Goal: Task Accomplishment & Management: Use online tool/utility

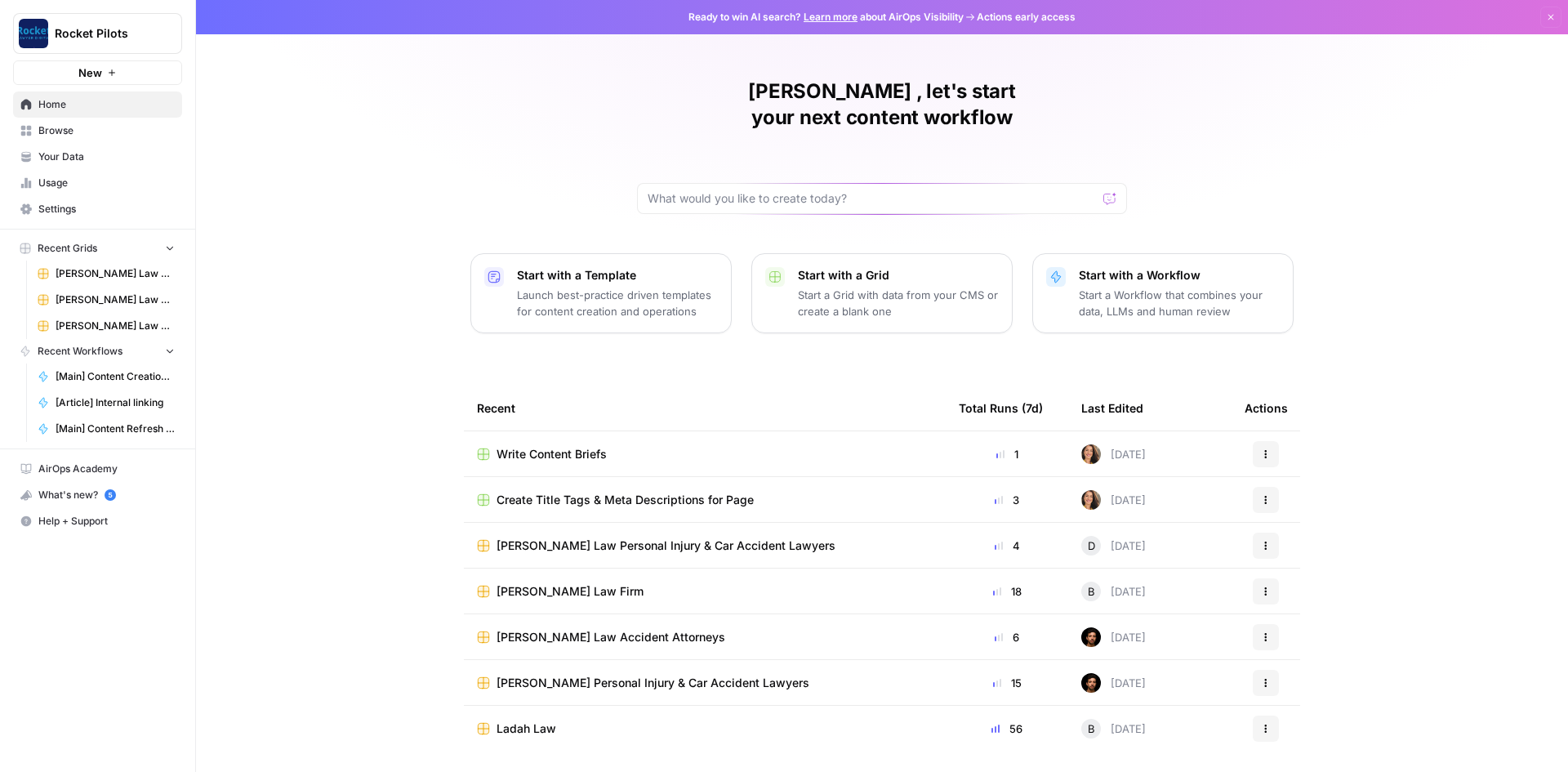
click at [569, 446] on span "Write Content Briefs" at bounding box center [552, 454] width 110 height 17
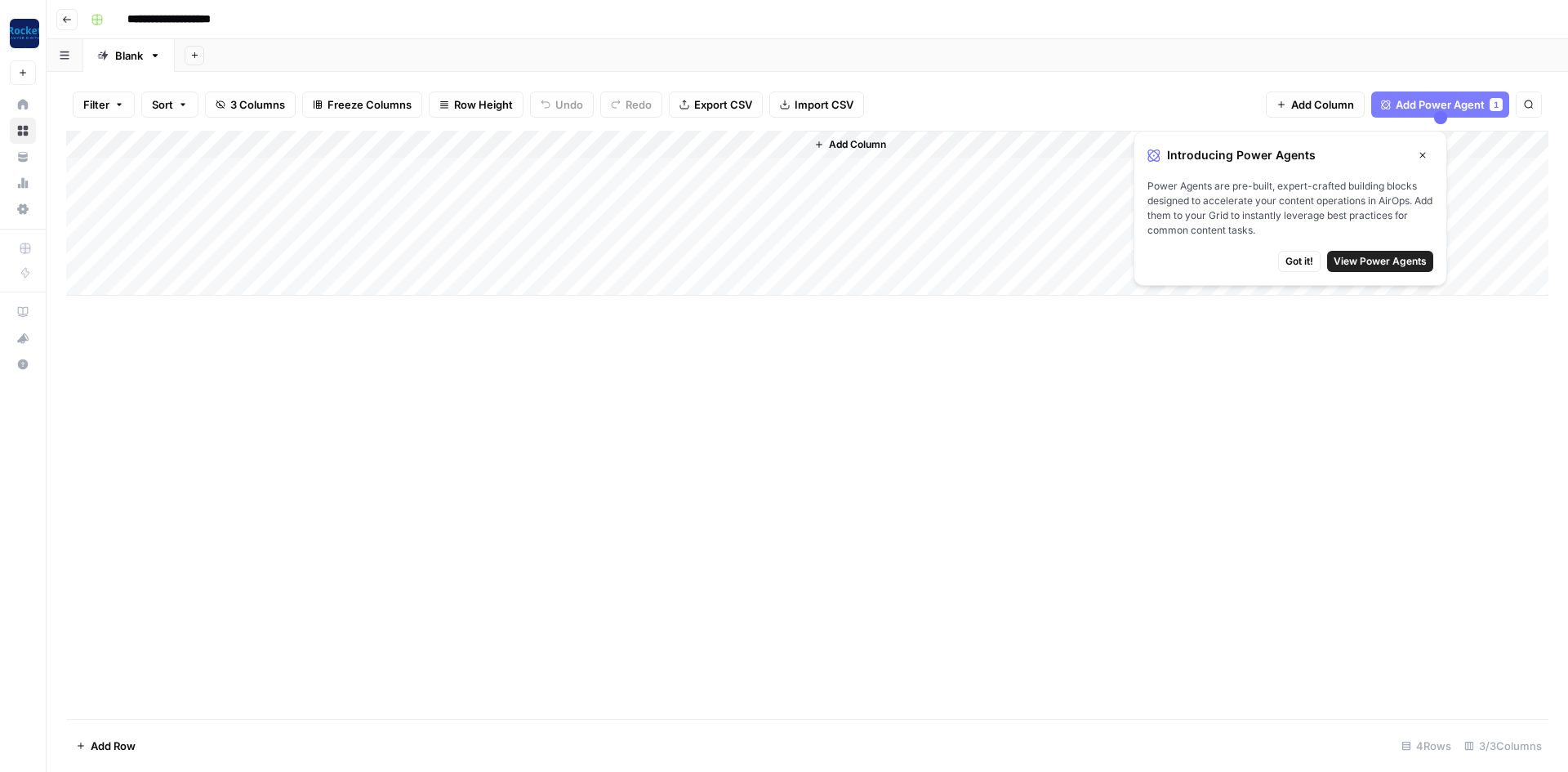
click at [380, 173] on div "Add Column" at bounding box center [807, 214] width 1483 height 165
click at [558, 171] on div "Add Column" at bounding box center [807, 214] width 1483 height 165
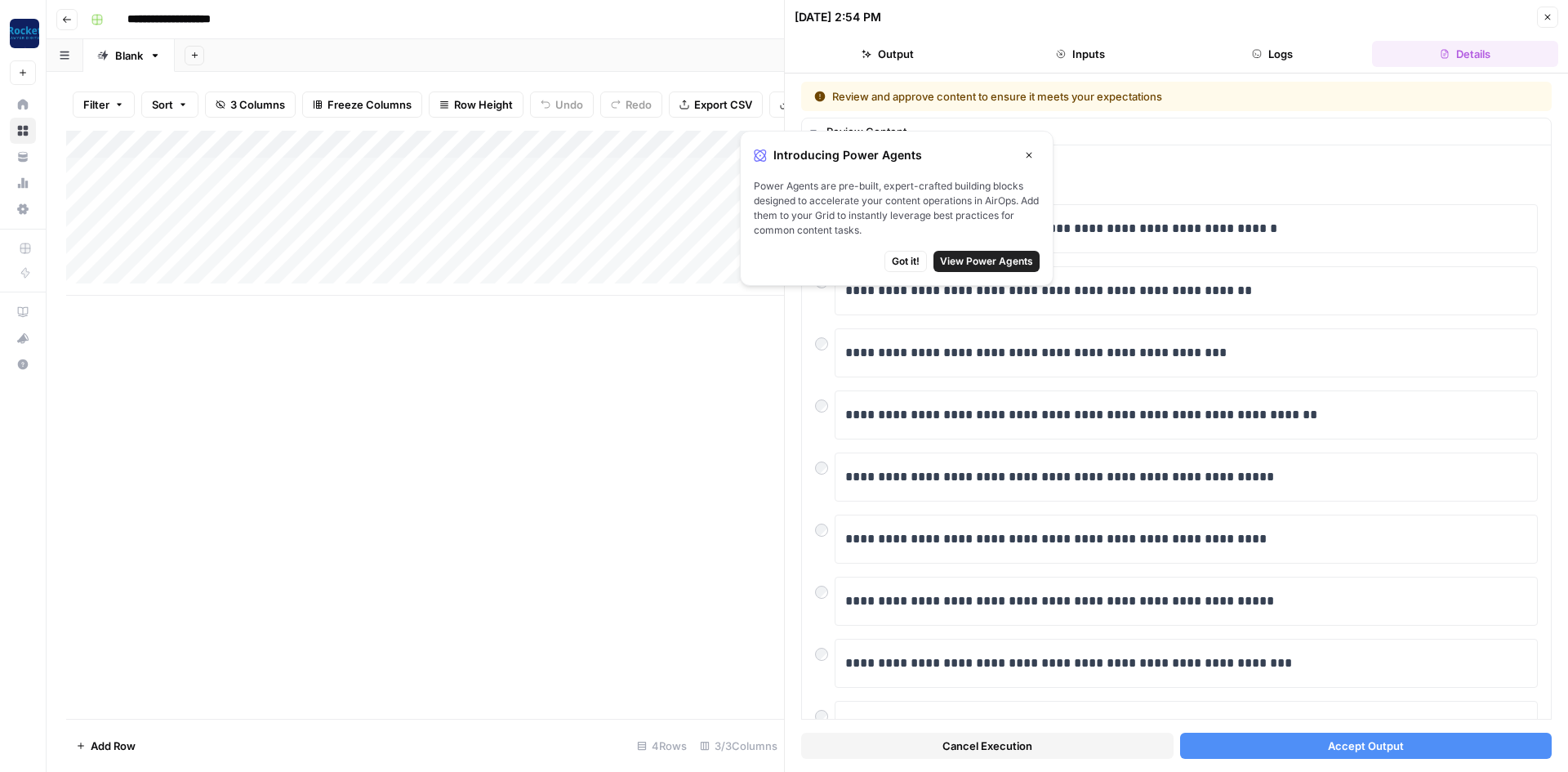
click at [1037, 151] on button "Close" at bounding box center [1029, 155] width 21 height 21
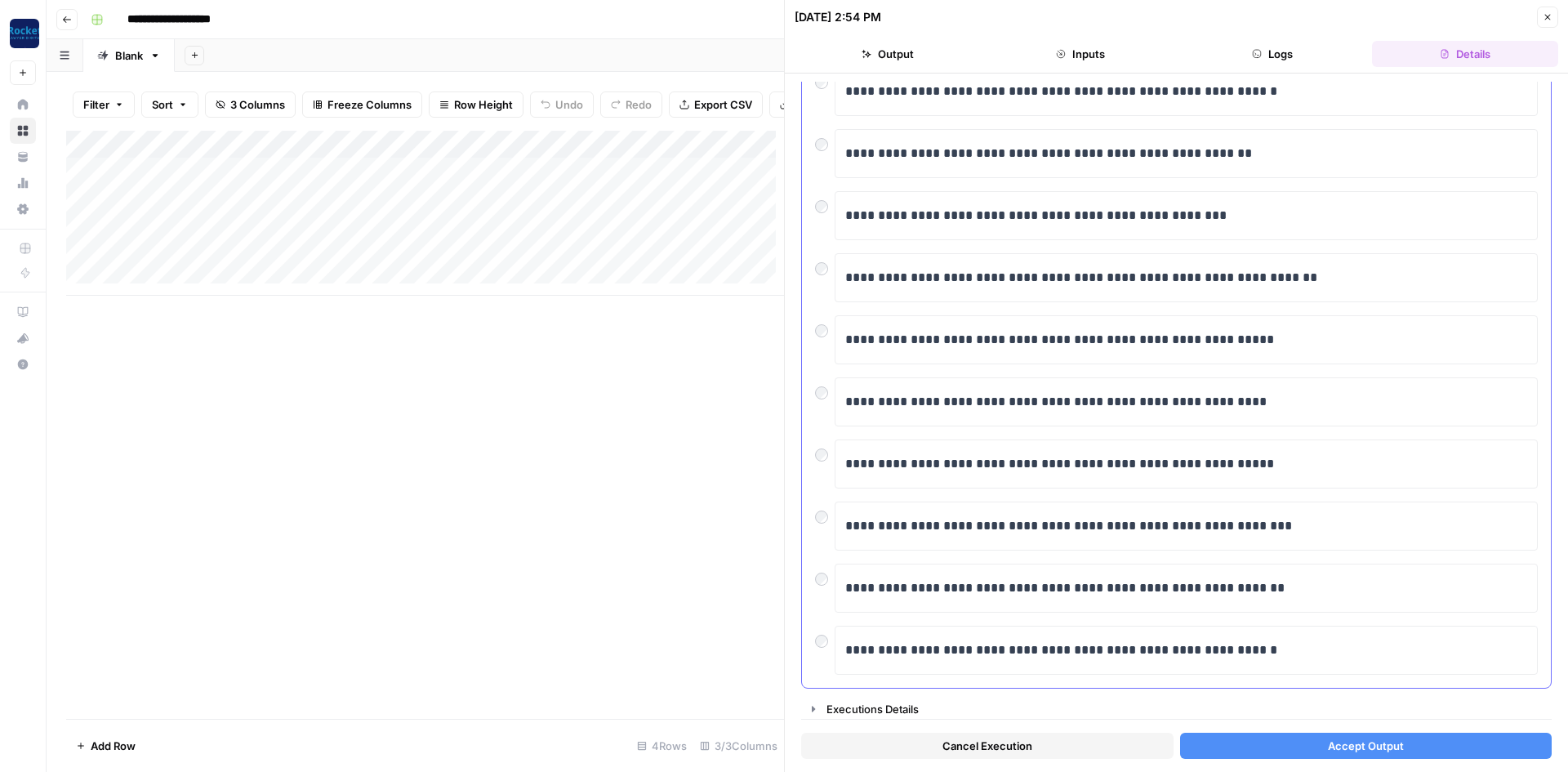
scroll to position [141, 0]
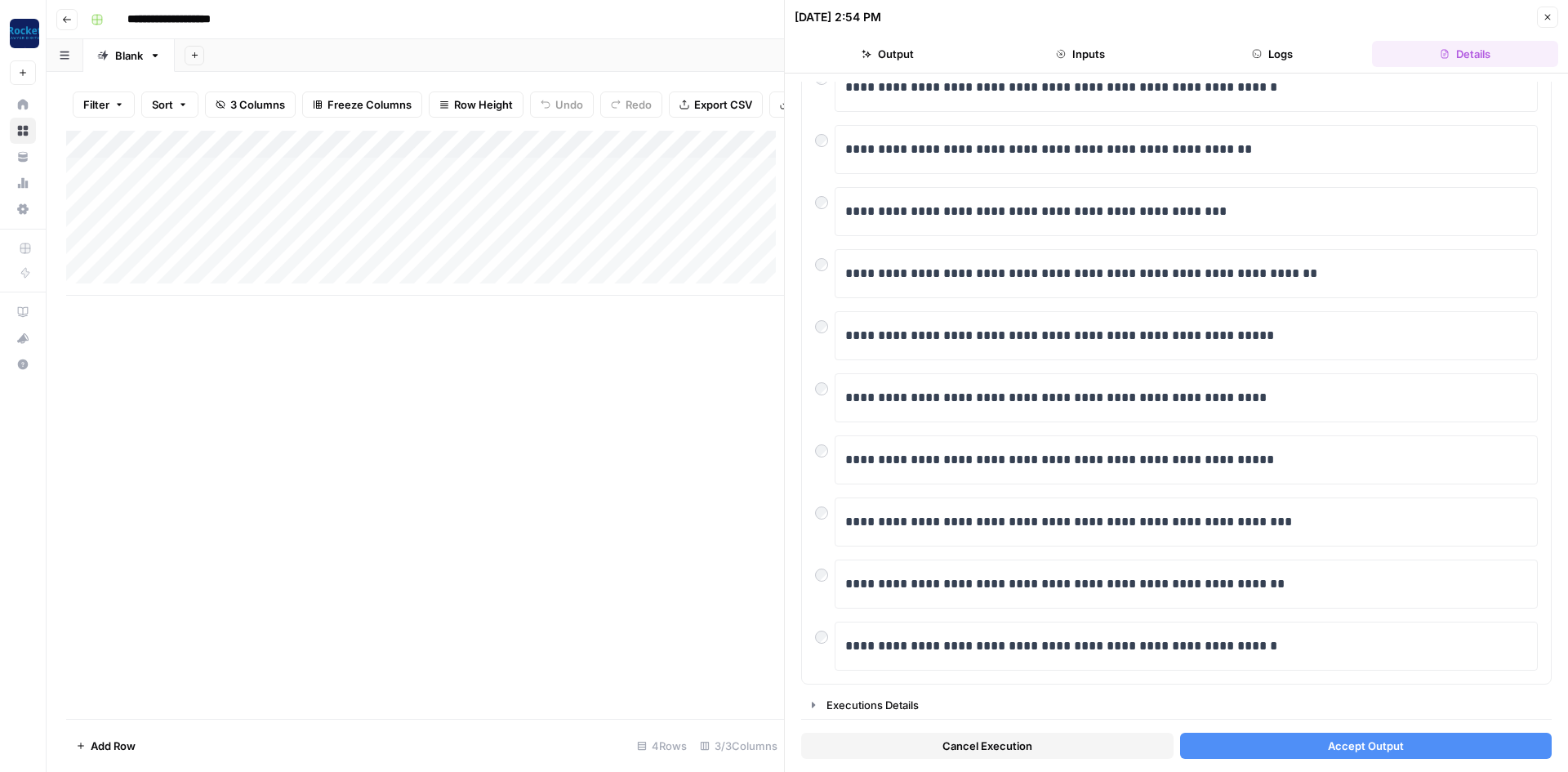
click at [614, 176] on div "Add Column" at bounding box center [425, 214] width 718 height 165
click at [1299, 743] on button "Accept Output" at bounding box center [1366, 745] width 372 height 27
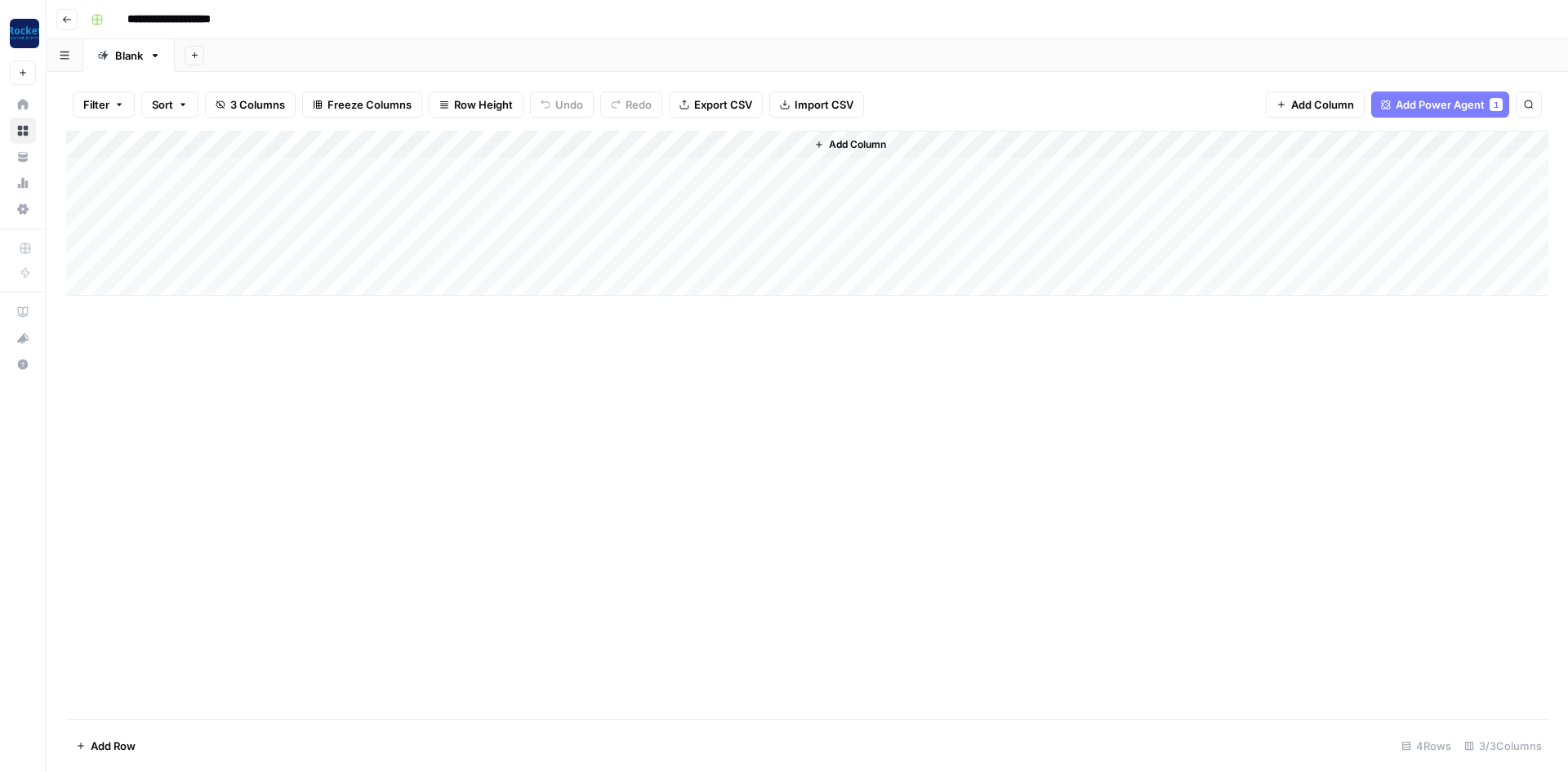
click at [276, 194] on div "Add Column" at bounding box center [807, 214] width 1483 height 165
click at [62, 23] on icon "button" at bounding box center [67, 19] width 10 height 10
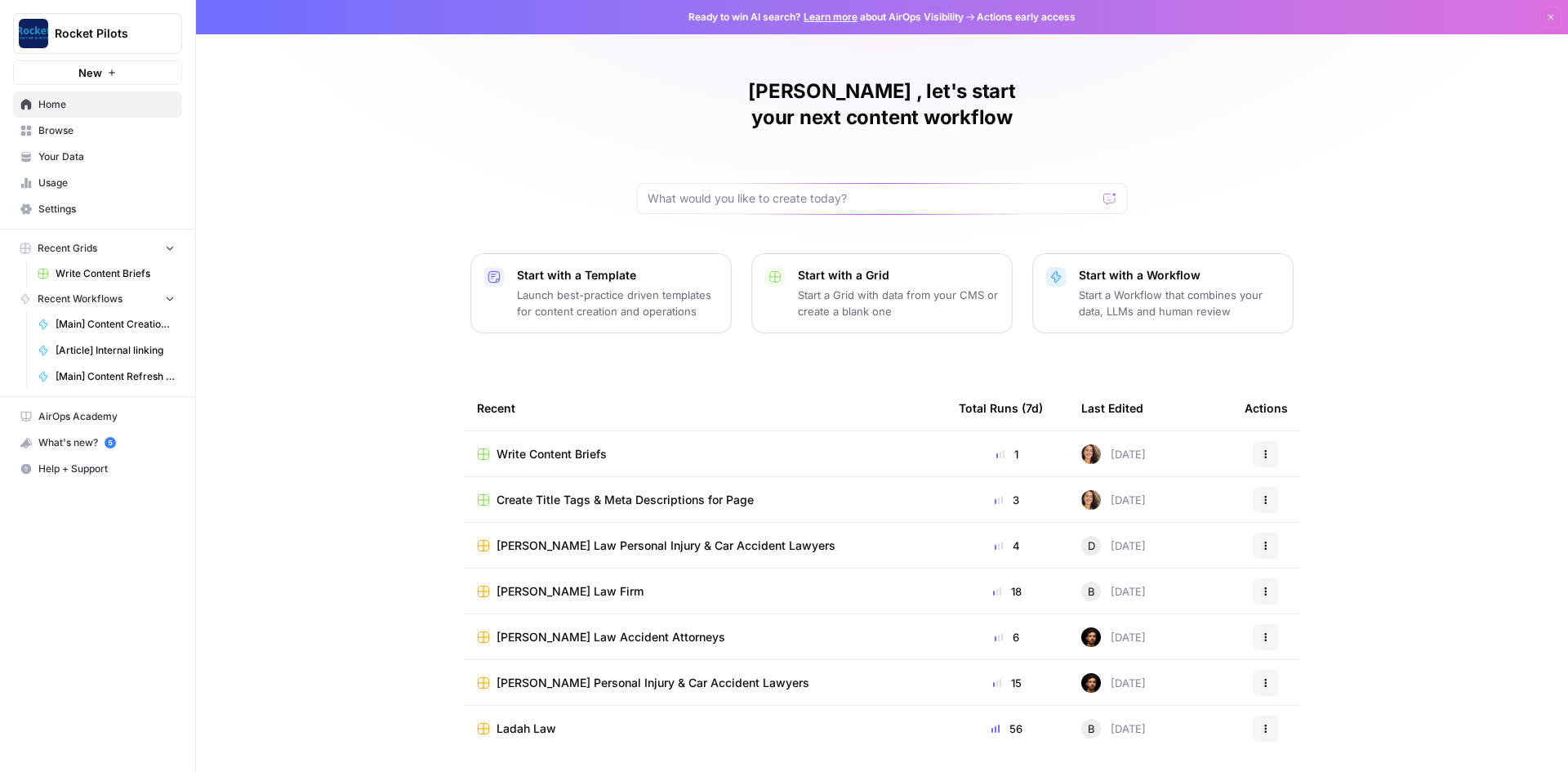
click at [604, 491] on span "Create Title Tags & Meta Descriptions for Page" at bounding box center [625, 500] width 258 height 17
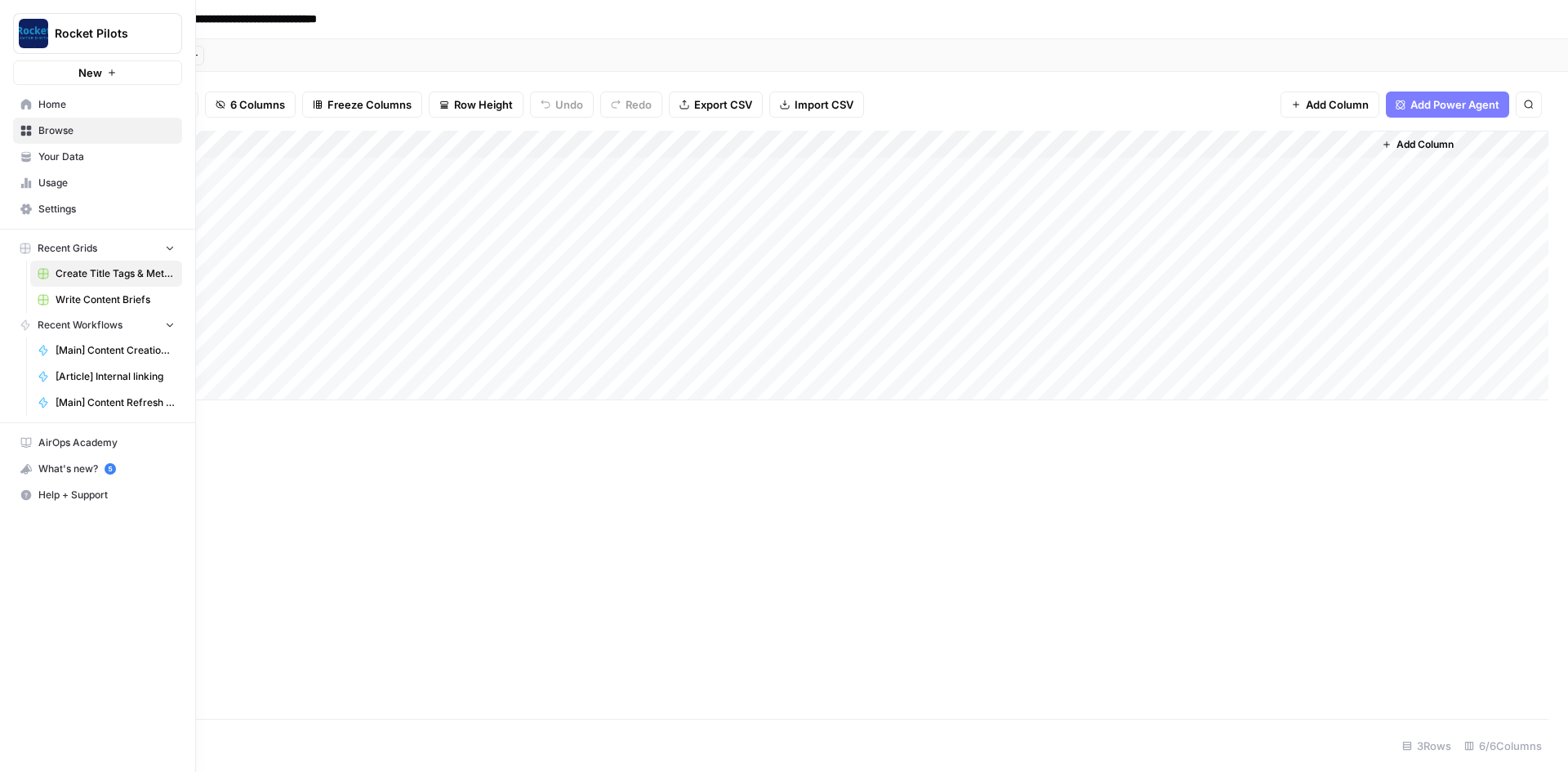
click at [54, 106] on span "Home" at bounding box center [106, 105] width 137 height 15
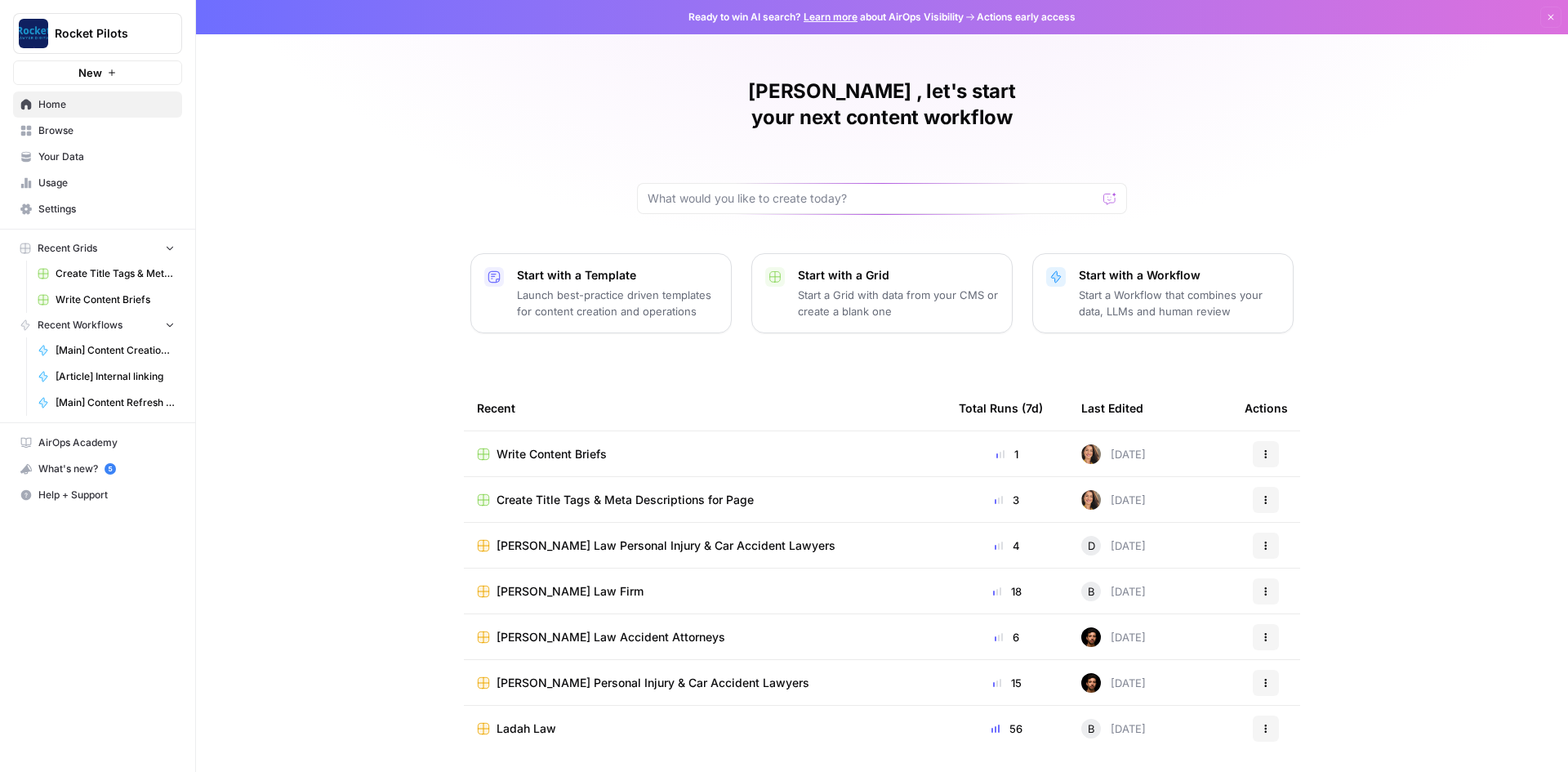
click at [521, 721] on span "Ladah Law" at bounding box center [526, 729] width 60 height 17
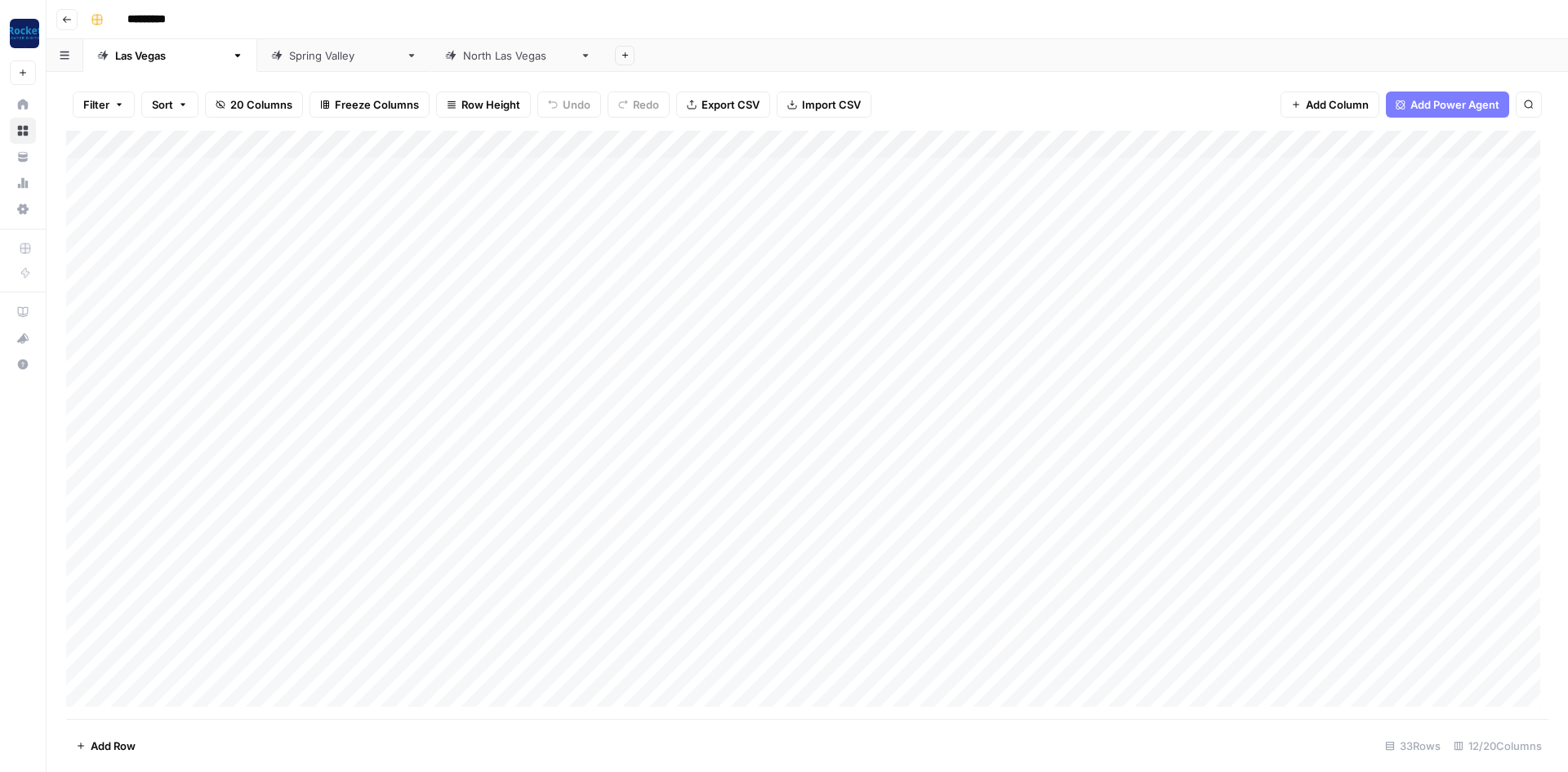
click at [70, 17] on icon "button" at bounding box center [67, 19] width 10 height 10
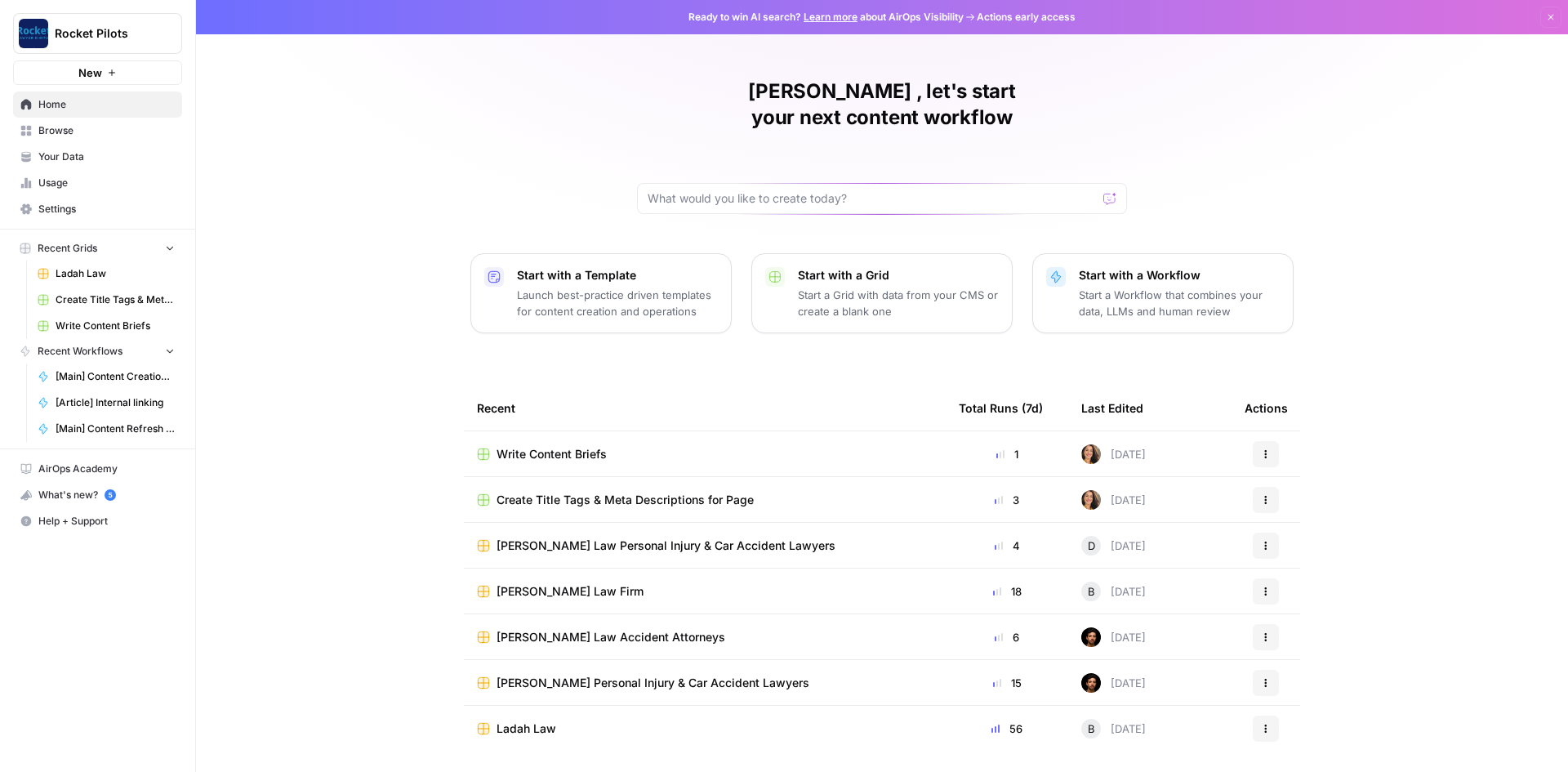
click at [107, 72] on icon "button" at bounding box center [112, 72] width 10 height 10
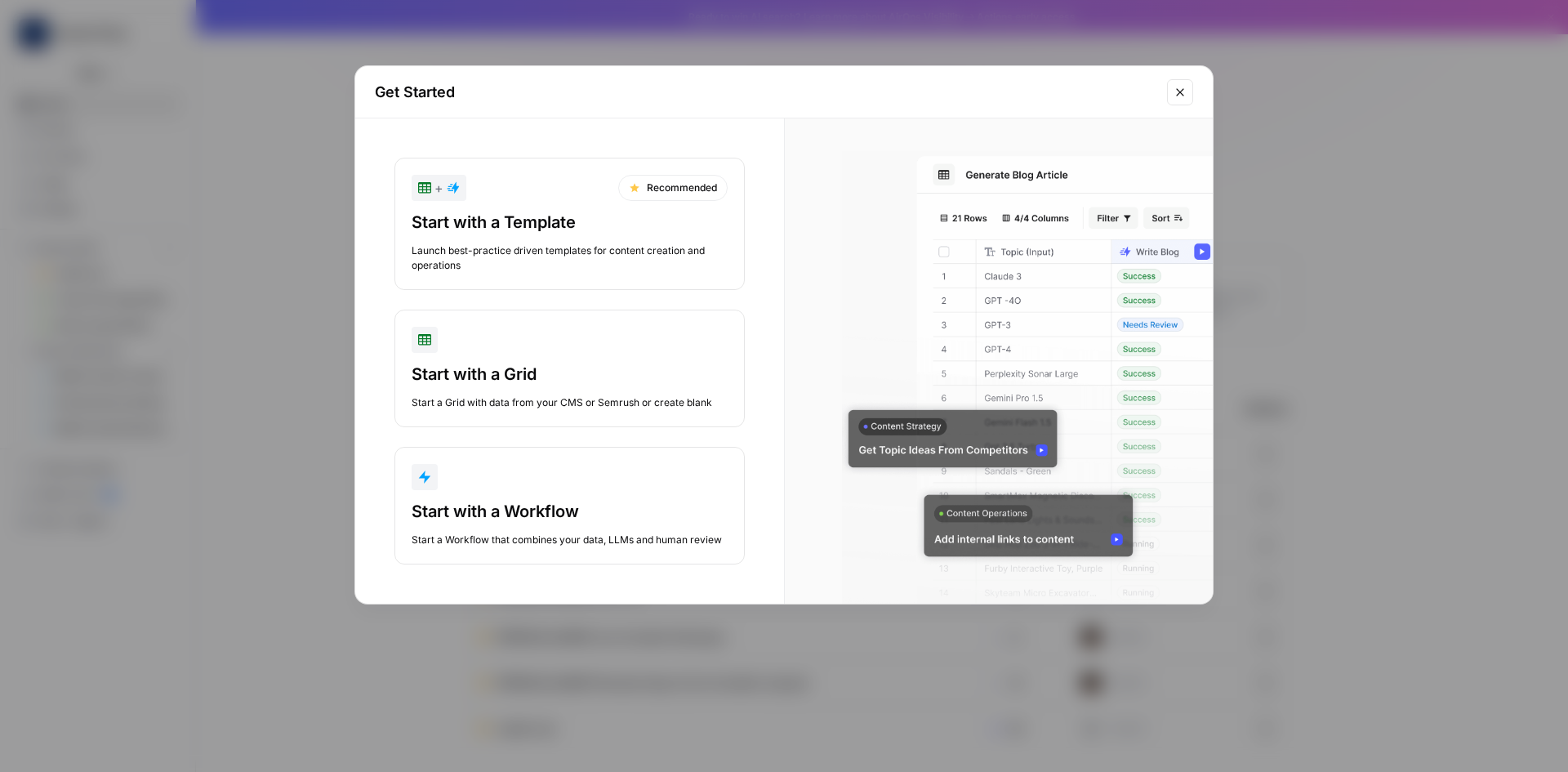
click at [447, 246] on div "Launch best-practice driven templates for content creation and operations" at bounding box center [569, 258] width 316 height 29
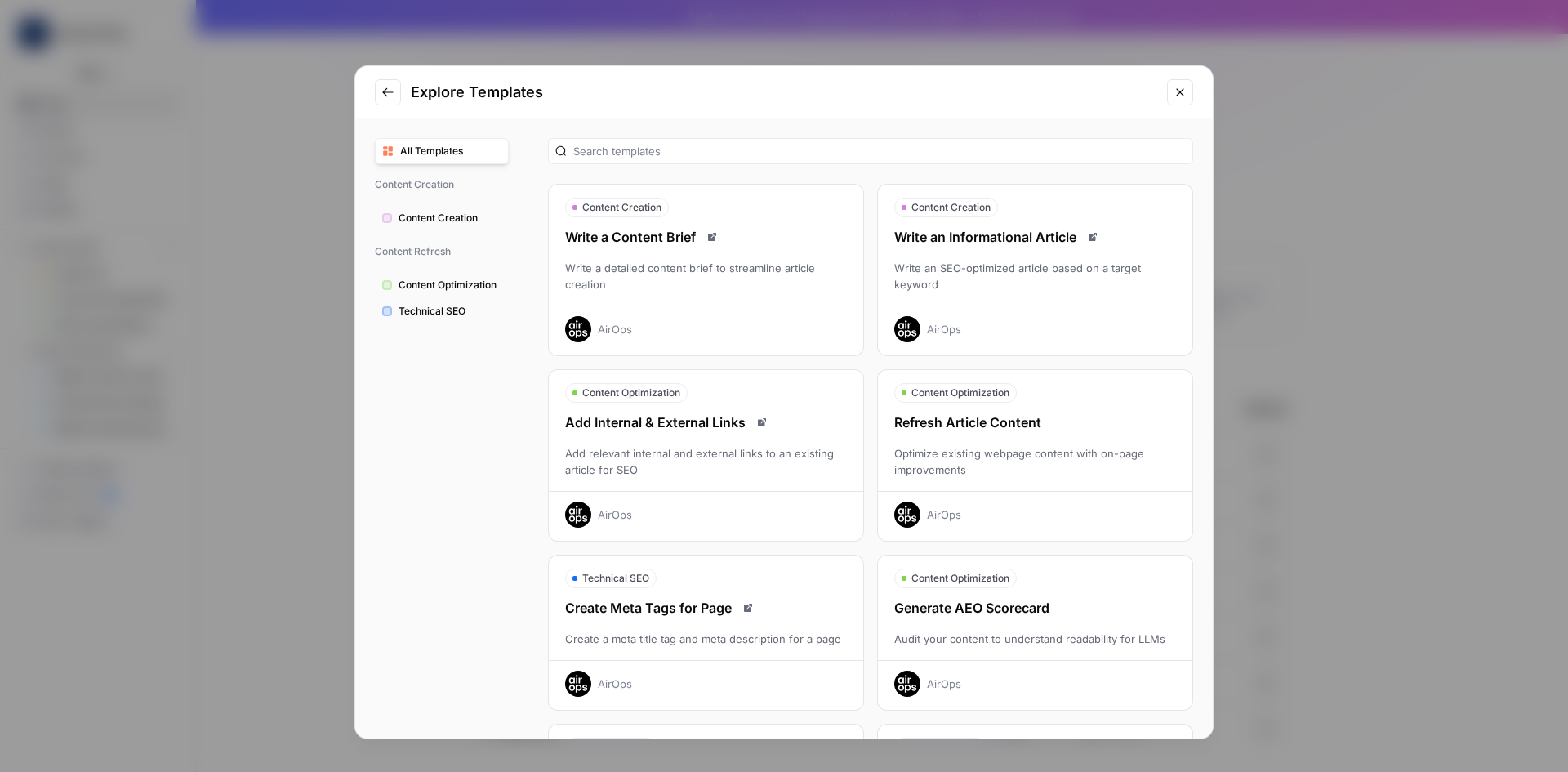
click at [380, 94] on button "Go to previous step" at bounding box center [388, 92] width 27 height 27
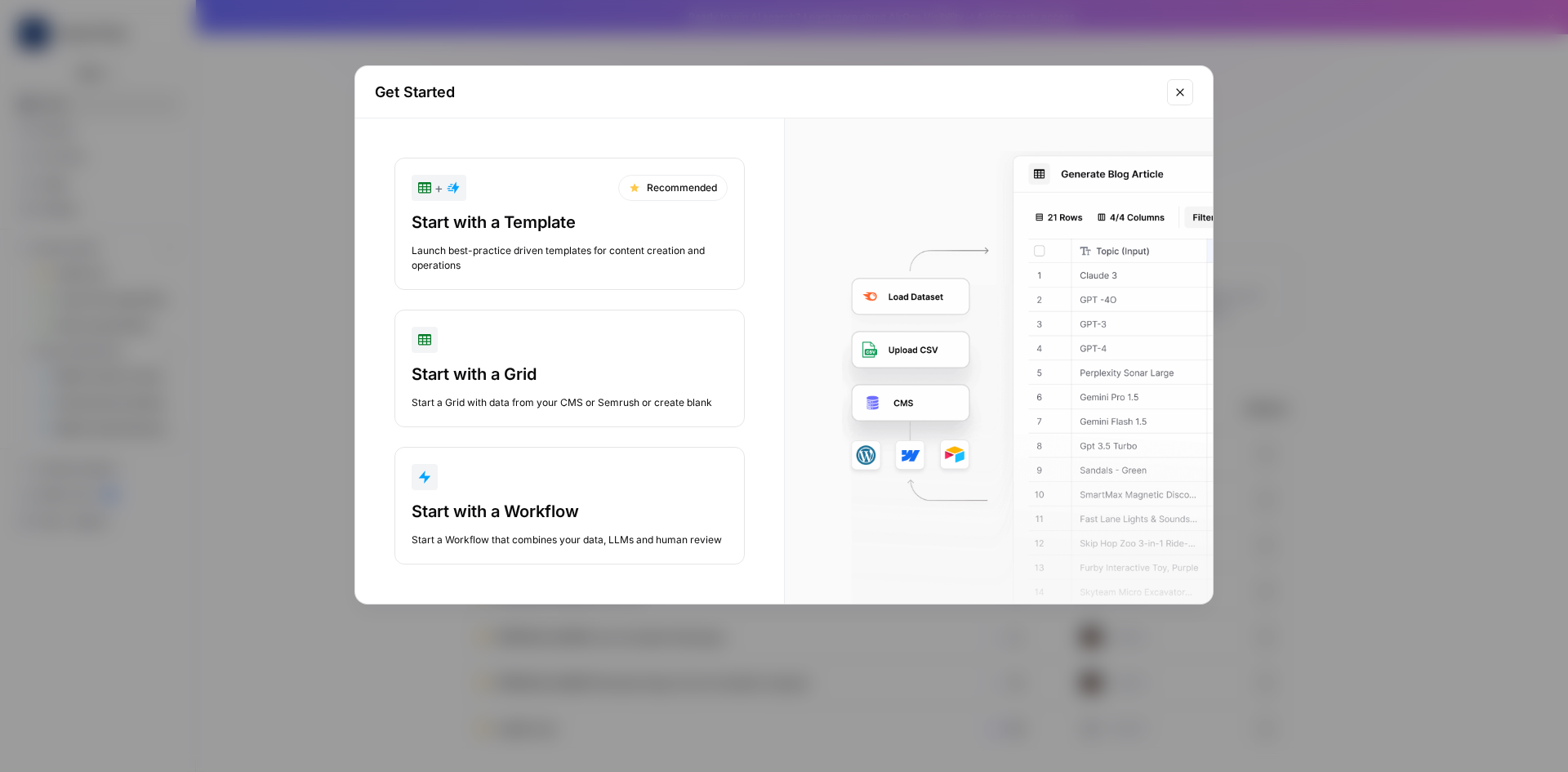
click at [470, 388] on div "Start with a Grid Start a Grid with data from your CMS or Semrush or create bla…" at bounding box center [569, 387] width 316 height 48
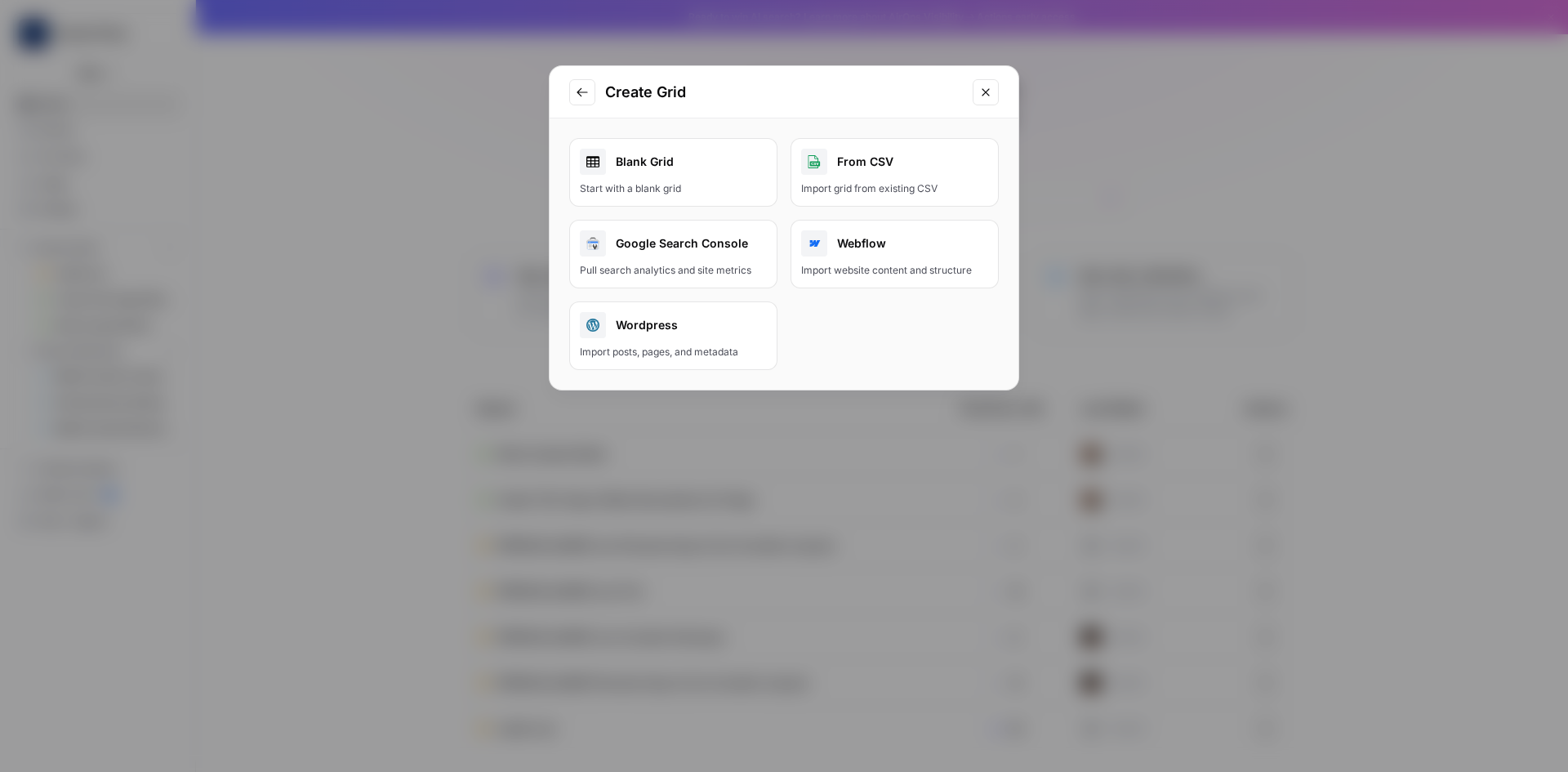
click at [583, 98] on icon "Go to previous step" at bounding box center [582, 93] width 13 height 13
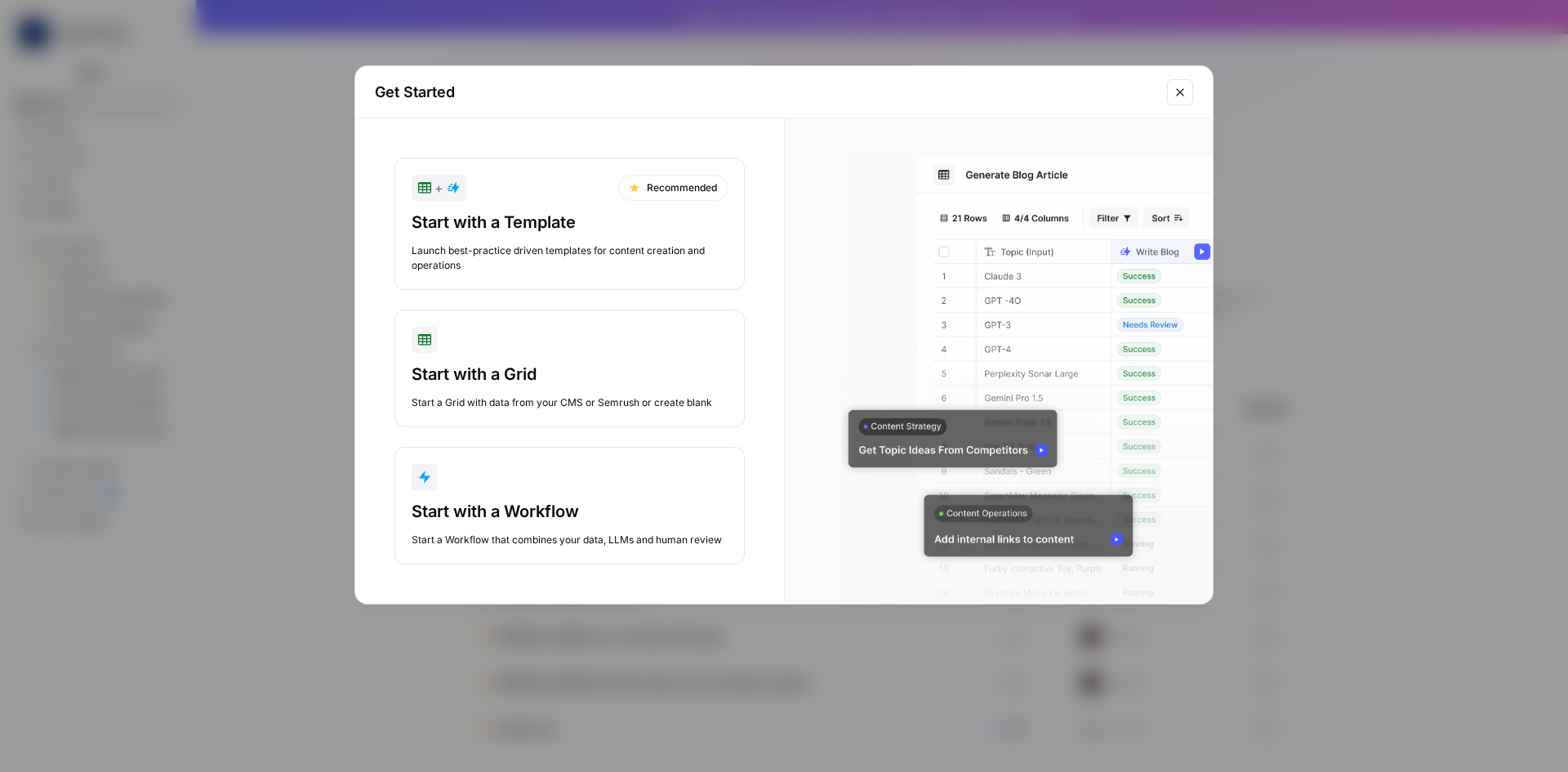
click at [549, 223] on div "Start with a Template" at bounding box center [569, 222] width 316 height 23
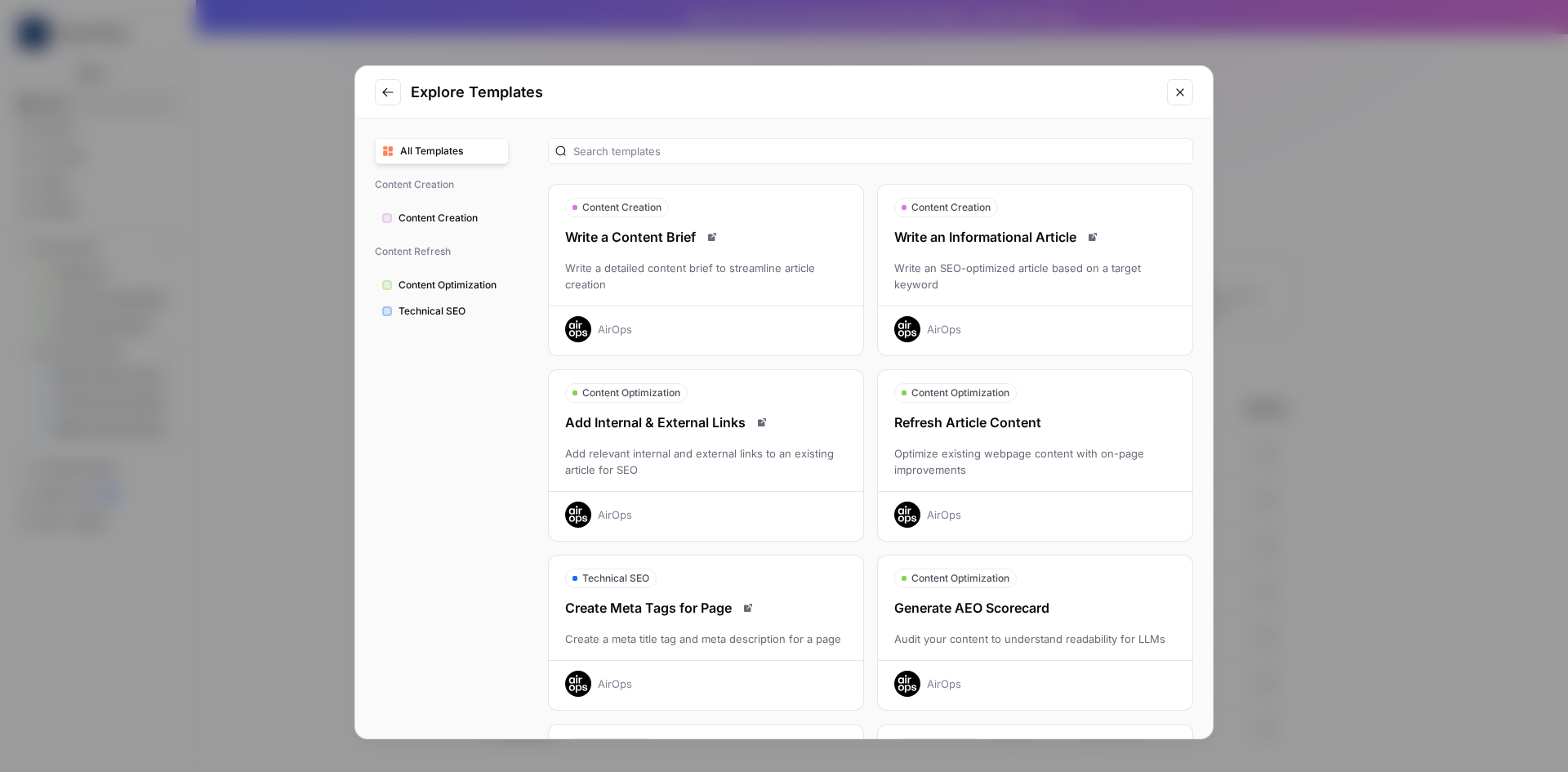
click at [417, 144] on span "All Templates" at bounding box center [451, 151] width 101 height 15
click at [1006, 246] on div "Write an Informational Article" at bounding box center [1035, 237] width 315 height 19
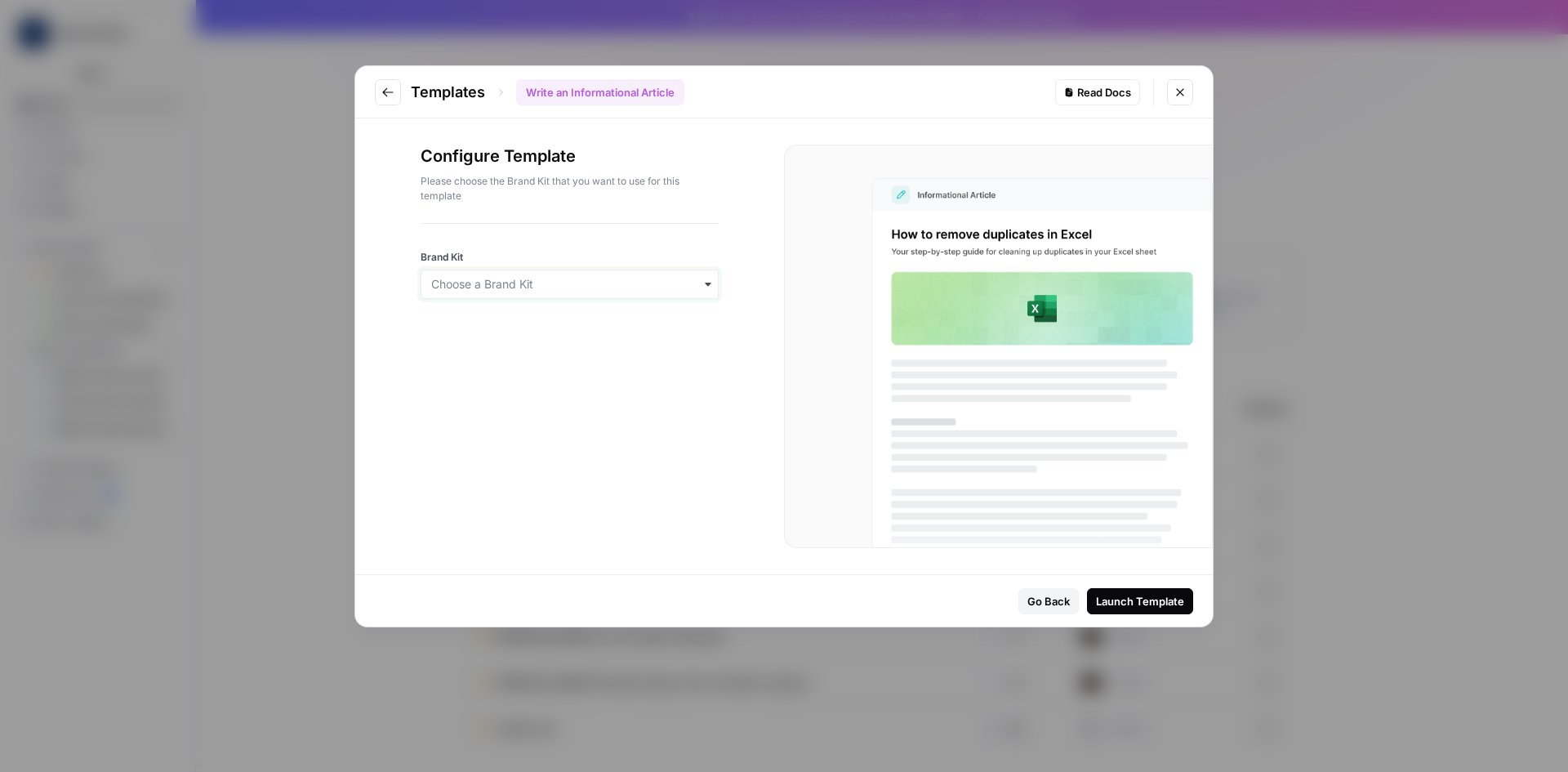
click at [674, 276] on input "Brand Kit" at bounding box center [569, 284] width 277 height 17
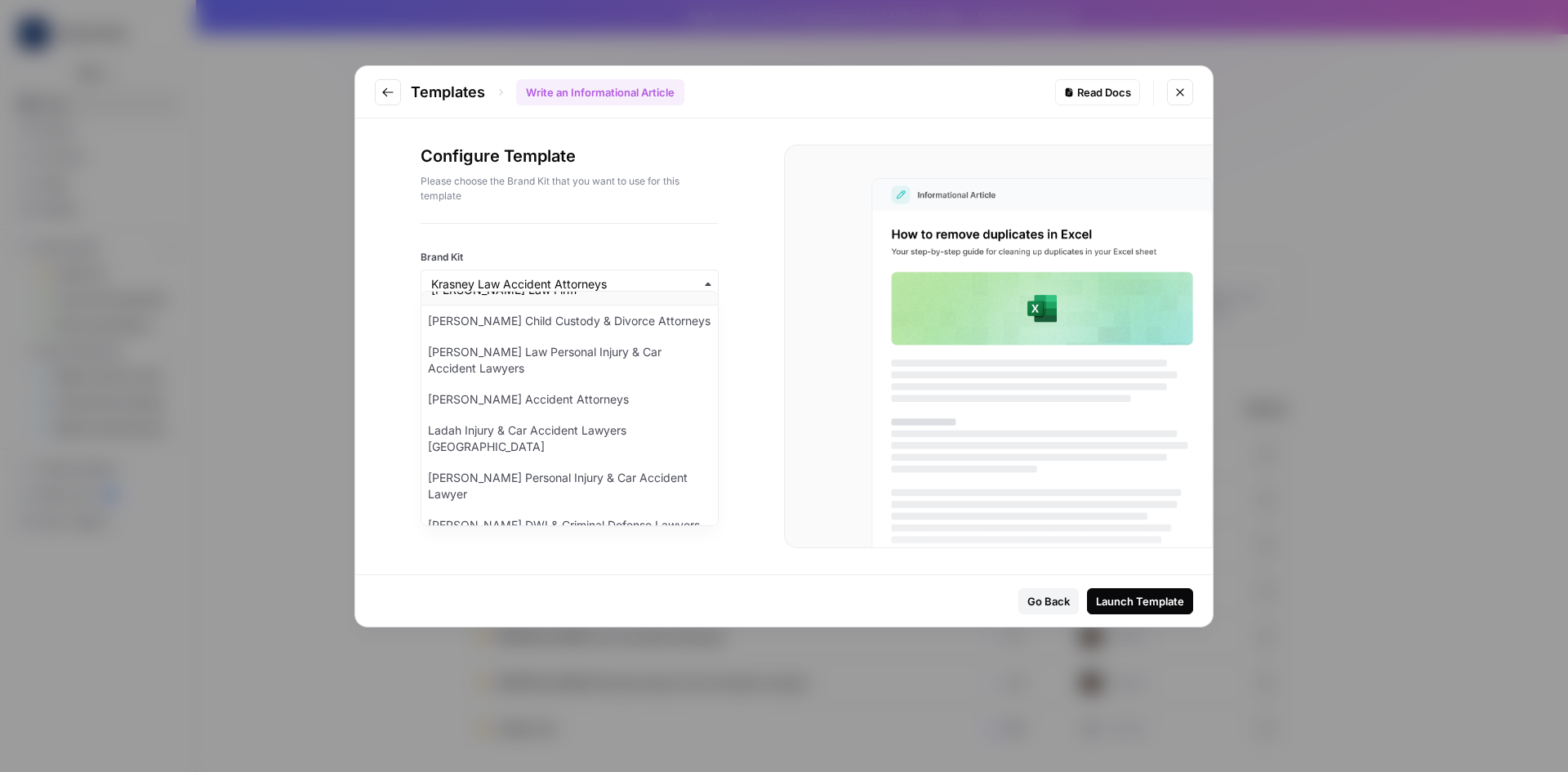
scroll to position [245, 0]
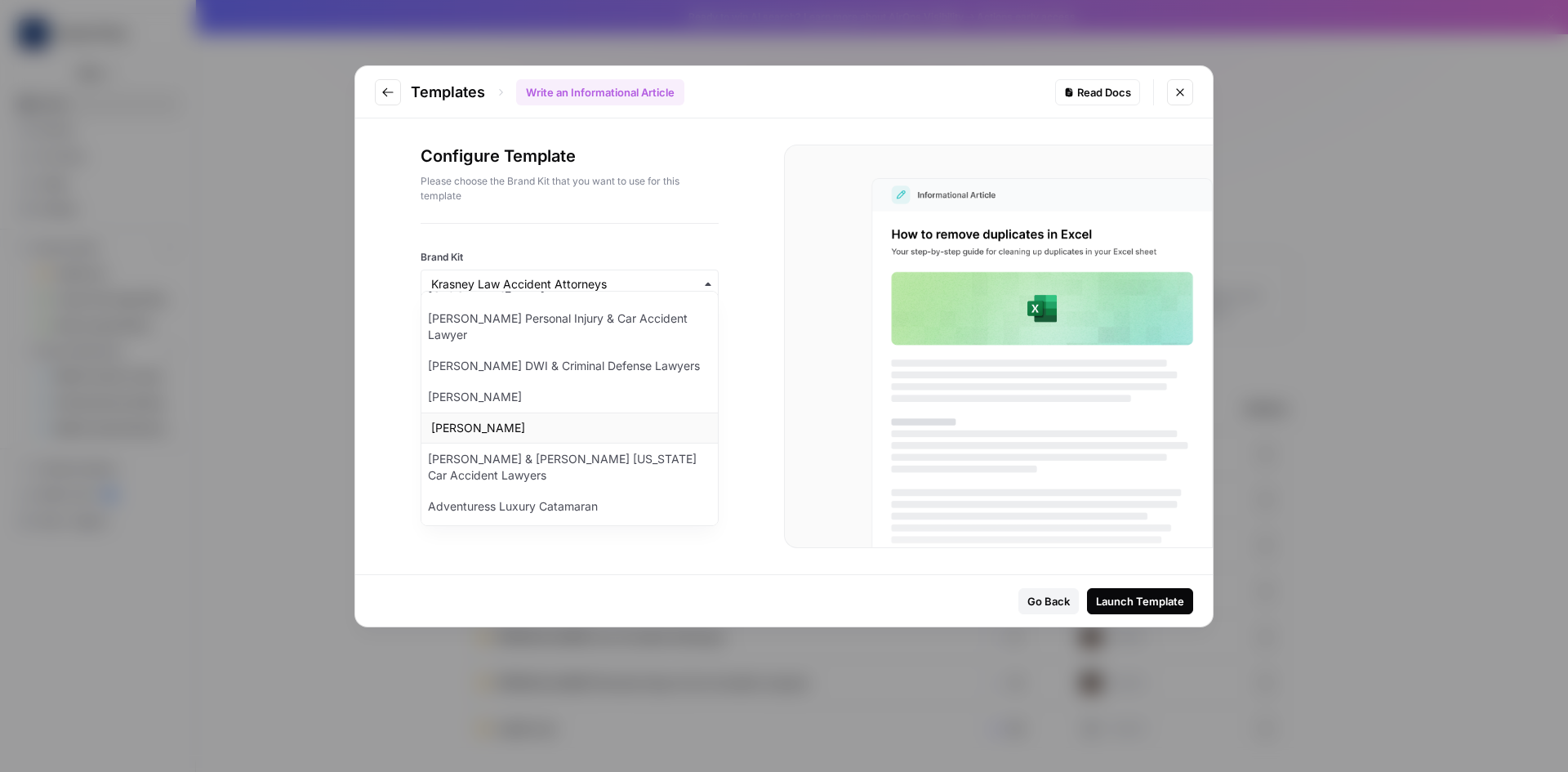
click at [549, 413] on div "[PERSON_NAME]" at bounding box center [569, 428] width 296 height 31
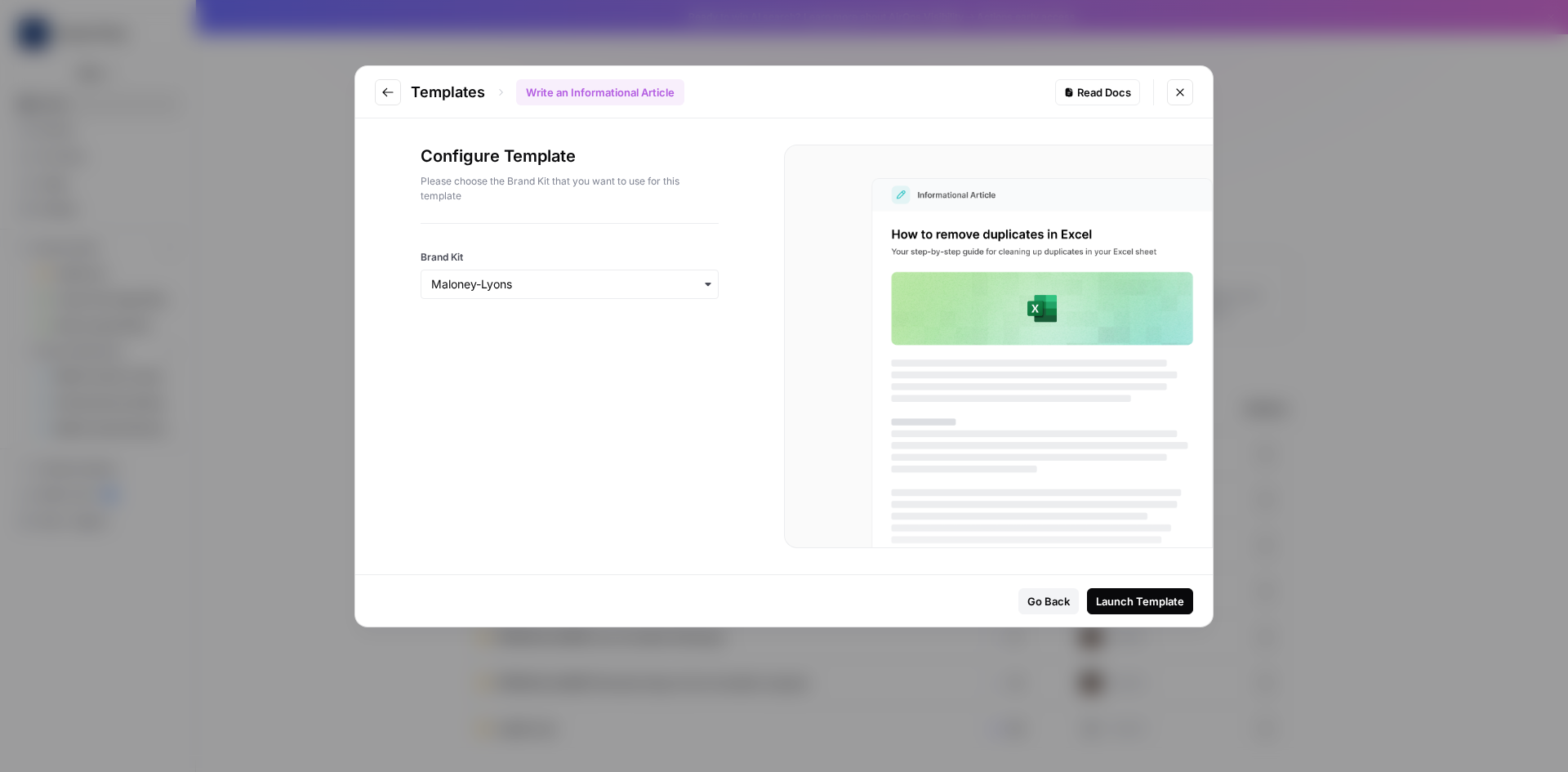
click at [1115, 596] on div "Launch Template" at bounding box center [1141, 601] width 88 height 17
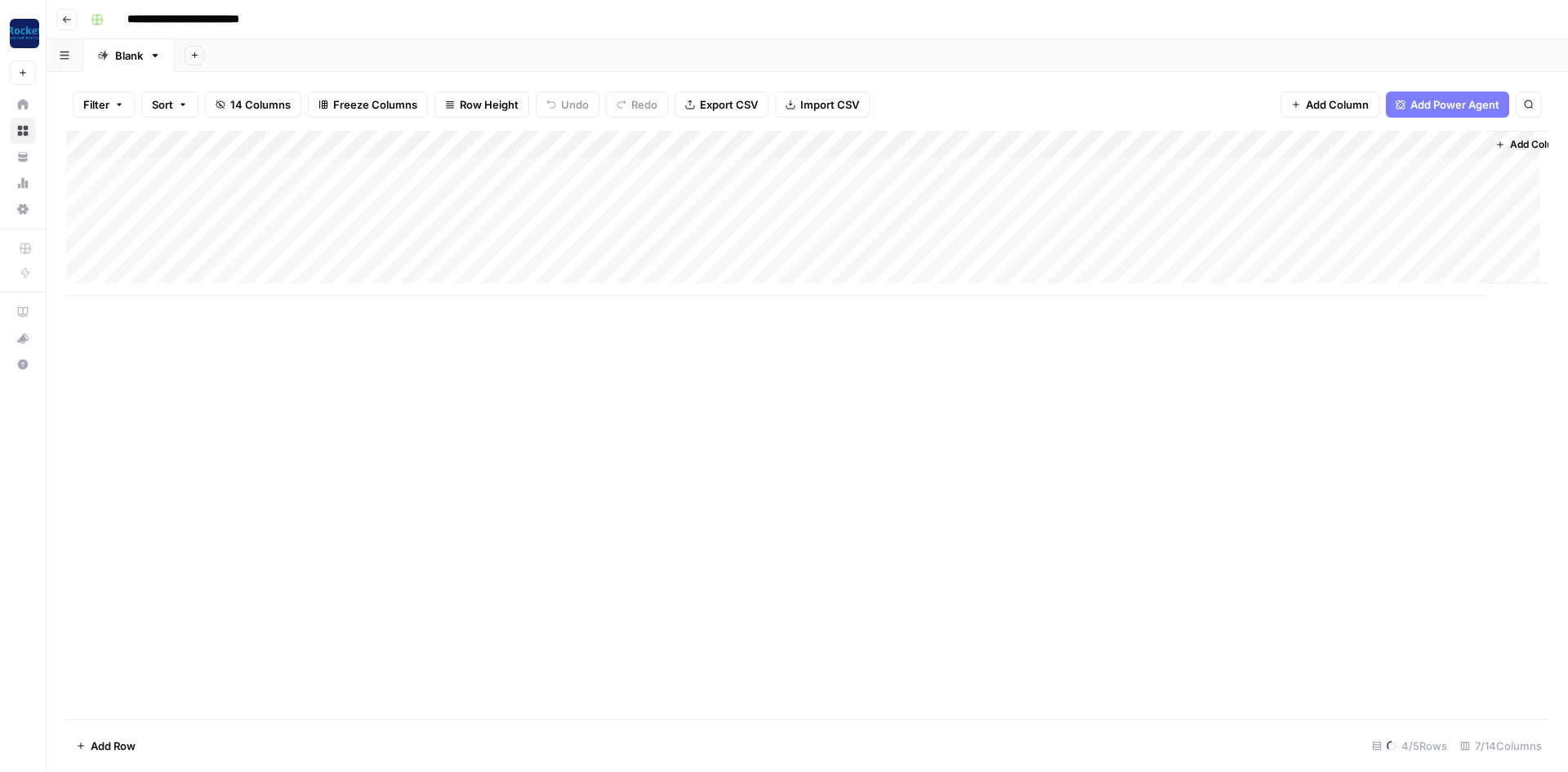
click at [243, 176] on div "Add Column" at bounding box center [807, 214] width 1483 height 165
click at [433, 176] on div "Add Column" at bounding box center [807, 214] width 1483 height 165
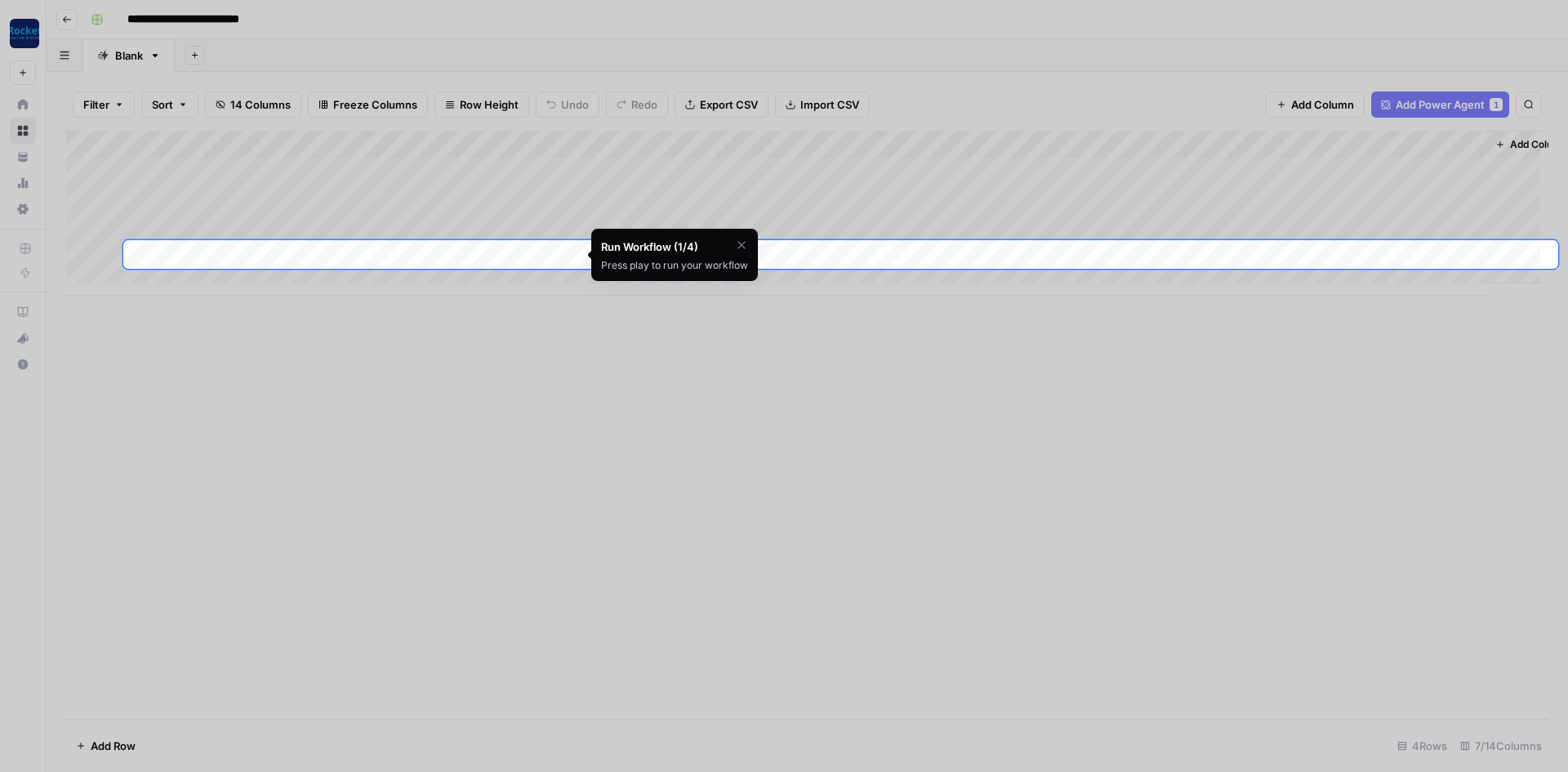
click at [735, 242] on icon "button" at bounding box center [742, 245] width 13 height 13
click at [706, 280] on span "Skip Tutorial" at bounding box center [699, 286] width 51 height 13
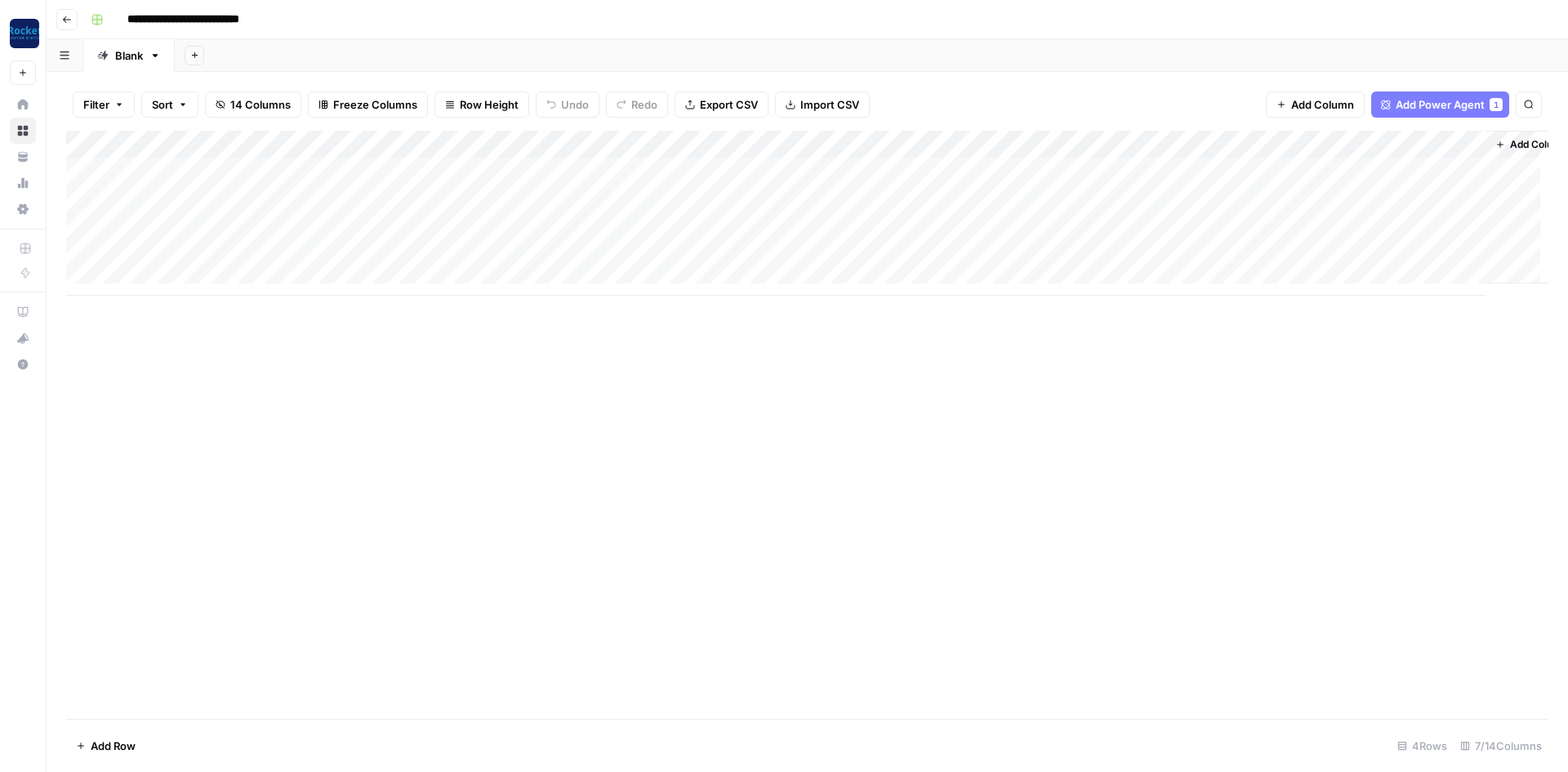
click at [281, 170] on div "Add Column" at bounding box center [807, 214] width 1483 height 165
click at [325, 172] on div "Add Column" at bounding box center [807, 214] width 1483 height 165
click at [364, 388] on div "Add Column" at bounding box center [807, 425] width 1483 height 588
click at [461, 171] on div "Add Column" at bounding box center [807, 214] width 1483 height 165
click at [565, 170] on div "Add Column" at bounding box center [807, 214] width 1483 height 165
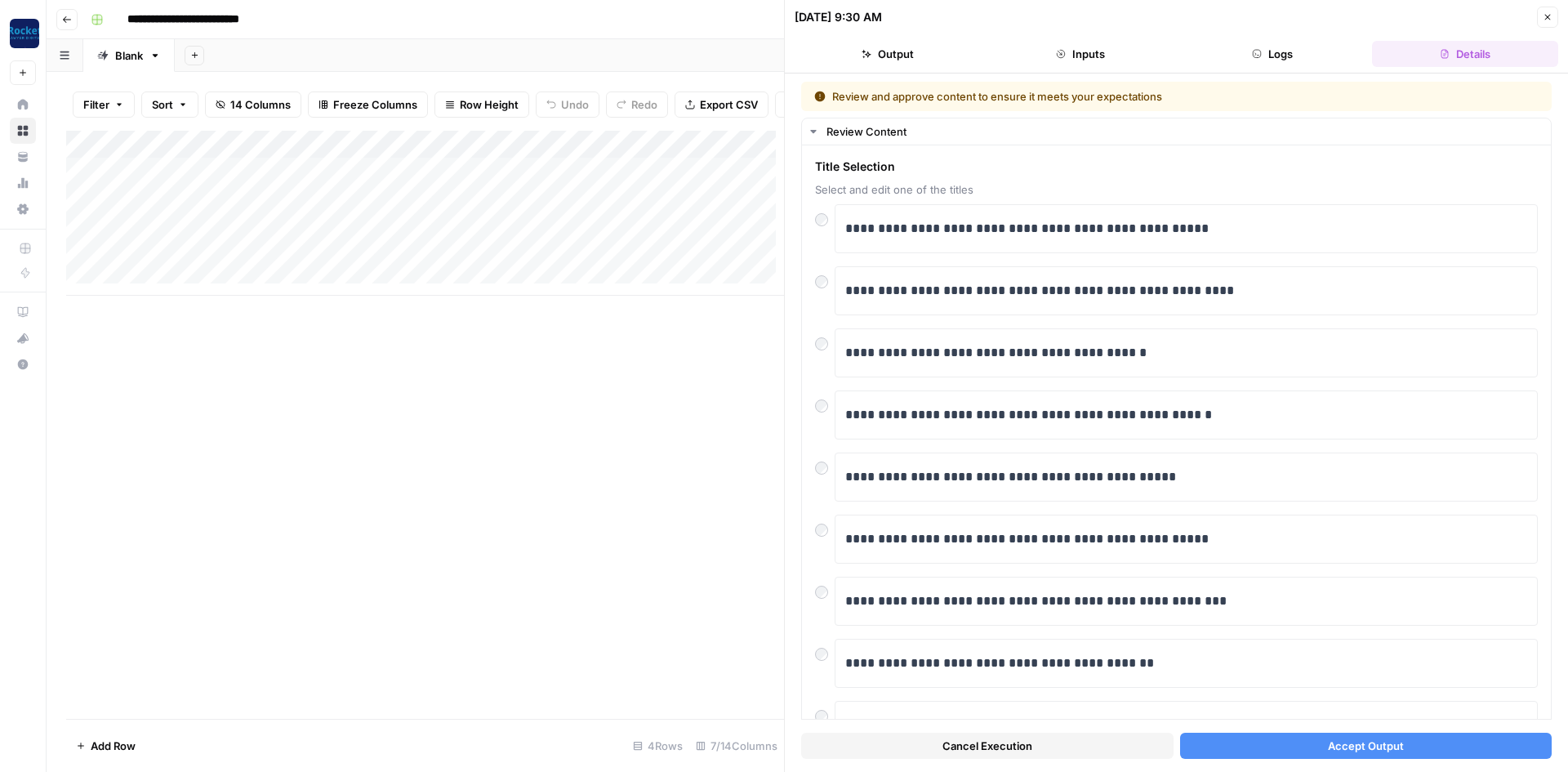
click at [1374, 744] on span "Accept Output" at bounding box center [1366, 745] width 76 height 17
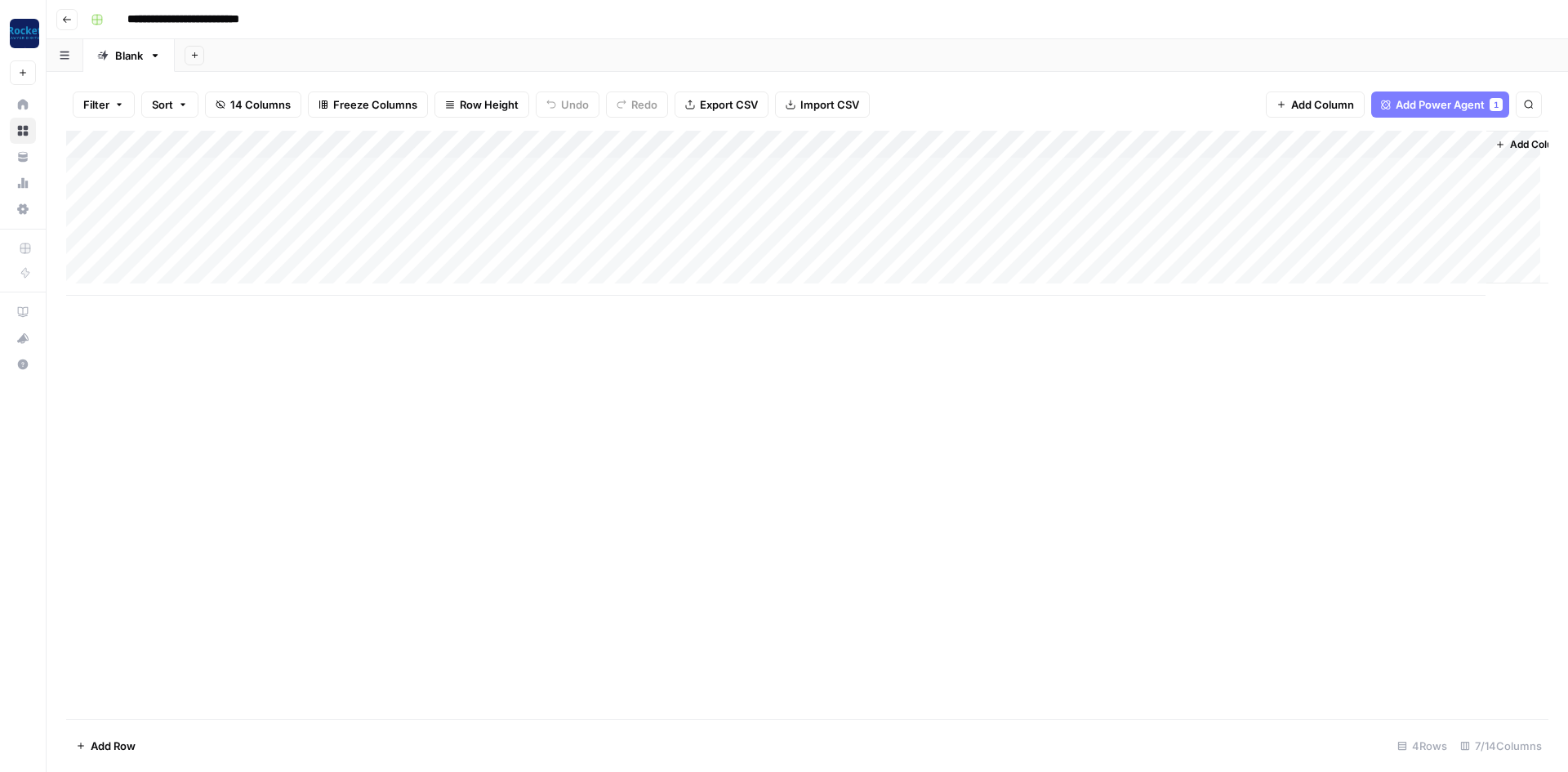
click at [846, 166] on div "Add Column" at bounding box center [807, 214] width 1483 height 165
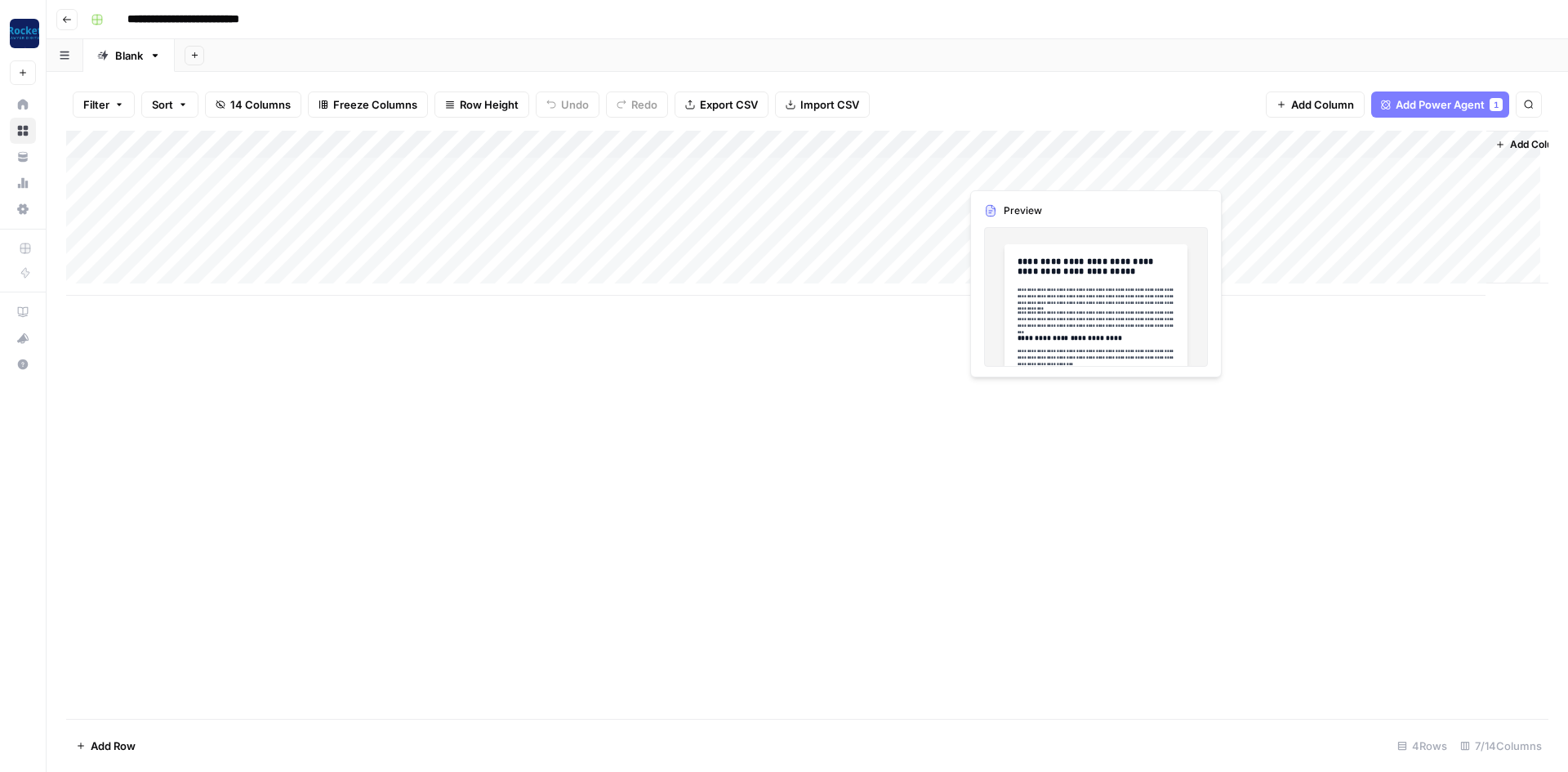
click at [1037, 170] on div "Add Column" at bounding box center [807, 214] width 1483 height 165
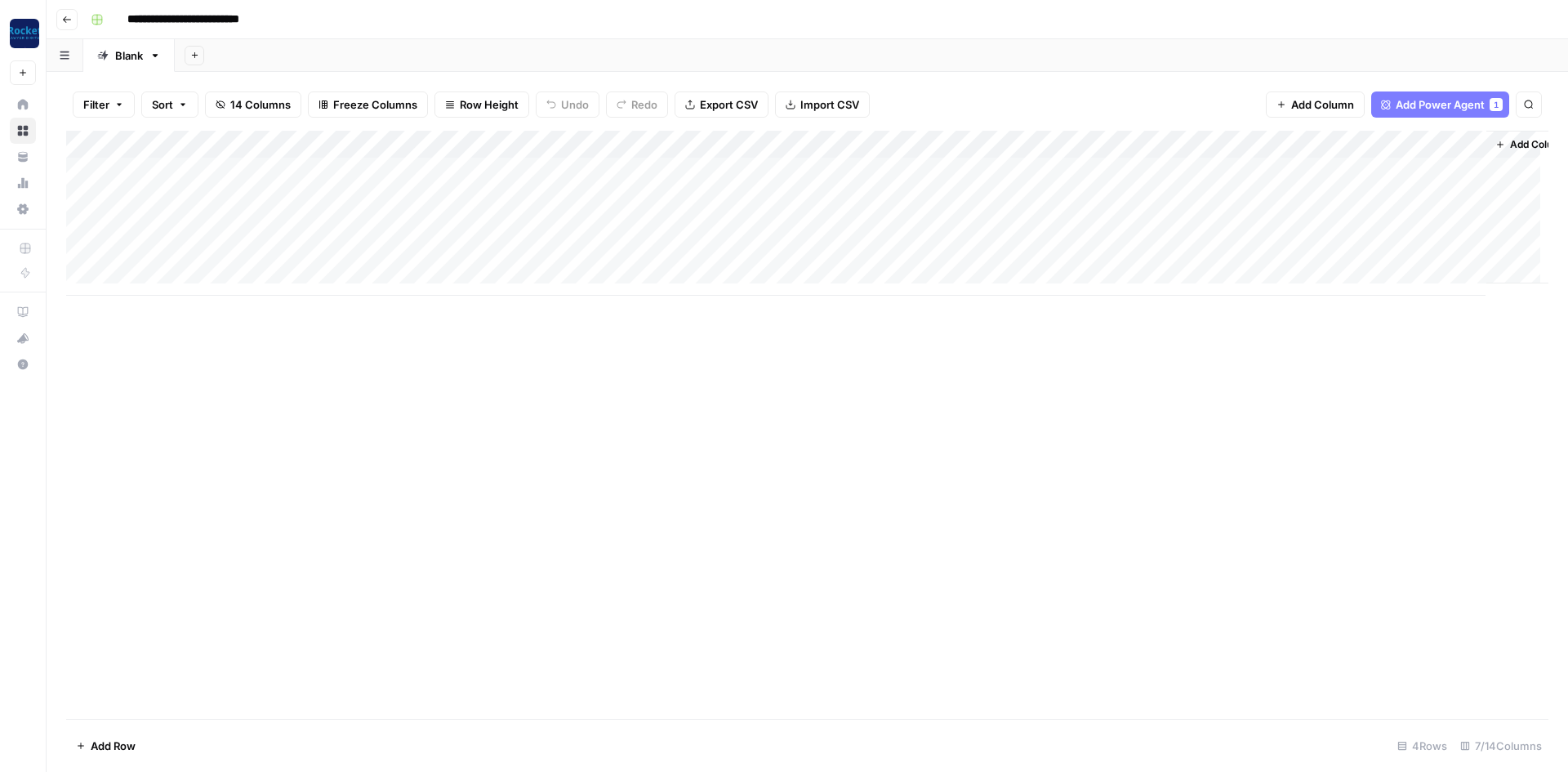
click at [1089, 169] on div "Add Column" at bounding box center [807, 214] width 1483 height 165
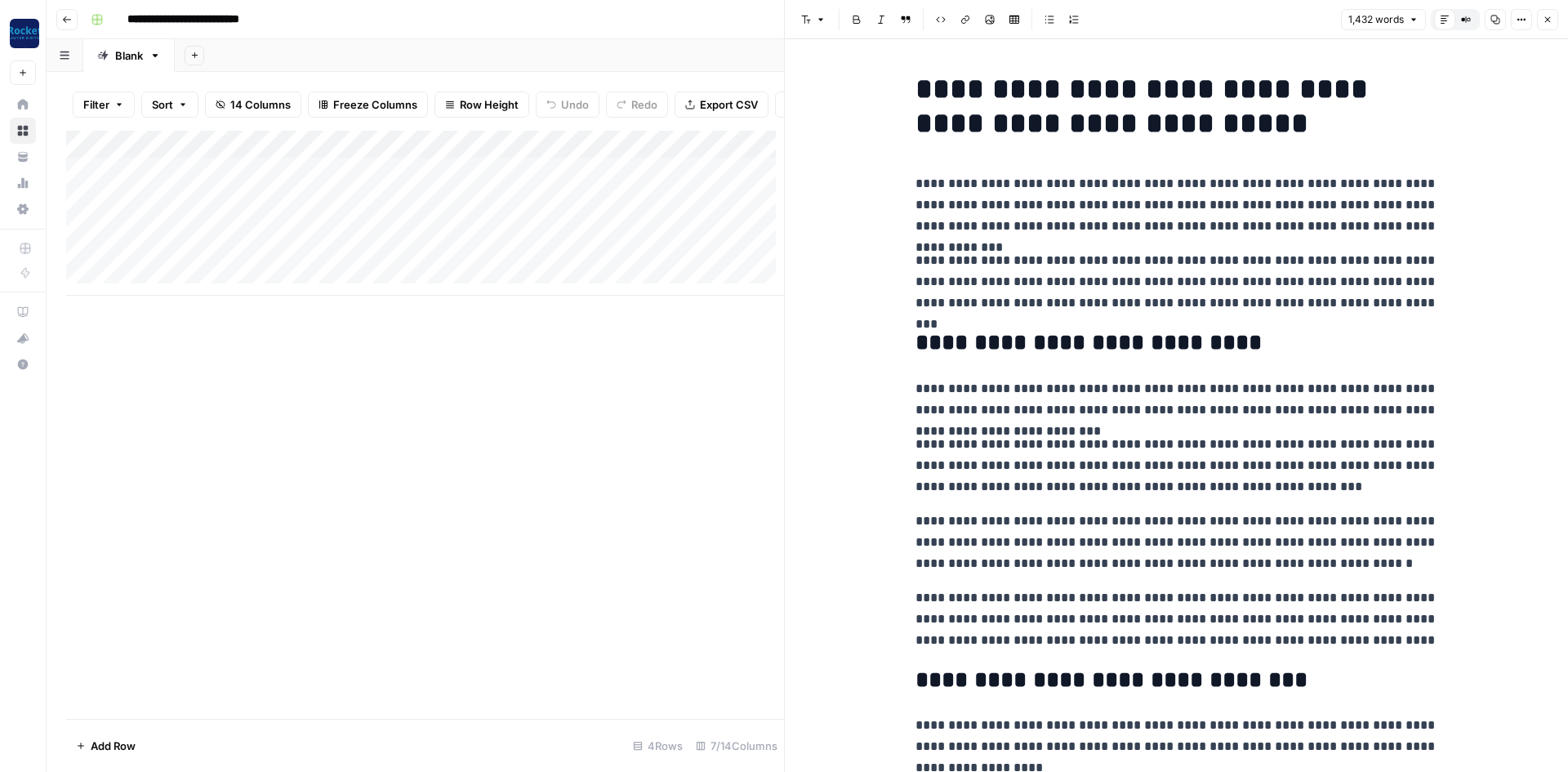
click at [724, 77] on div "Filter Sort 14 Columns Freeze Columns Row Height Undo Redo Export CSV Import CS…" at bounding box center [415, 421] width 737 height 700
click at [1540, 17] on button "Close" at bounding box center [1548, 19] width 21 height 21
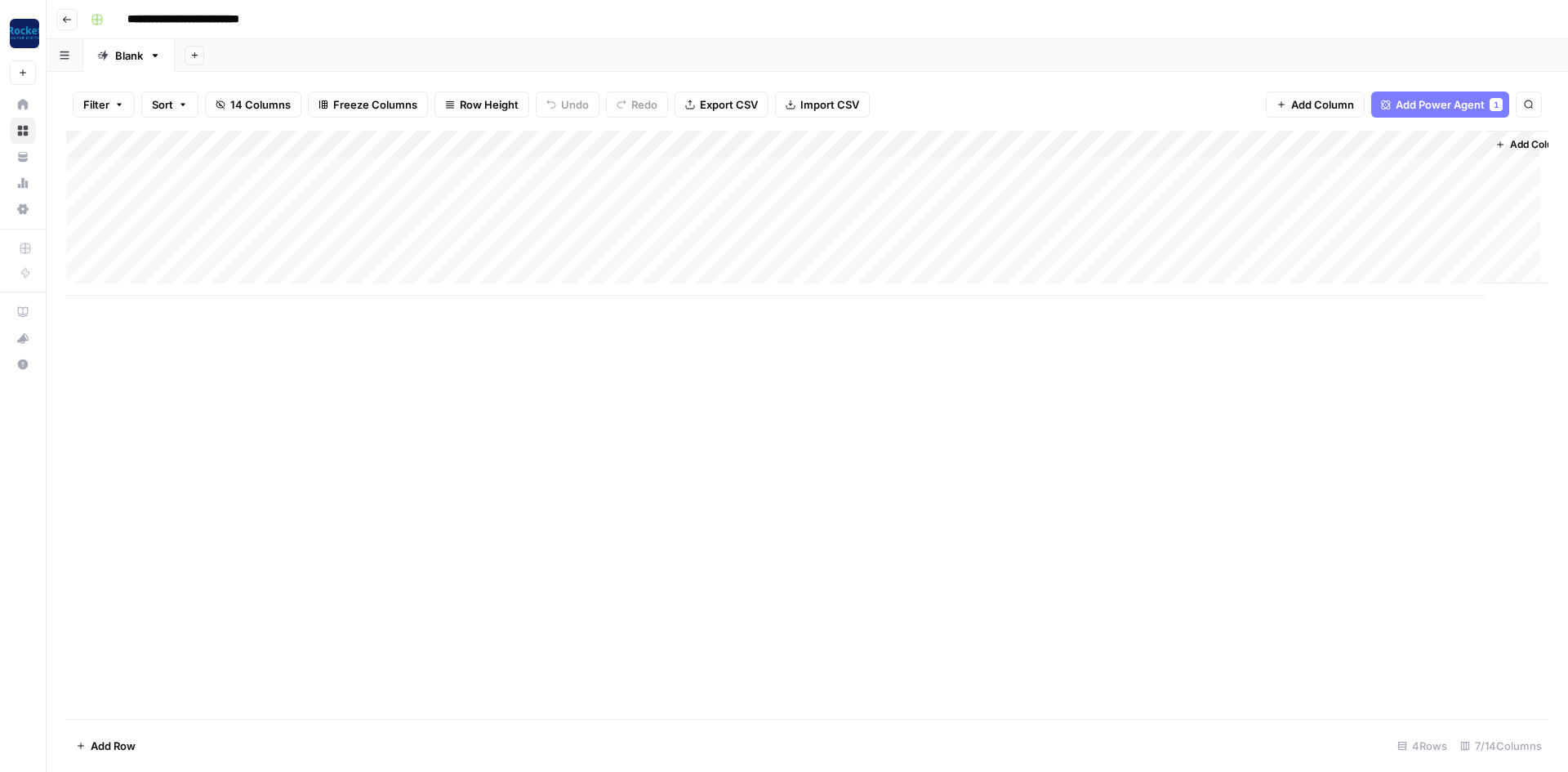
click at [1219, 169] on div "Add Column" at bounding box center [807, 214] width 1483 height 165
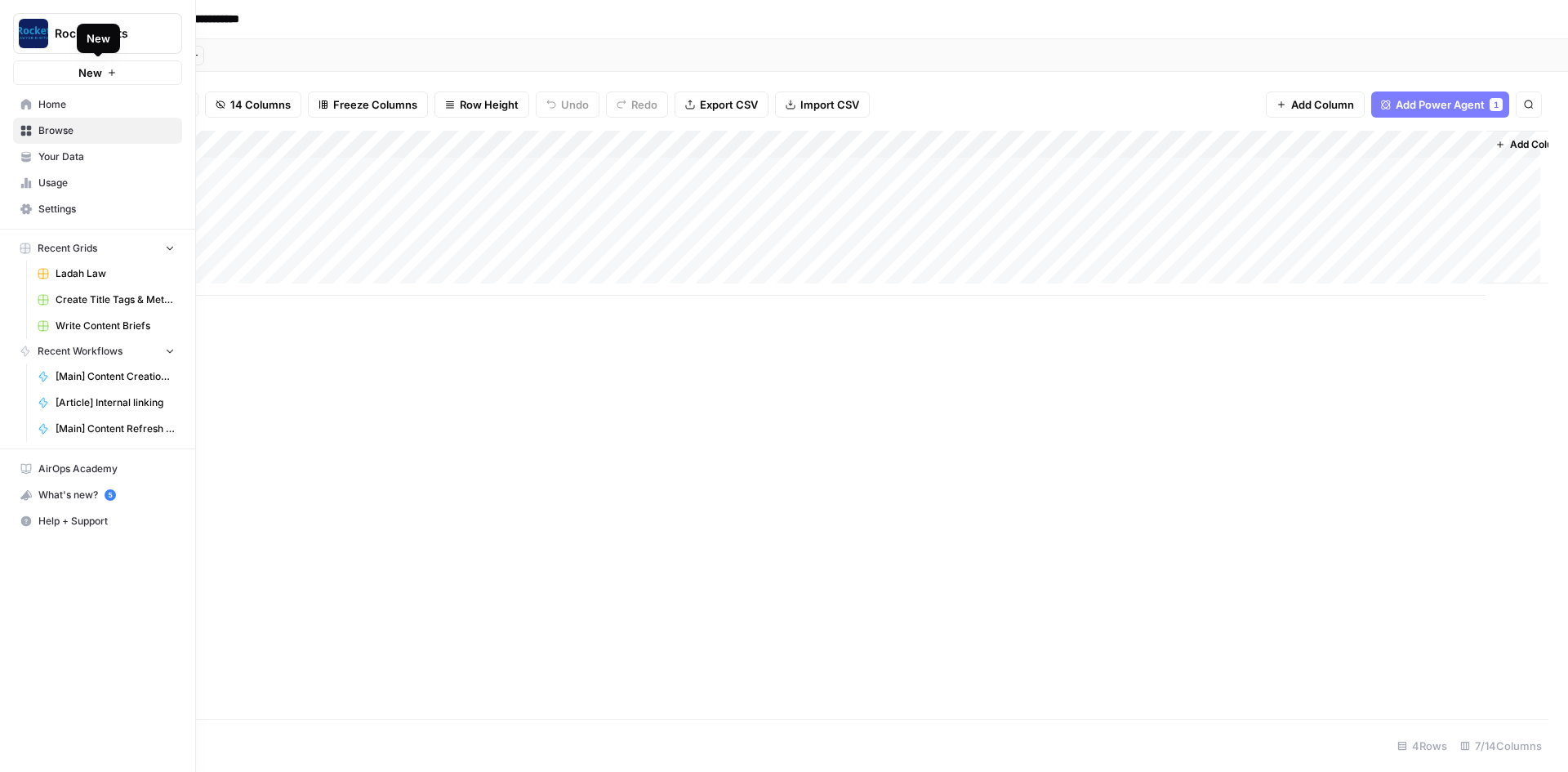
click at [46, 72] on button "New" at bounding box center [97, 72] width 169 height 25
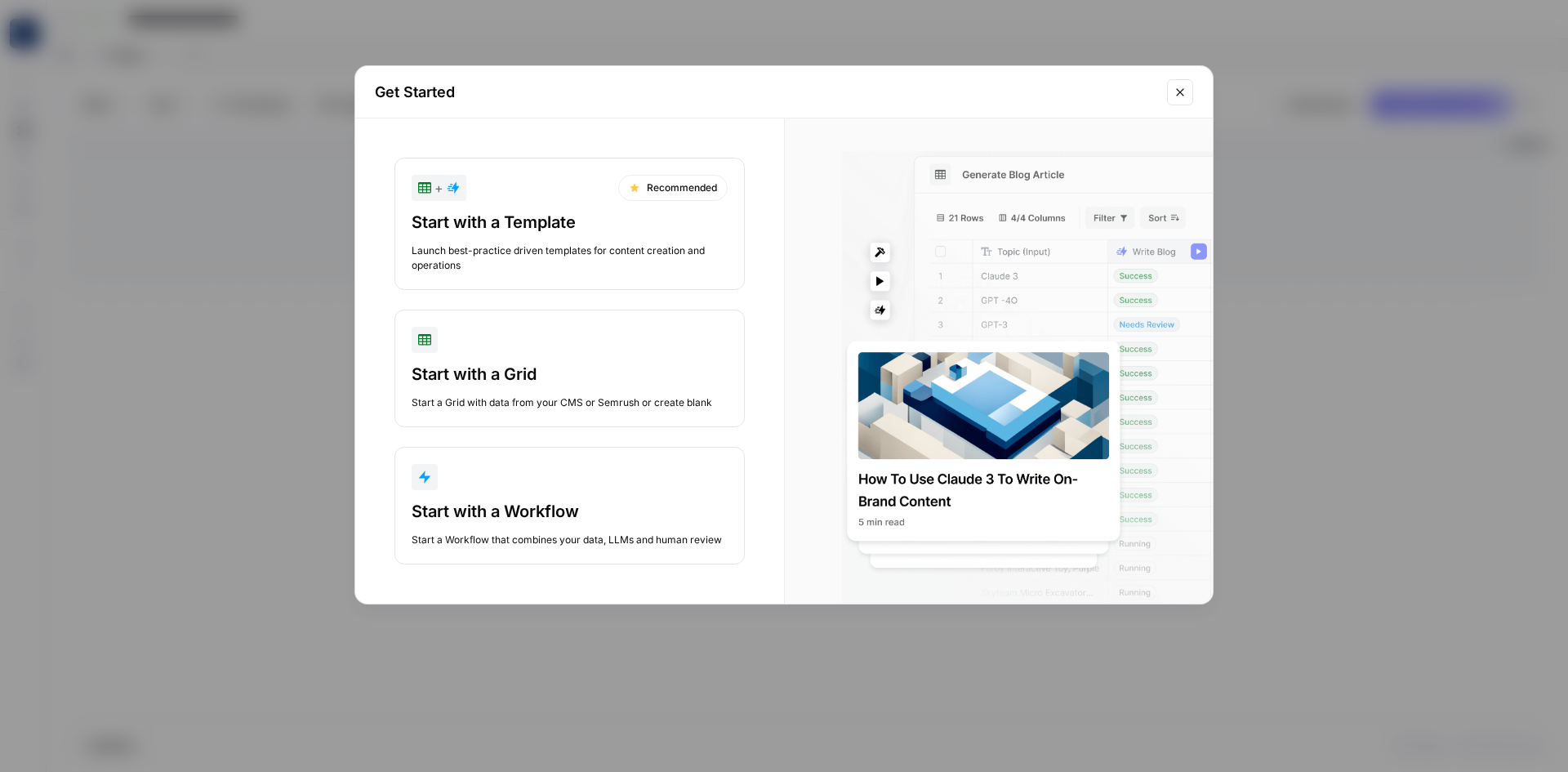
click at [1175, 94] on button "Close modal" at bounding box center [1180, 92] width 27 height 27
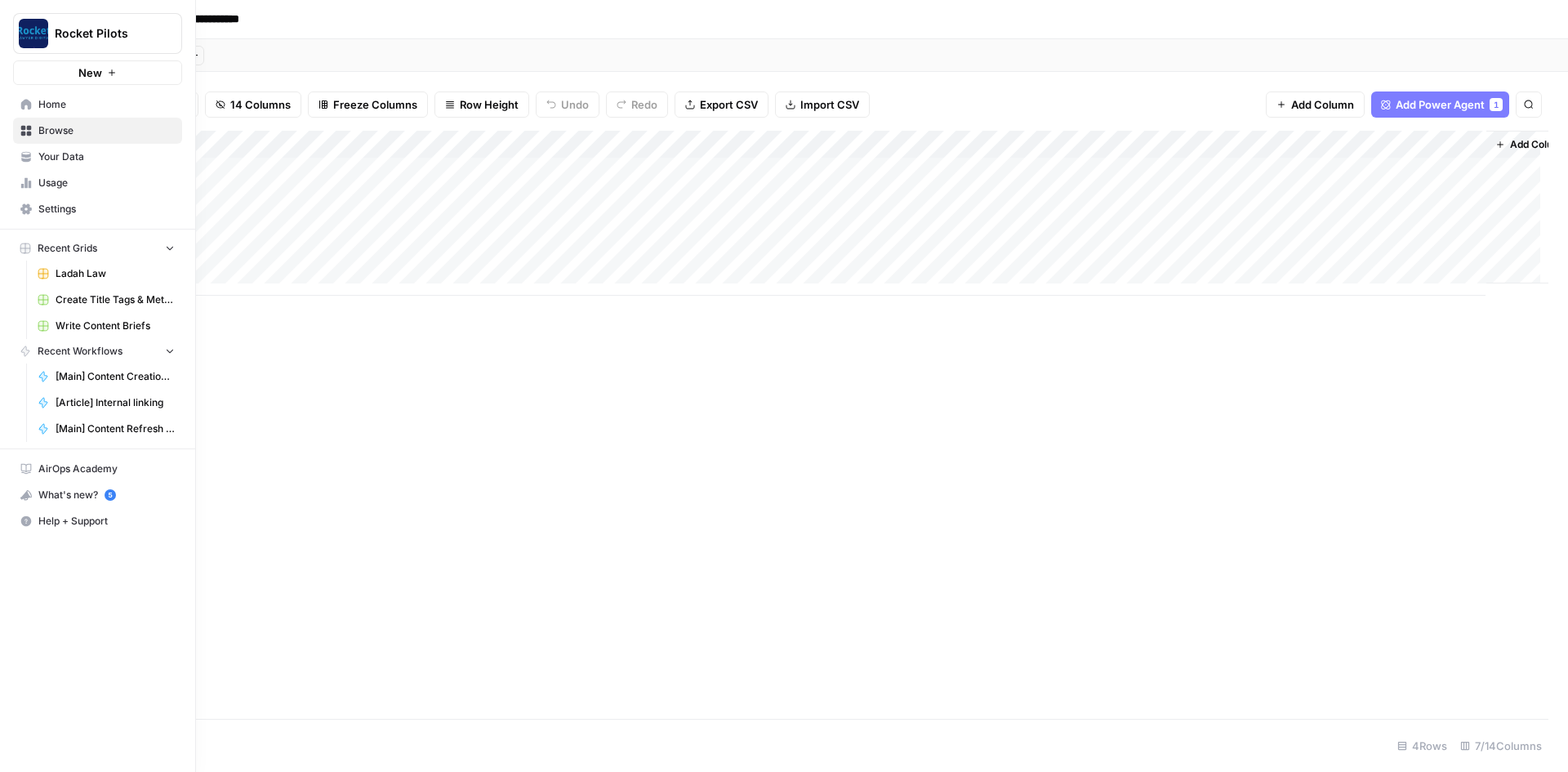
click at [27, 152] on icon at bounding box center [26, 155] width 9 height 6
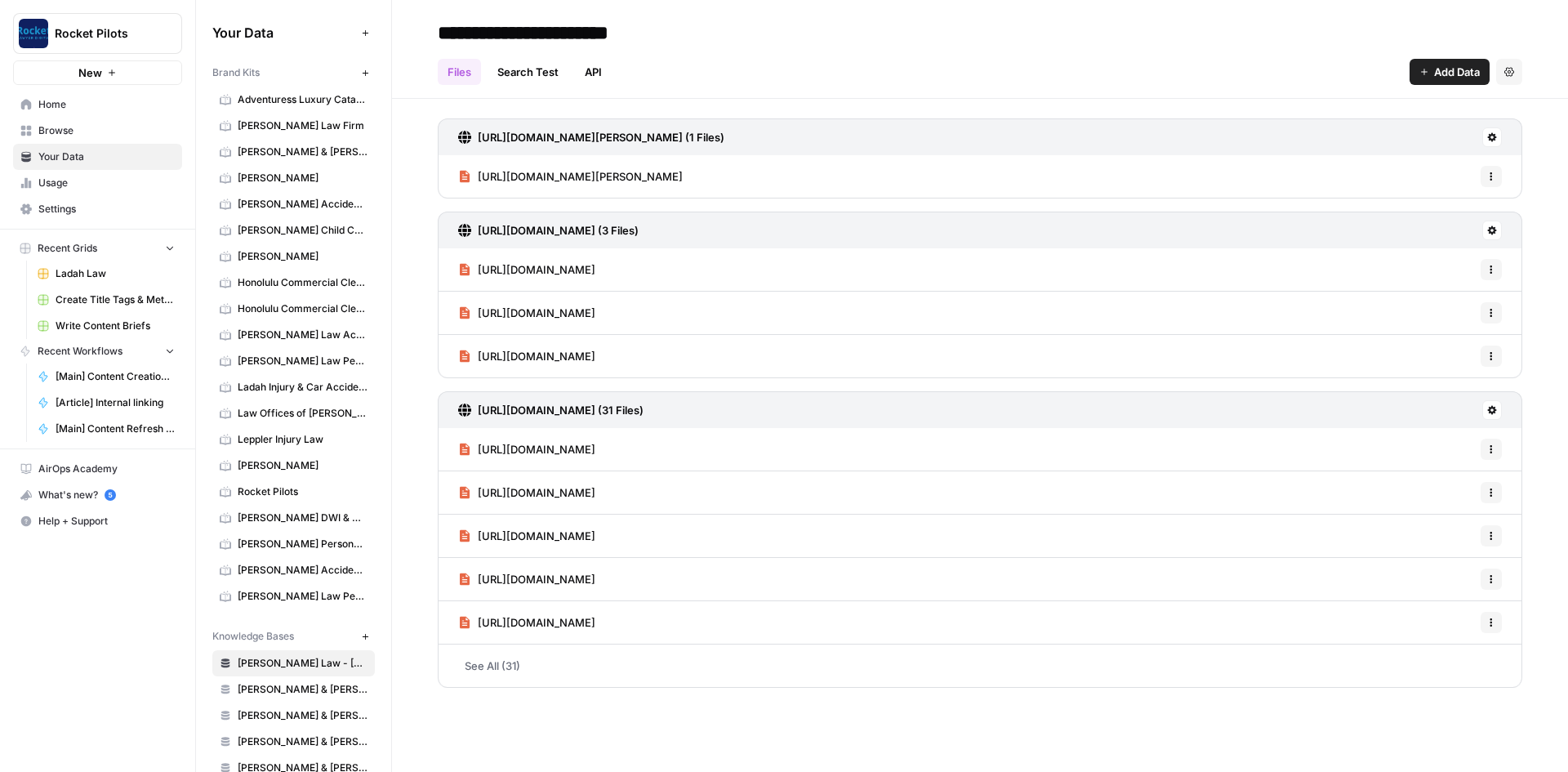
click at [361, 71] on icon "button" at bounding box center [366, 73] width 9 height 9
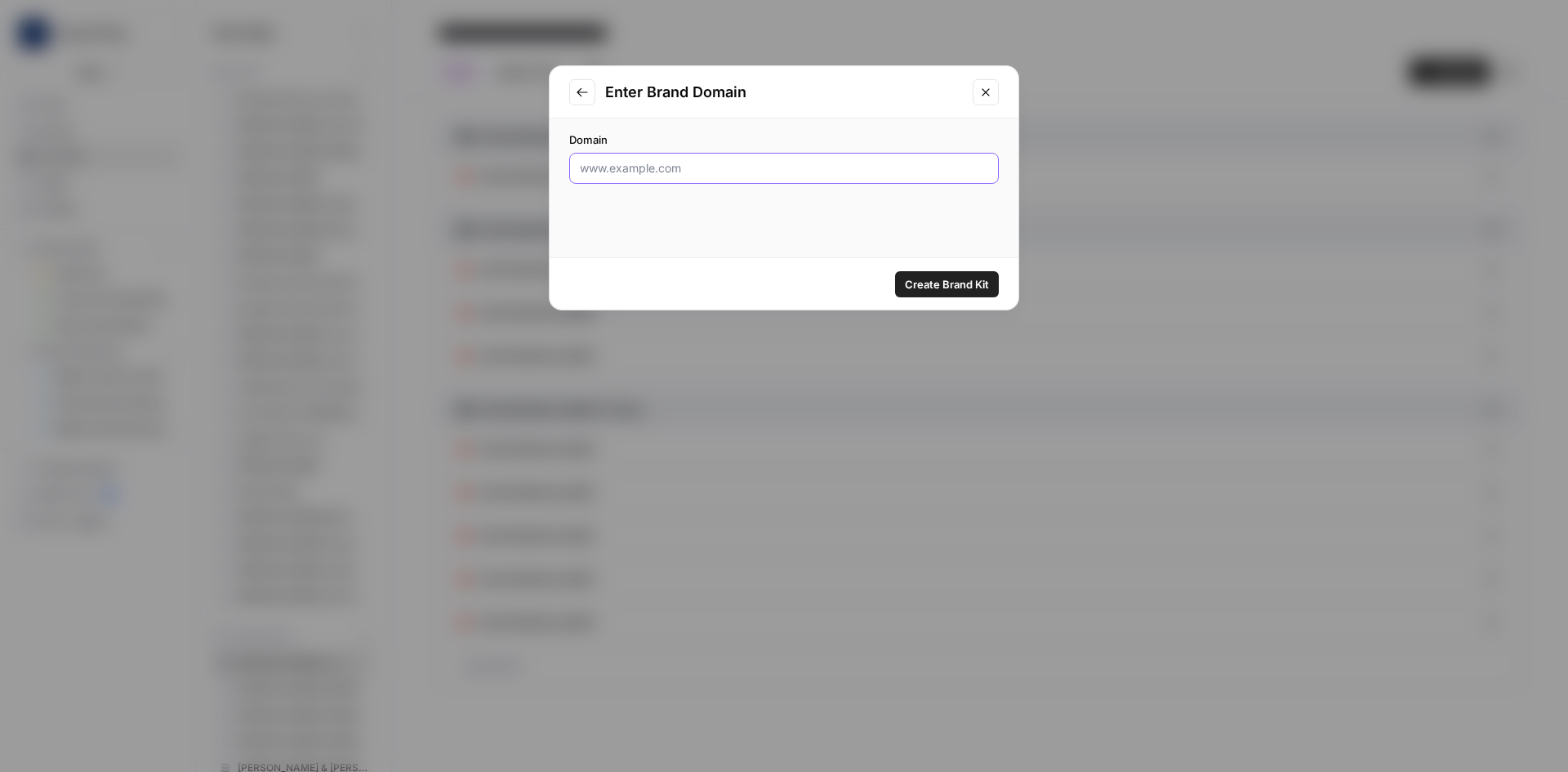
click at [742, 165] on input "Domain" at bounding box center [784, 169] width 408 height 17
paste input "[URL][DOMAIN_NAME]"
type input "[URL][DOMAIN_NAME]"
click at [950, 280] on span "Create Brand Kit" at bounding box center [947, 284] width 84 height 17
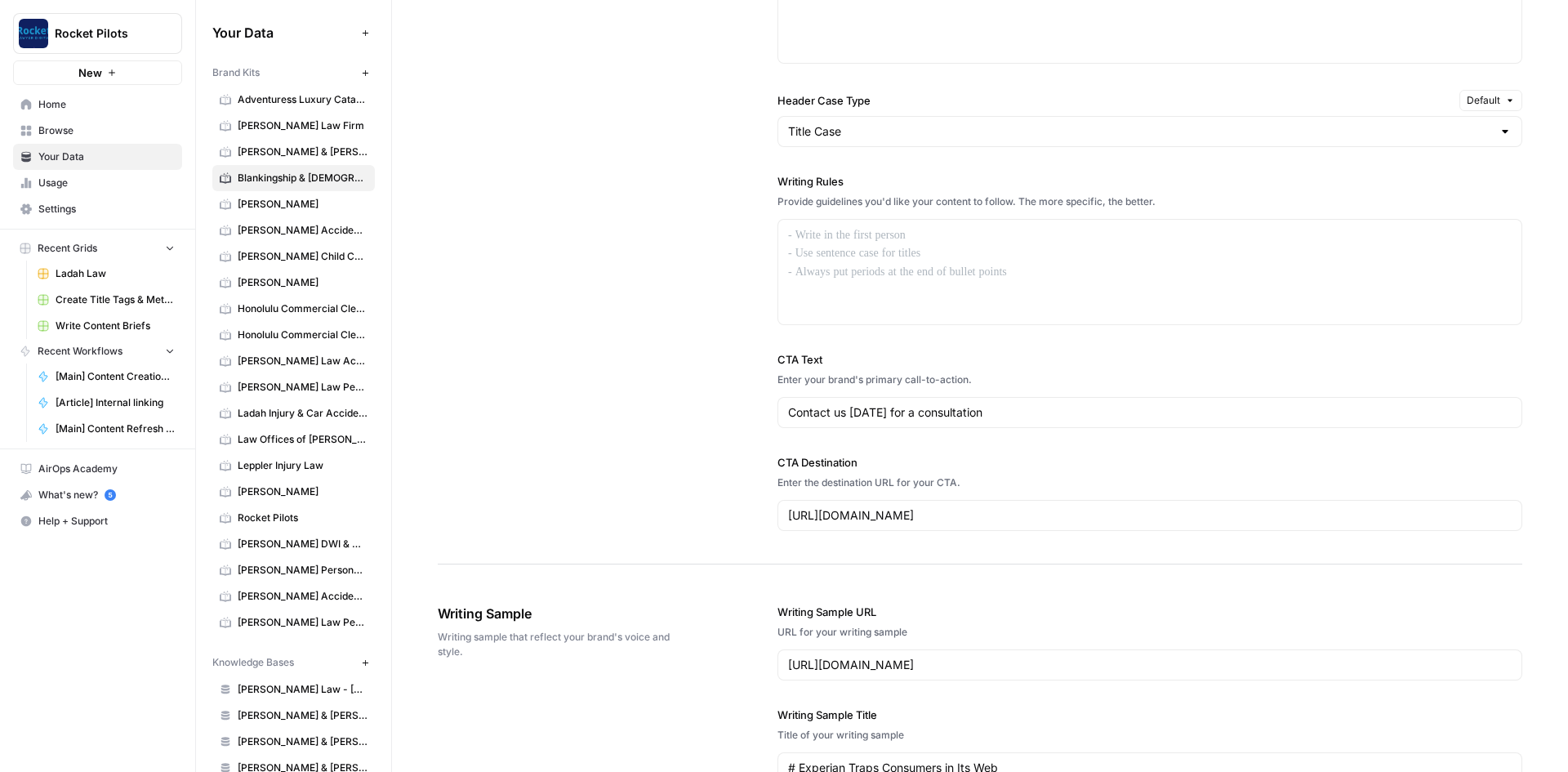
scroll to position [1246, 0]
click at [45, 103] on span "Home" at bounding box center [106, 105] width 137 height 15
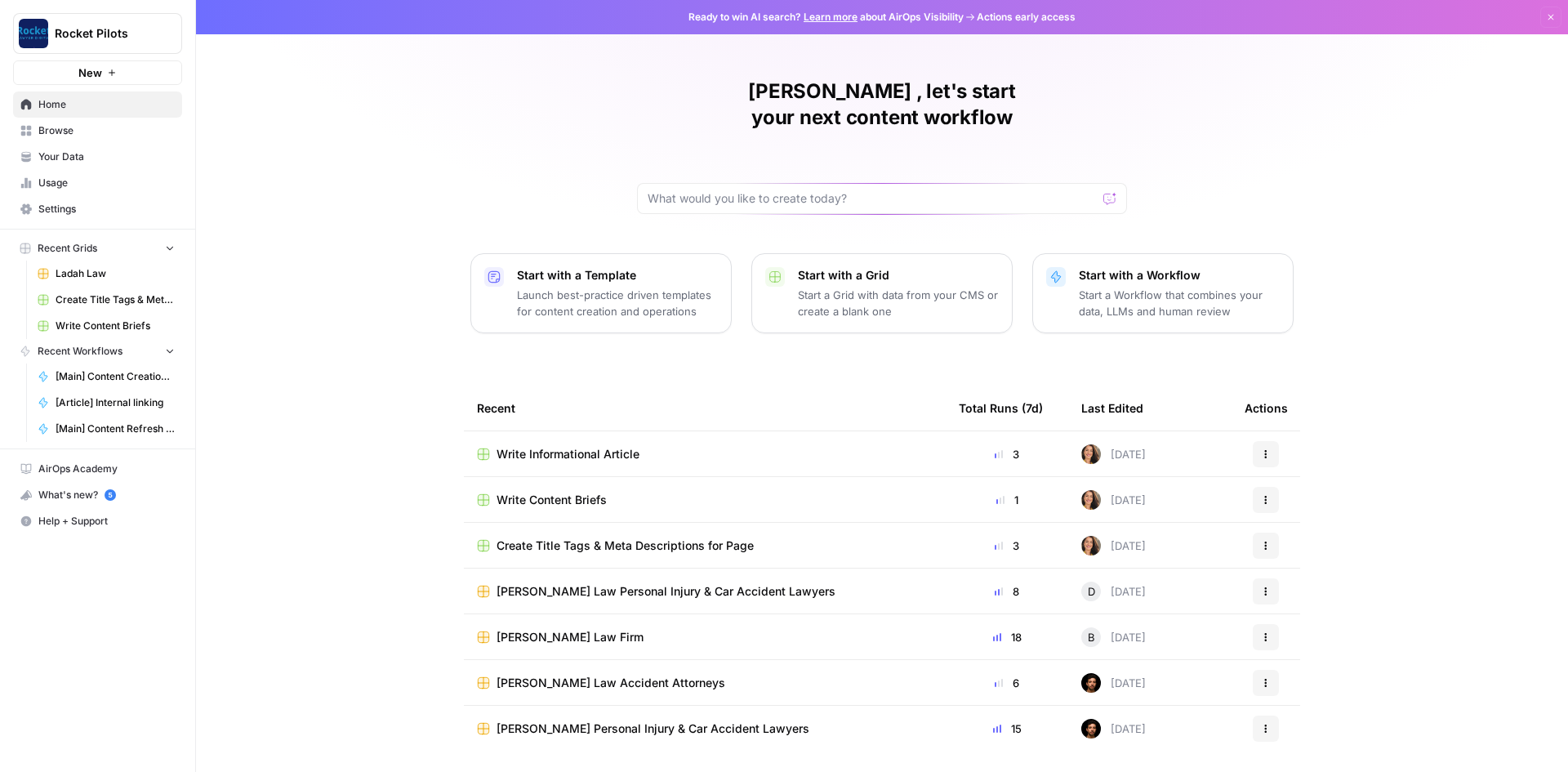
click at [565, 491] on span "Write Content Briefs" at bounding box center [552, 500] width 110 height 17
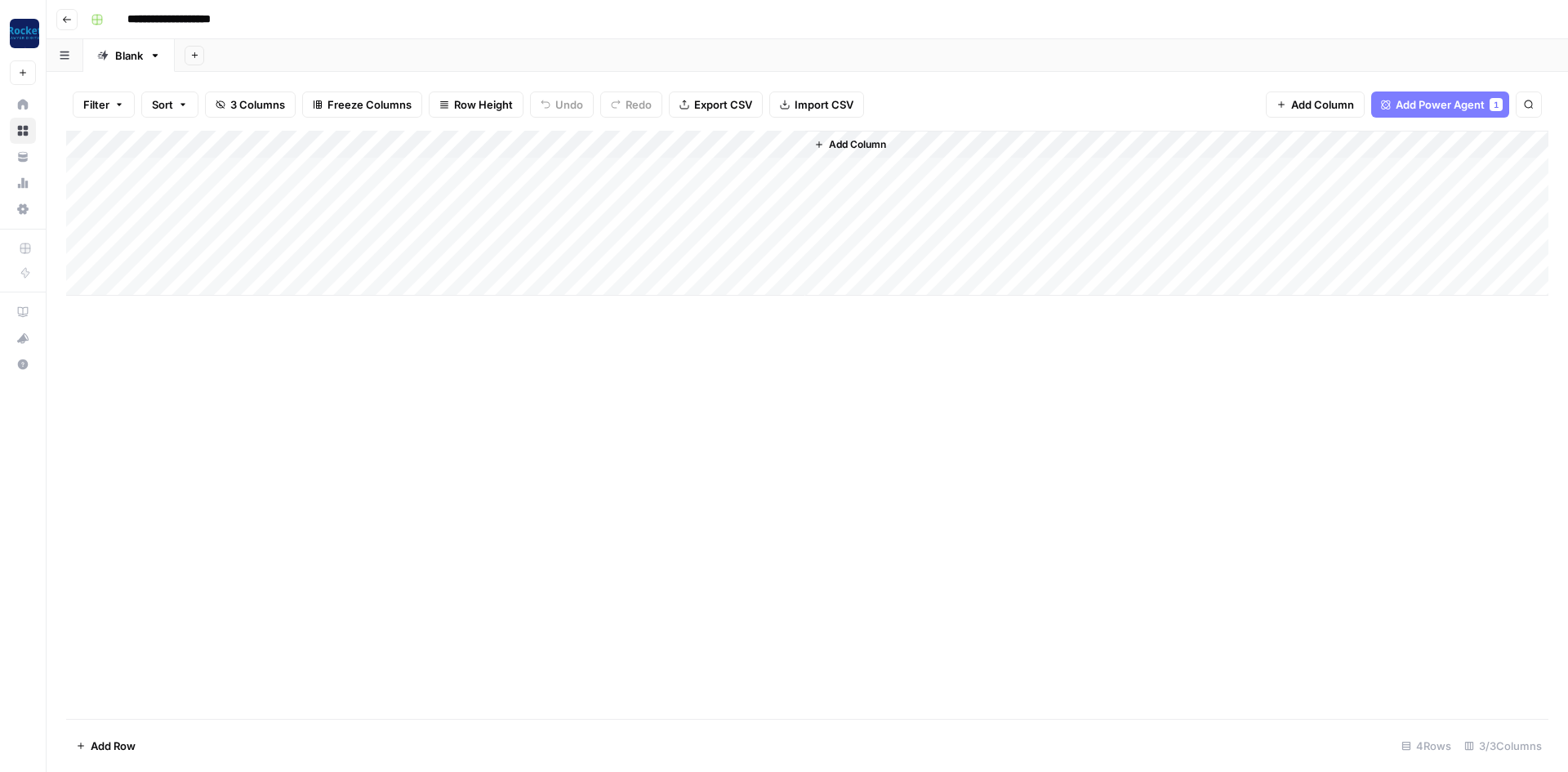
click at [283, 195] on div "Add Column" at bounding box center [807, 214] width 1483 height 165
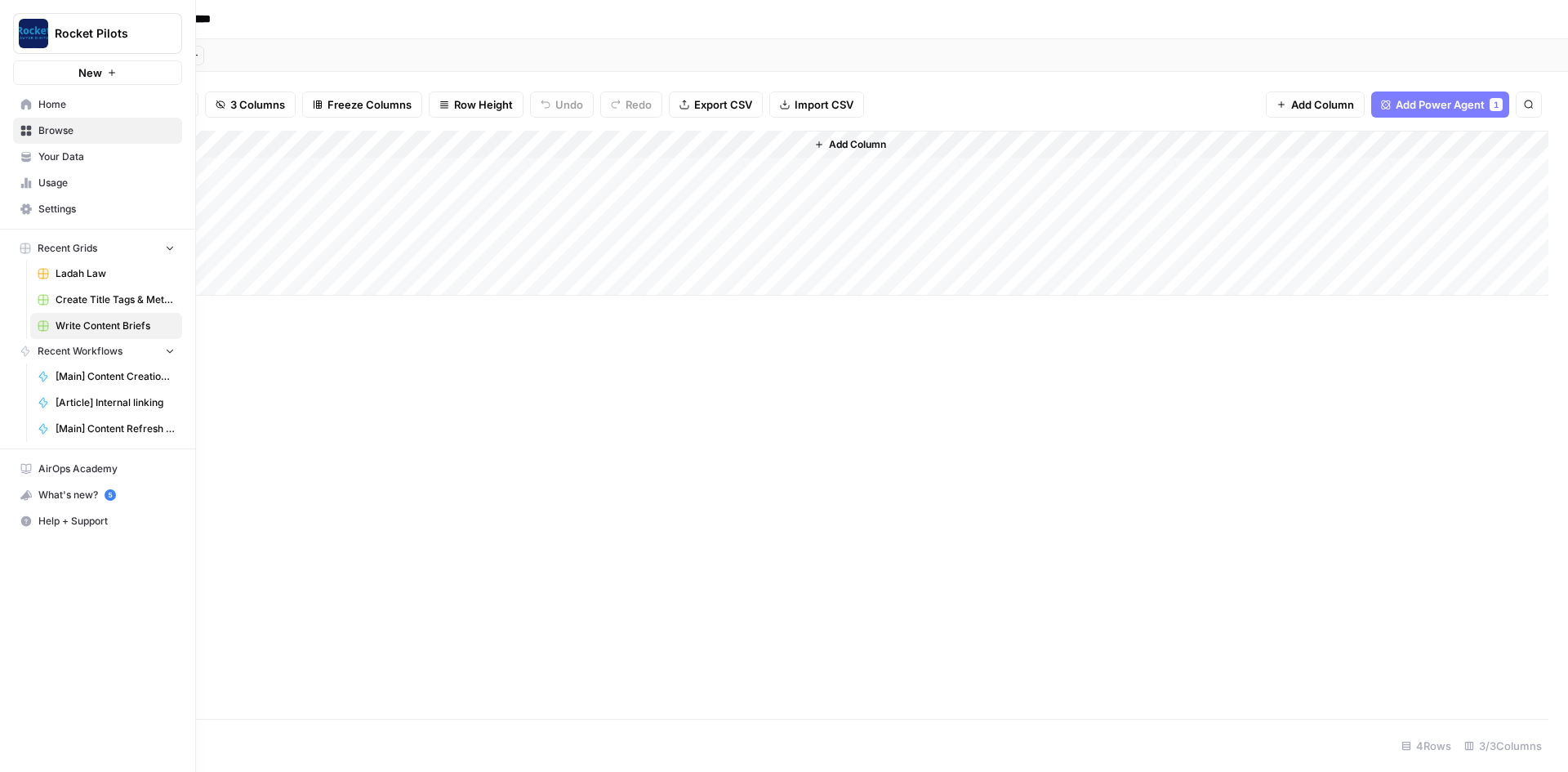
click at [57, 159] on span "Your Data" at bounding box center [106, 157] width 137 height 15
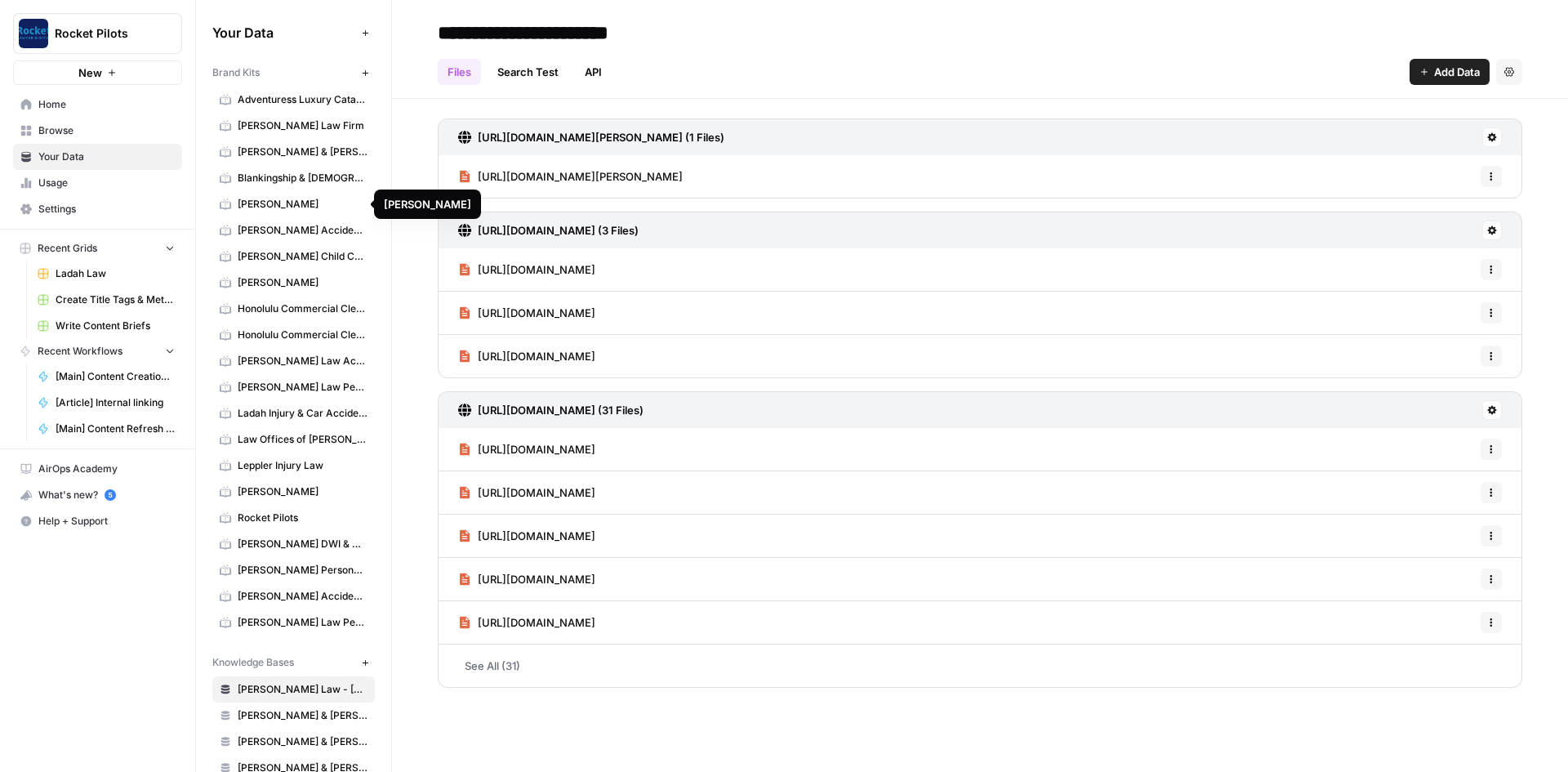
click at [279, 200] on span "[PERSON_NAME]" at bounding box center [303, 204] width 130 height 15
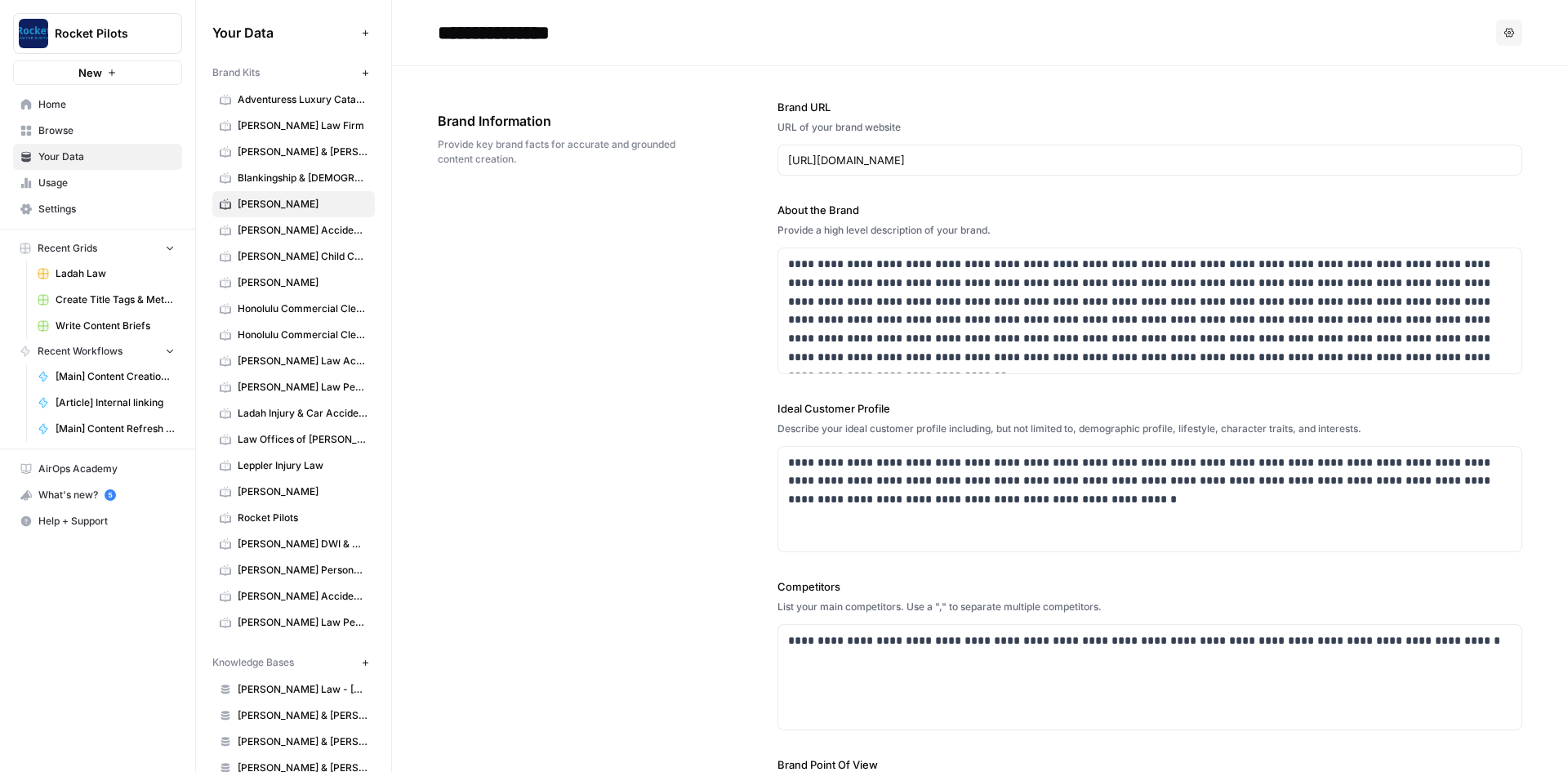
click at [71, 69] on button "New" at bounding box center [97, 72] width 169 height 25
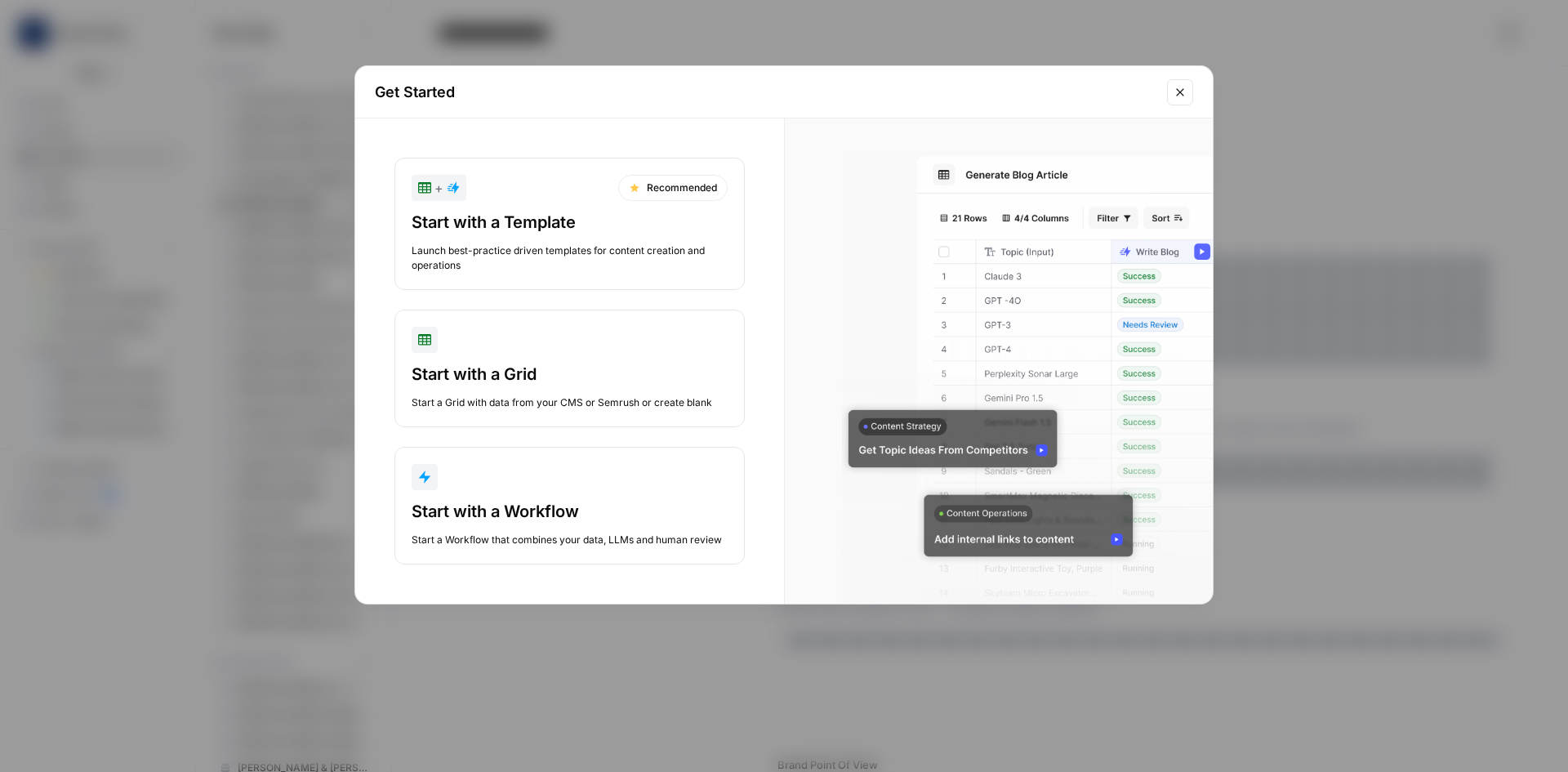
click at [550, 255] on div "Launch best-practice driven templates for content creation and operations" at bounding box center [569, 258] width 316 height 29
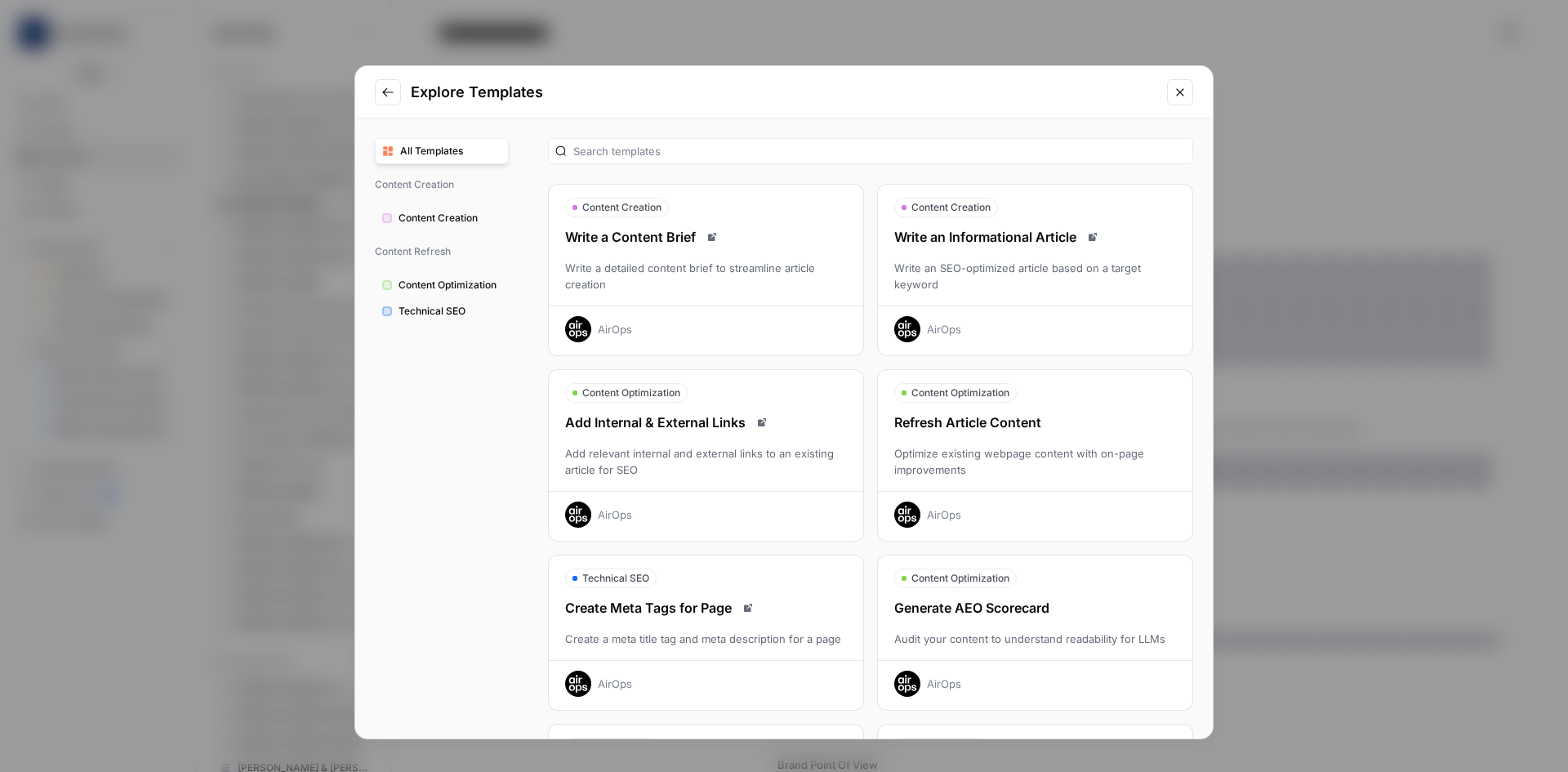
click at [418, 155] on span "All Templates" at bounding box center [451, 151] width 101 height 15
click at [420, 215] on span "Content Creation" at bounding box center [450, 218] width 103 height 15
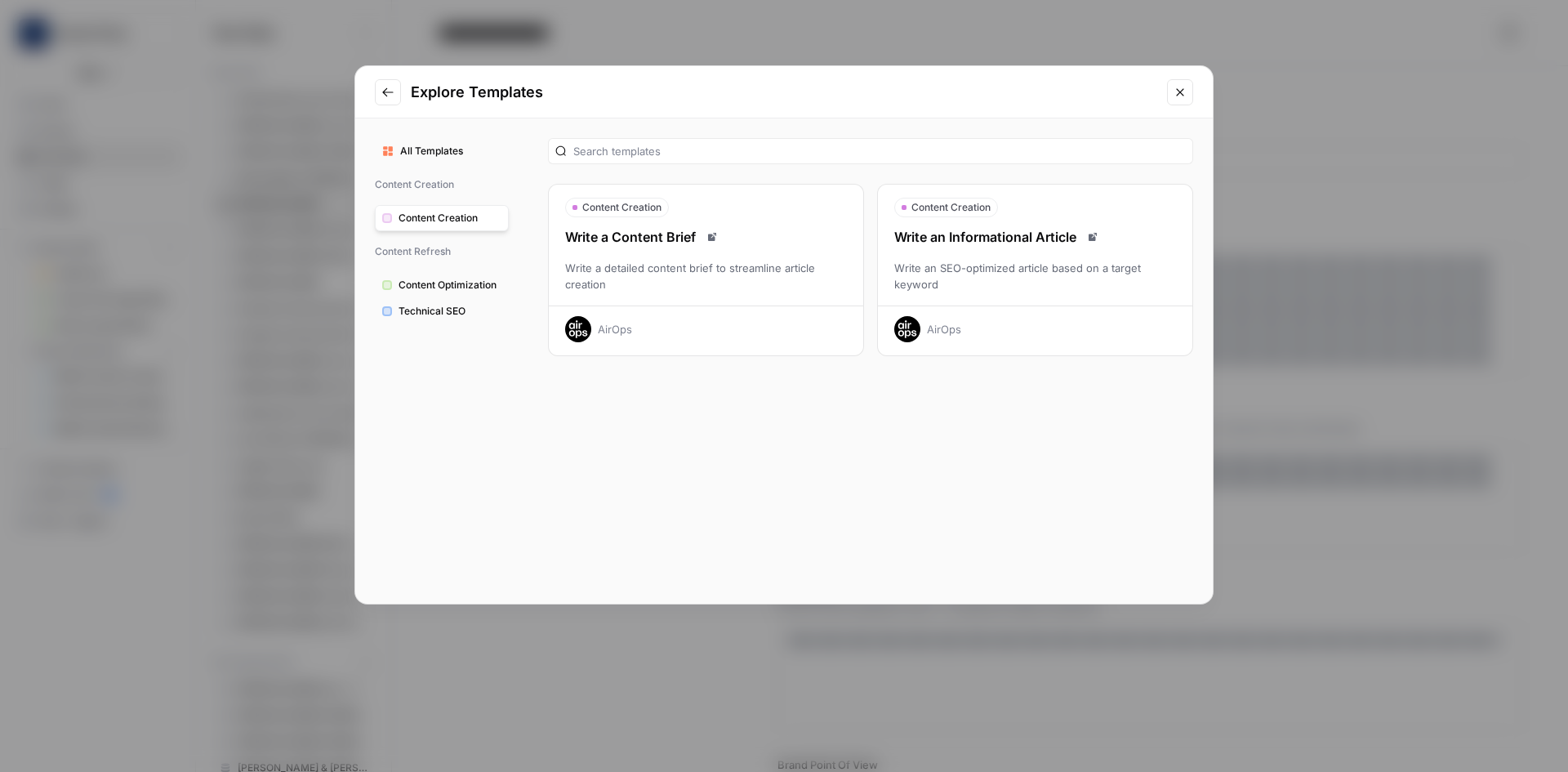
click at [673, 282] on div "Write a Content Brief Write a detailed content brief to streamline article crea…" at bounding box center [706, 285] width 315 height 116
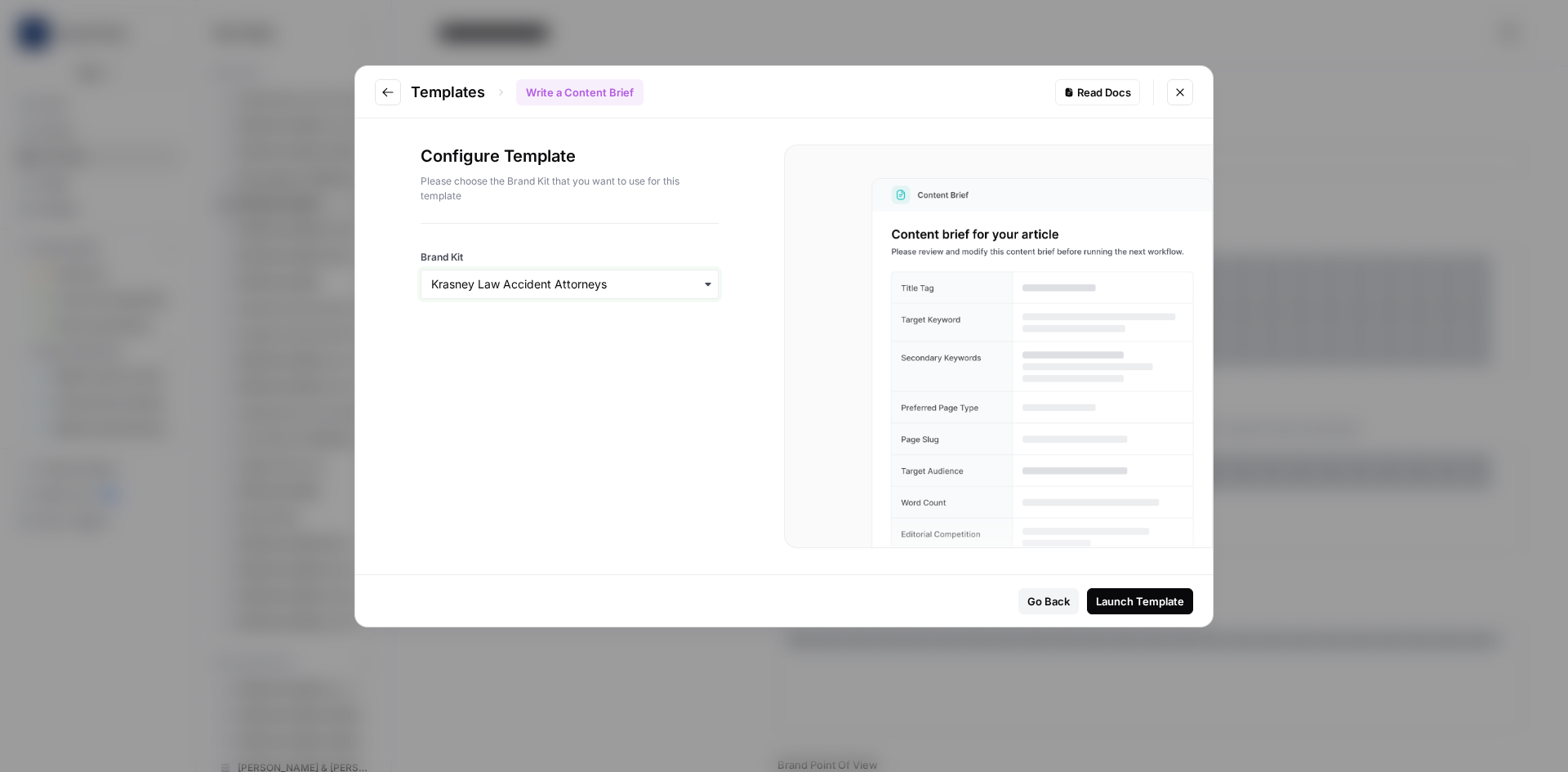
click at [633, 276] on input "Brand Kit" at bounding box center [569, 284] width 277 height 17
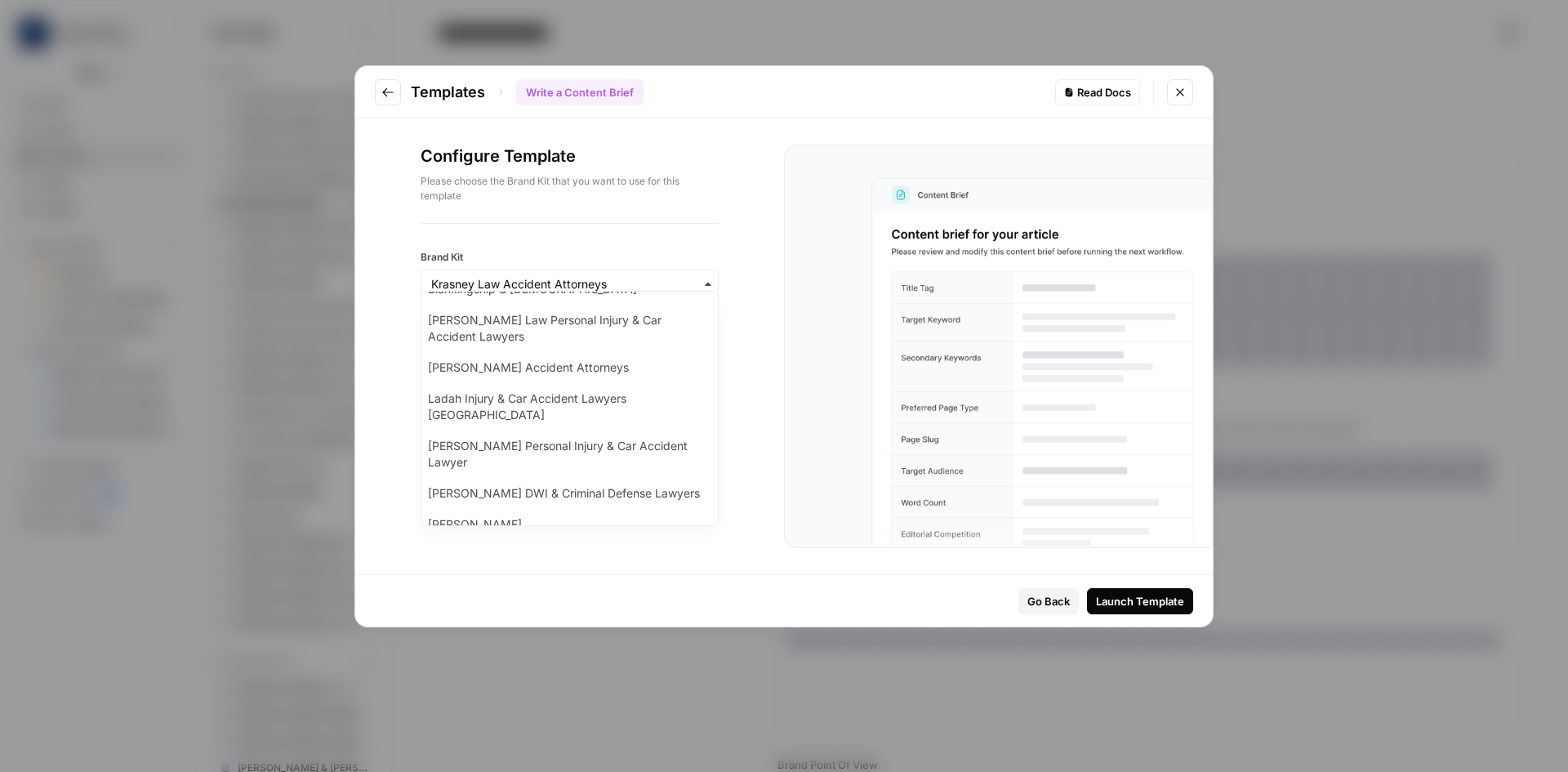
scroll to position [163, 0]
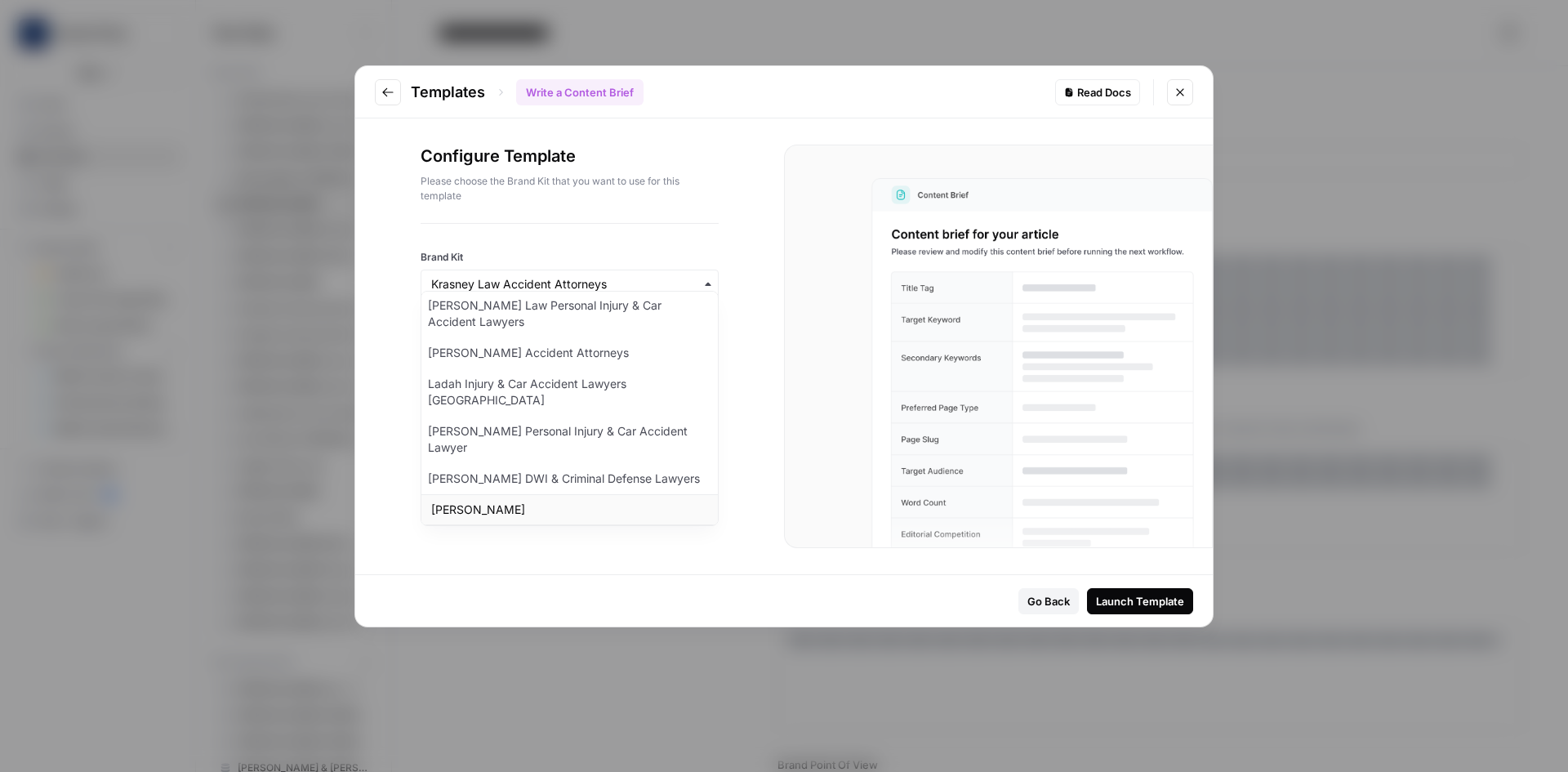
click at [528, 494] on div "[PERSON_NAME]" at bounding box center [569, 510] width 296 height 31
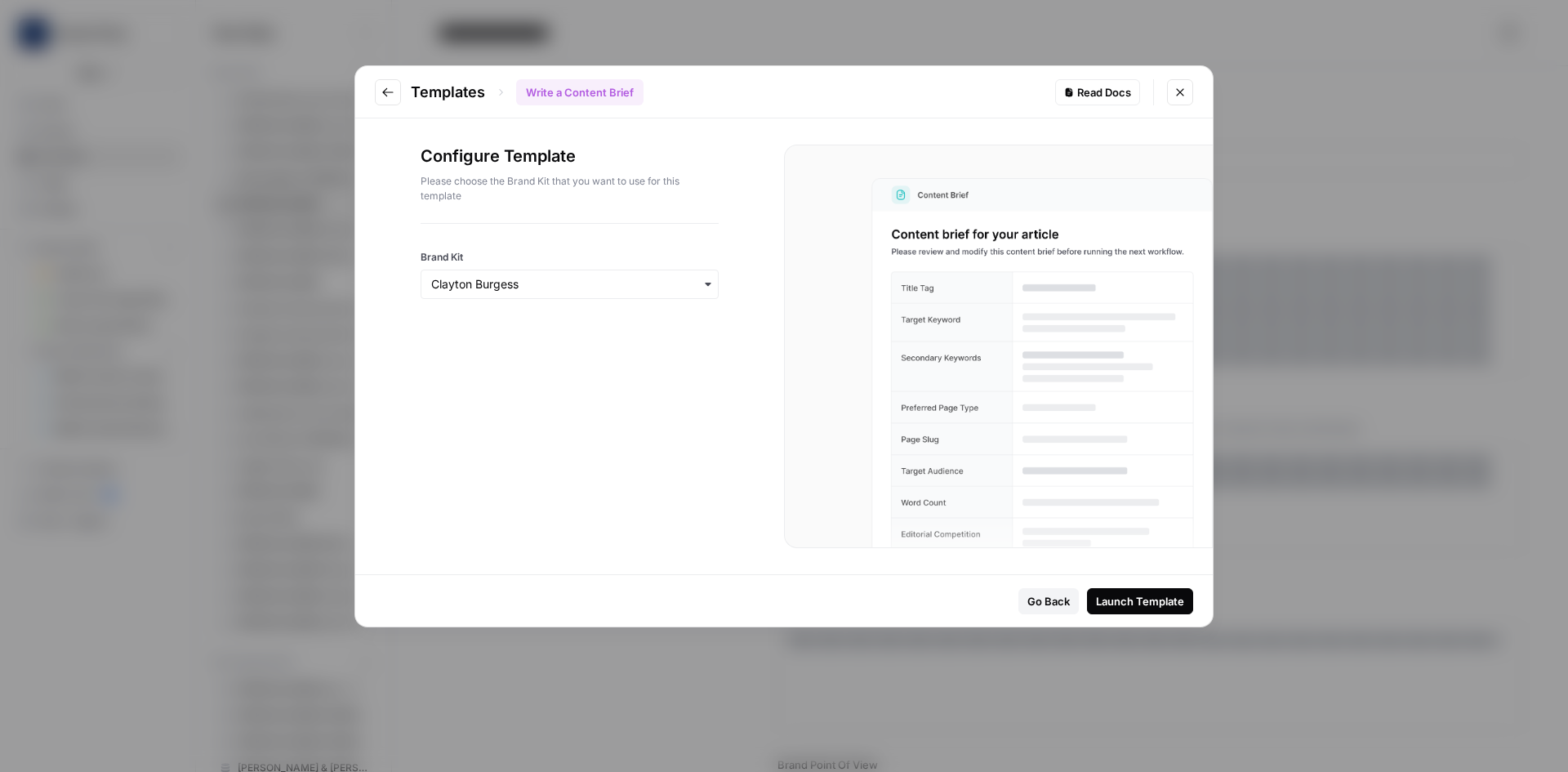
click at [1093, 602] on button "Launch Template" at bounding box center [1141, 601] width 106 height 27
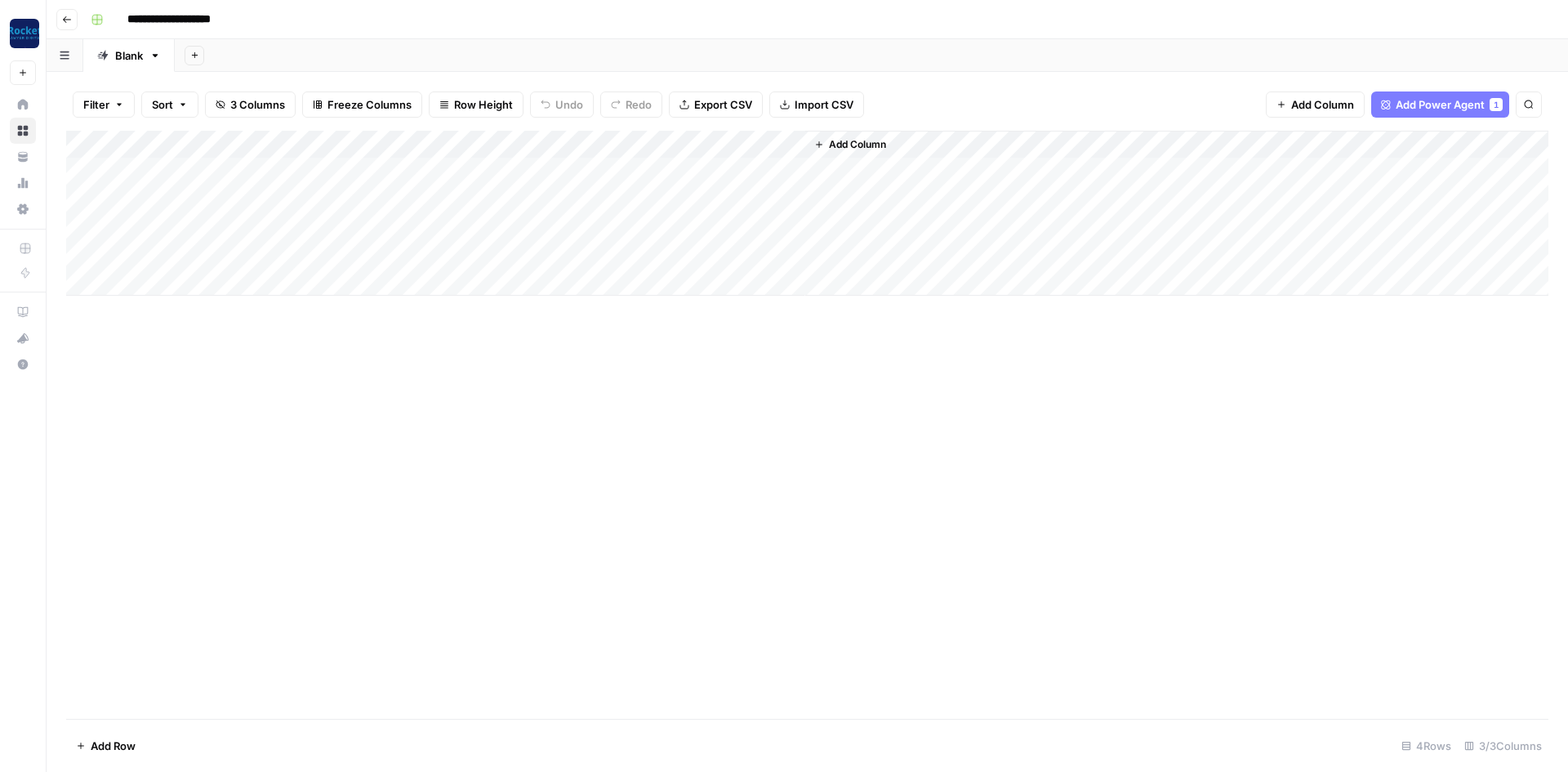
click at [349, 171] on div "Add Column" at bounding box center [807, 214] width 1483 height 165
click at [183, 288] on div "Add Column" at bounding box center [807, 214] width 1483 height 165
click at [241, 392] on div "Add Column" at bounding box center [807, 425] width 1483 height 588
click at [162, 286] on div "Add Column" at bounding box center [807, 227] width 1483 height 193
type textarea "**********"
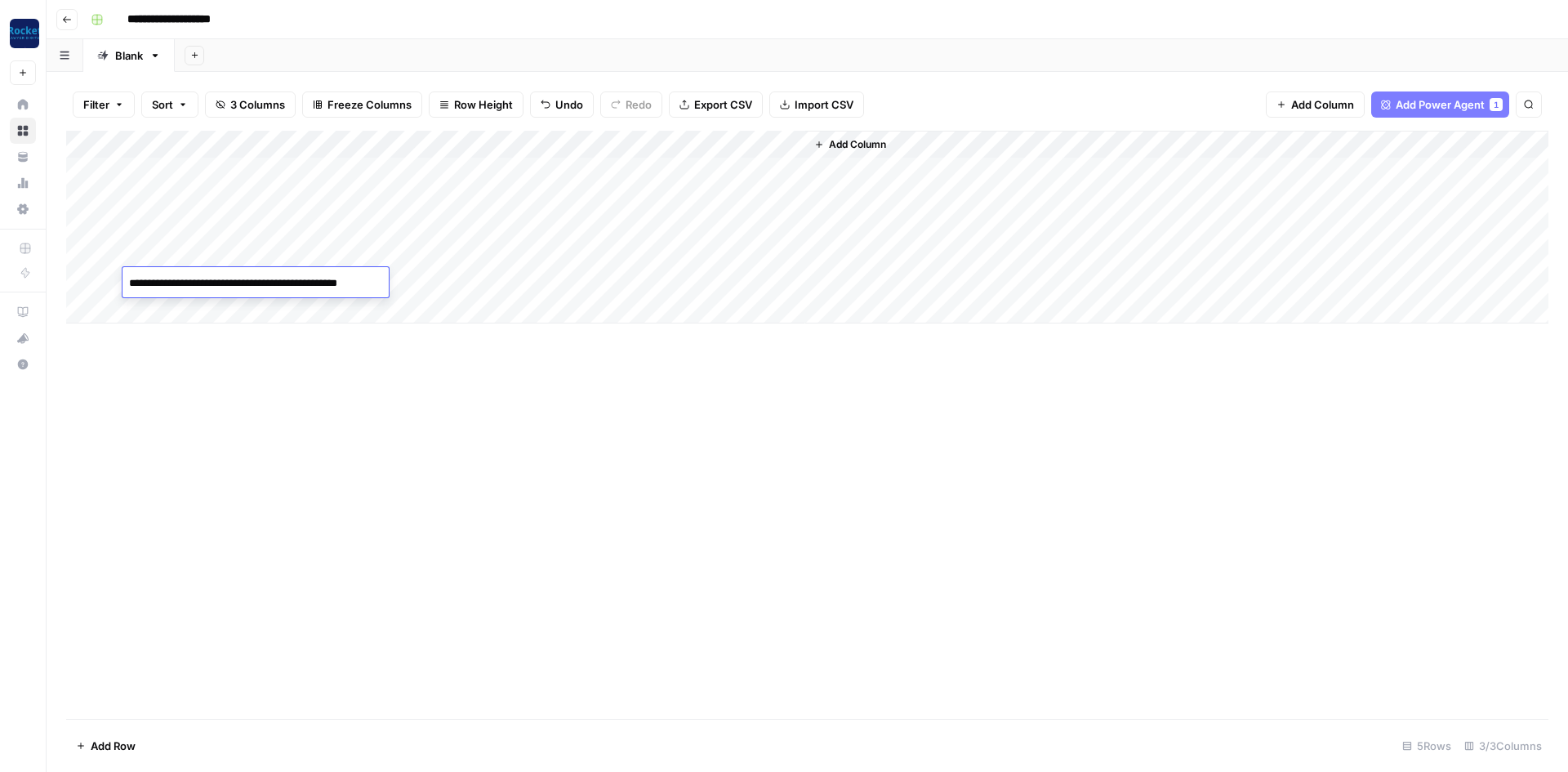
click at [236, 483] on div "Add Column" at bounding box center [807, 425] width 1483 height 588
click at [351, 282] on div "Add Column" at bounding box center [807, 227] width 1483 height 193
click at [173, 311] on div "Add Column" at bounding box center [807, 227] width 1483 height 193
paste textarea "**********"
type textarea "**********"
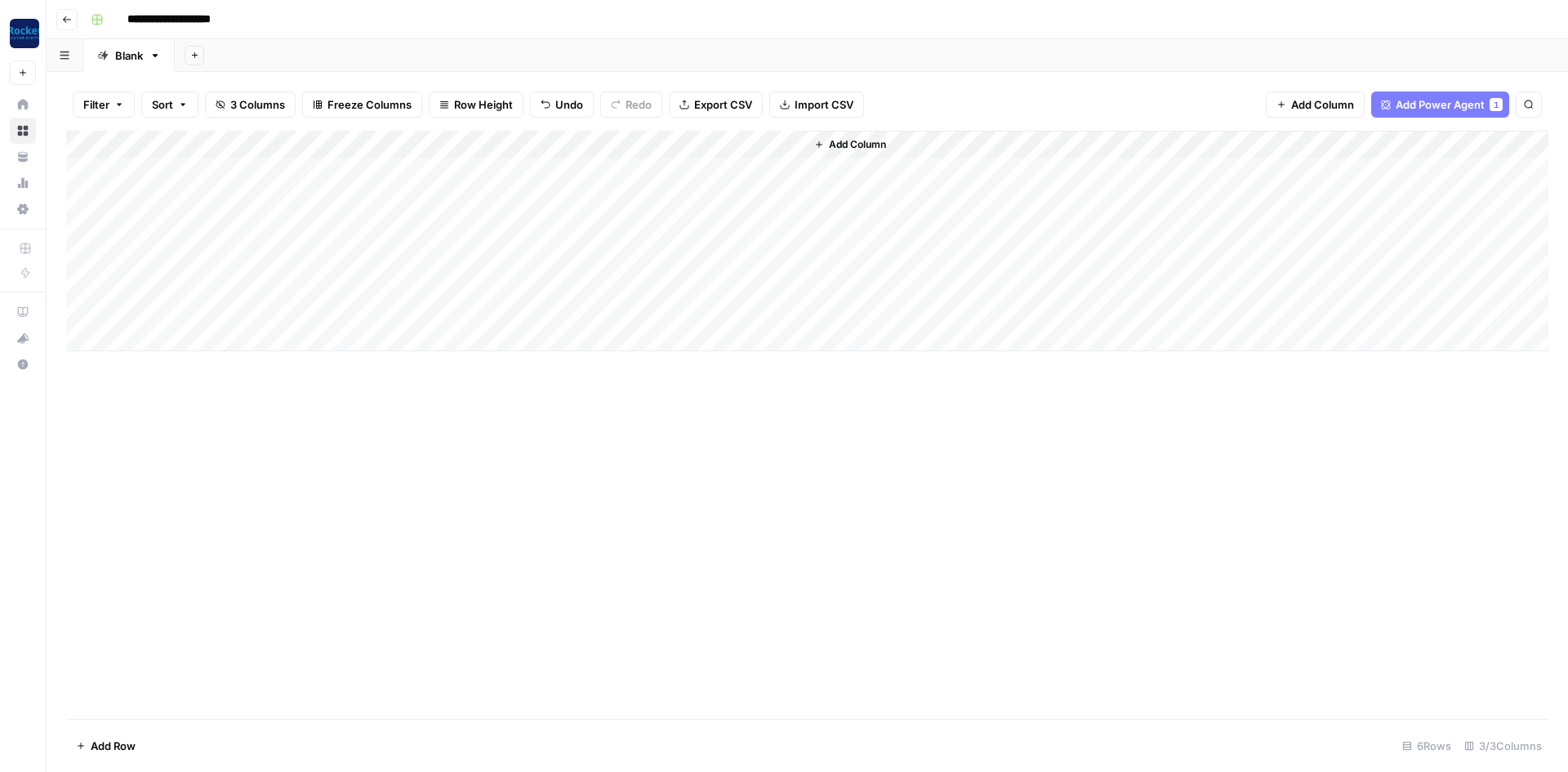
click at [339, 490] on div "Add Column" at bounding box center [807, 425] width 1483 height 588
click at [354, 311] on div "Add Column" at bounding box center [807, 241] width 1483 height 221
click at [176, 334] on div "Add Column" at bounding box center [807, 241] width 1483 height 221
click at [191, 335] on div "Add Column" at bounding box center [807, 255] width 1483 height 248
click at [209, 335] on div "Add Column" at bounding box center [807, 255] width 1483 height 248
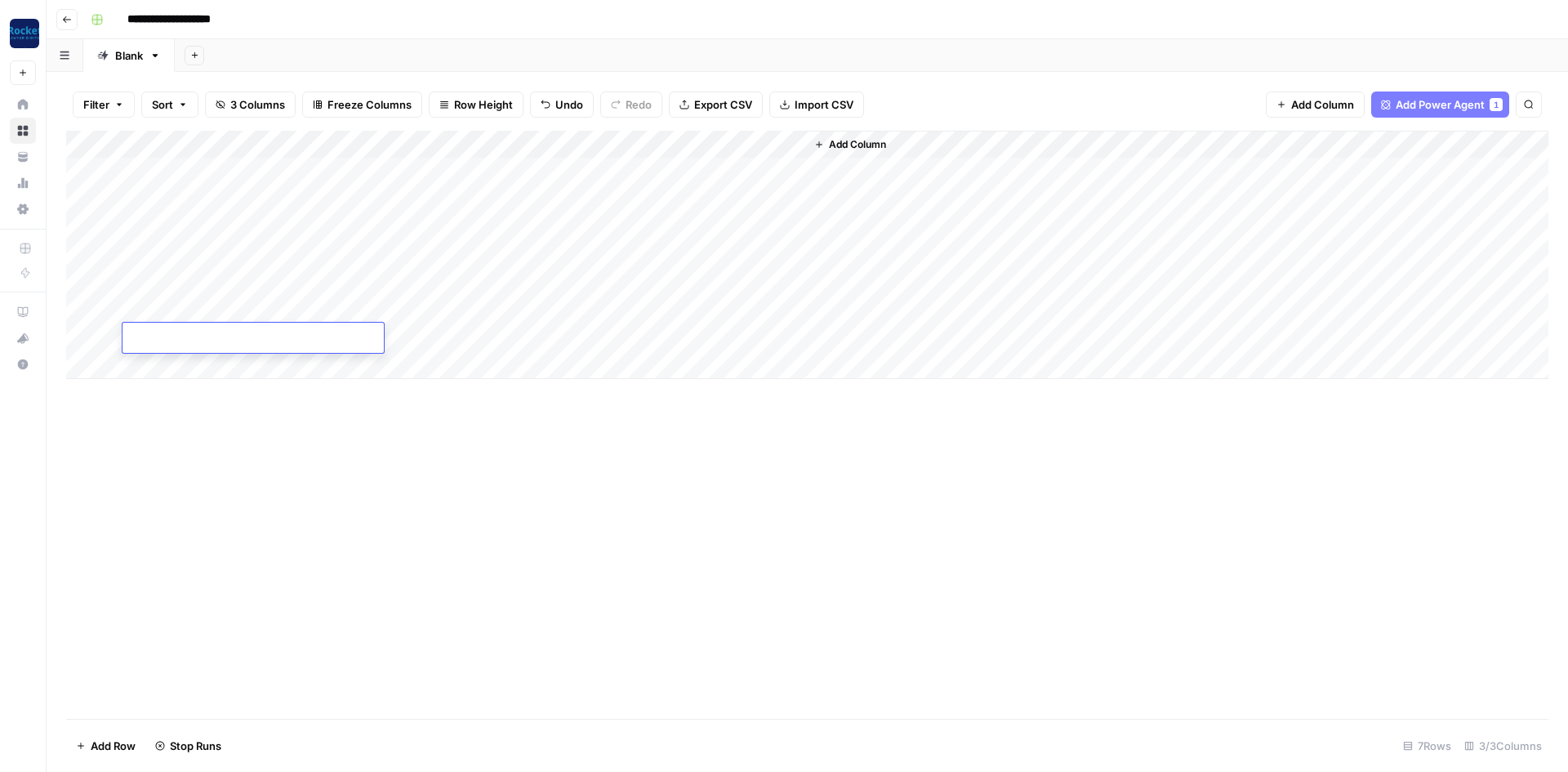
type textarea "**********"
click at [462, 496] on div "Add Column" at bounding box center [807, 425] width 1483 height 588
click at [352, 341] on div "Add Column" at bounding box center [807, 255] width 1483 height 248
click at [558, 280] on div "Add Column" at bounding box center [807, 255] width 1483 height 248
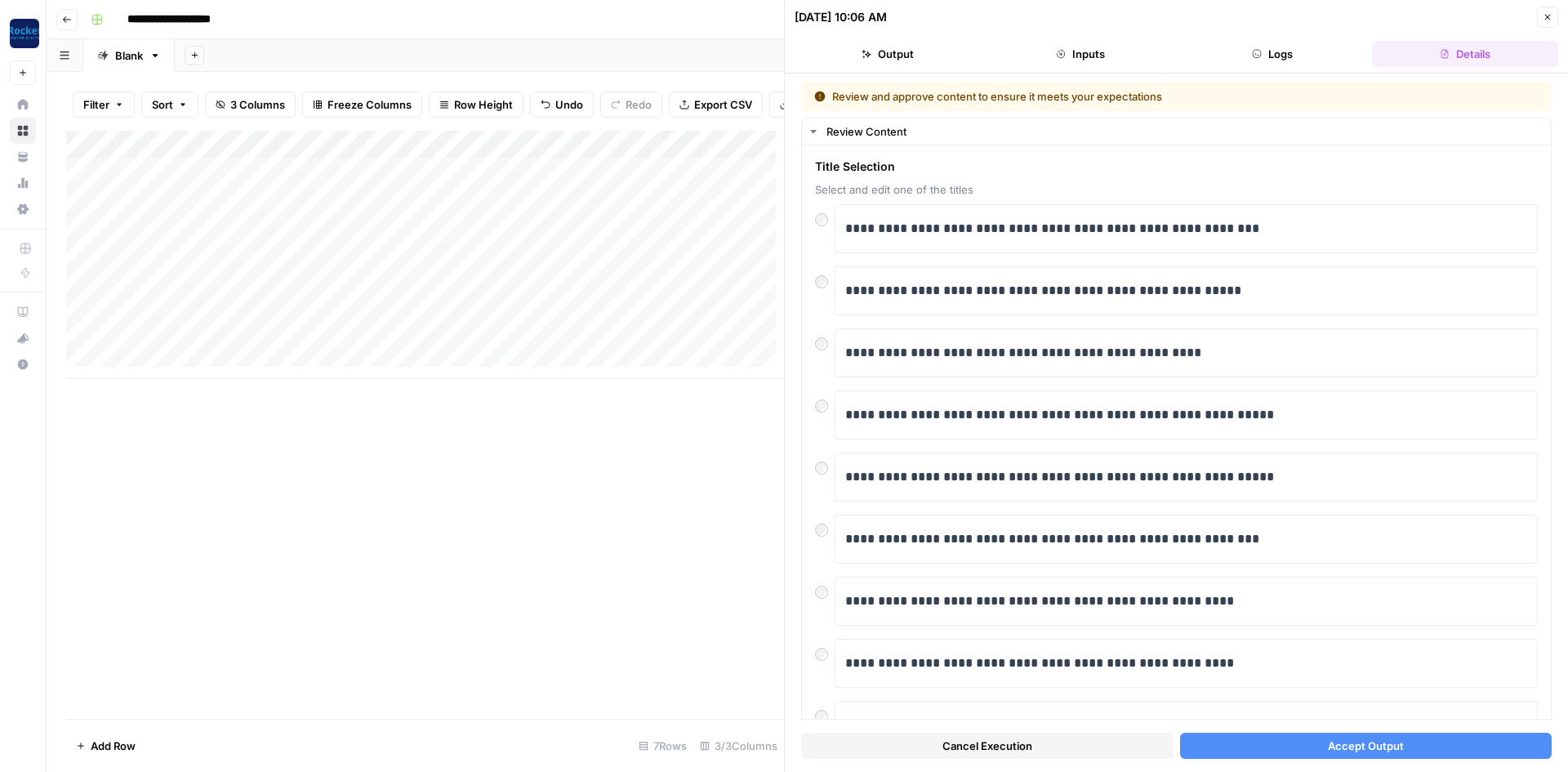
click at [1265, 743] on button "Accept Output" at bounding box center [1366, 745] width 372 height 27
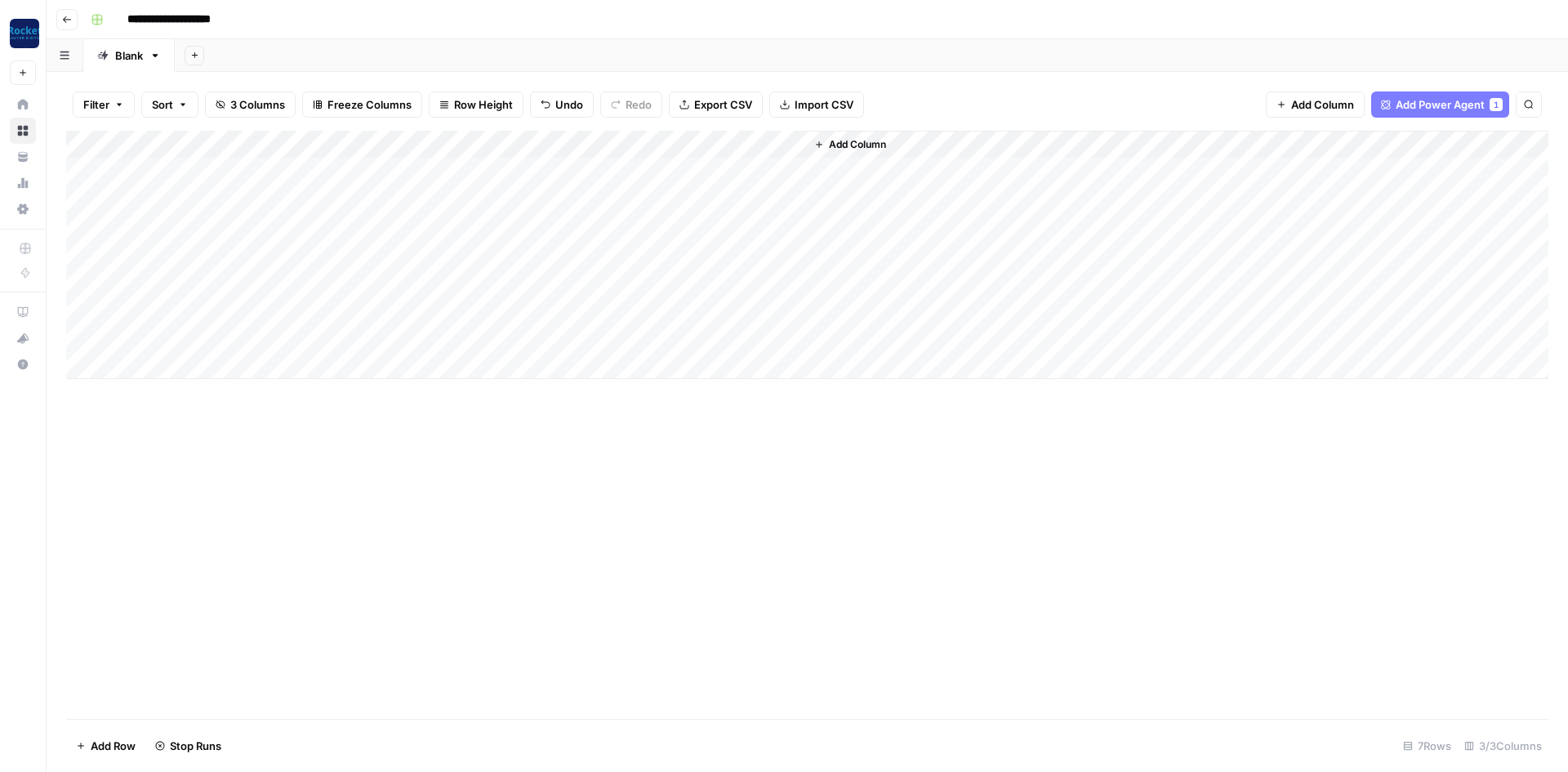
click at [562, 311] on div "Add Column" at bounding box center [807, 255] width 1483 height 248
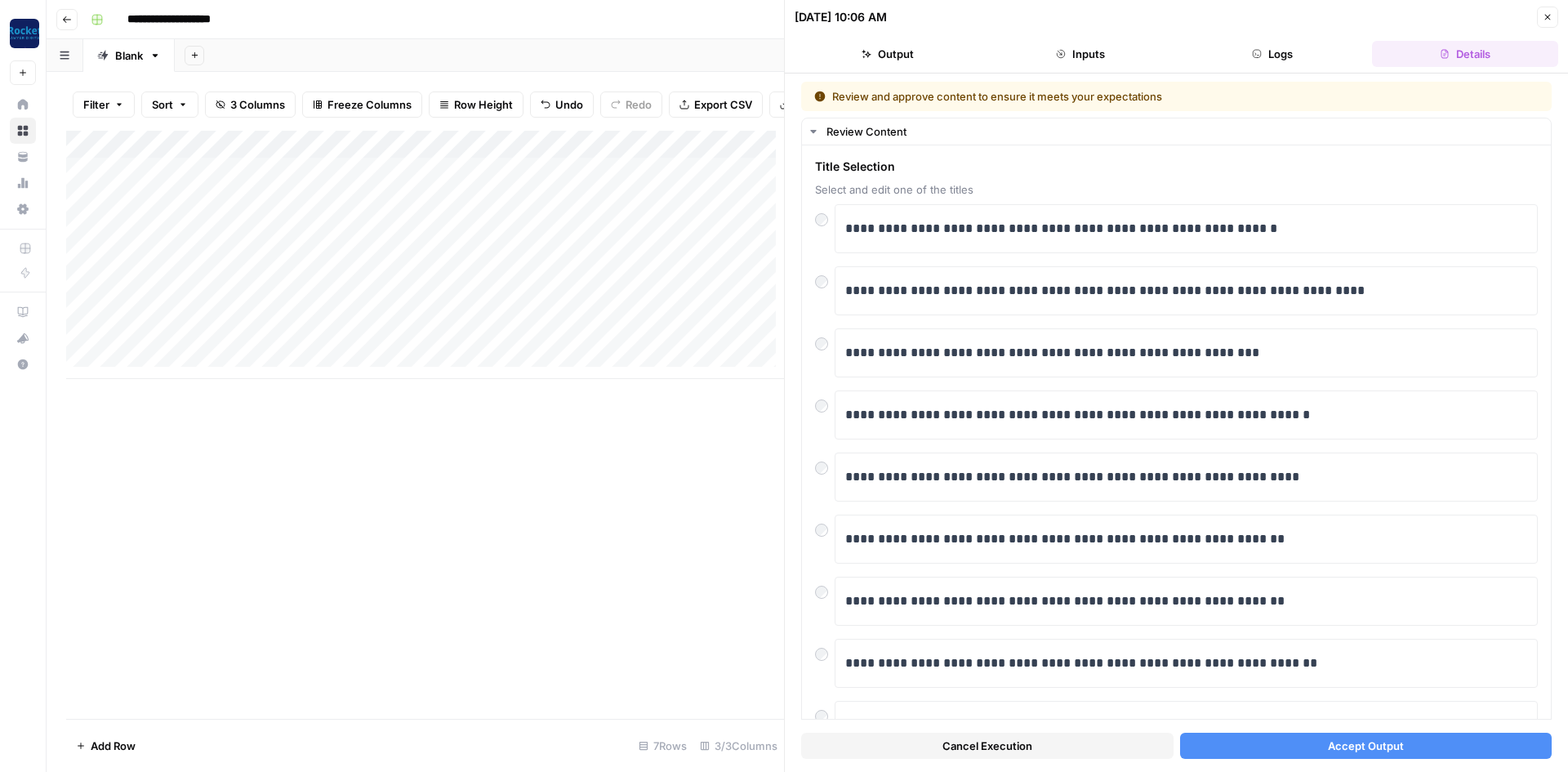
click at [1339, 747] on span "Accept Output" at bounding box center [1366, 745] width 76 height 17
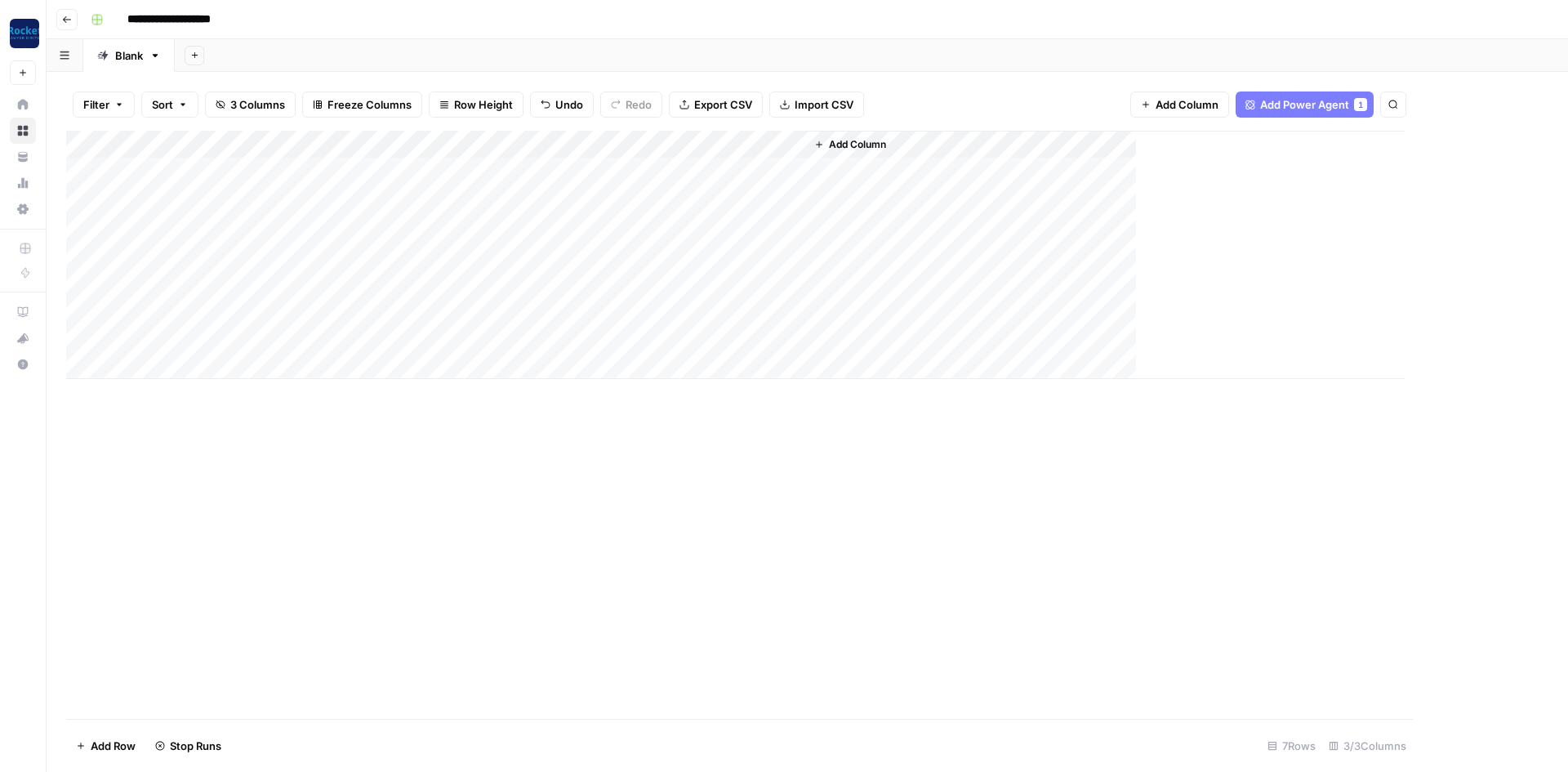
click at [458, 337] on div "Add Column" at bounding box center [735, 255] width 1339 height 248
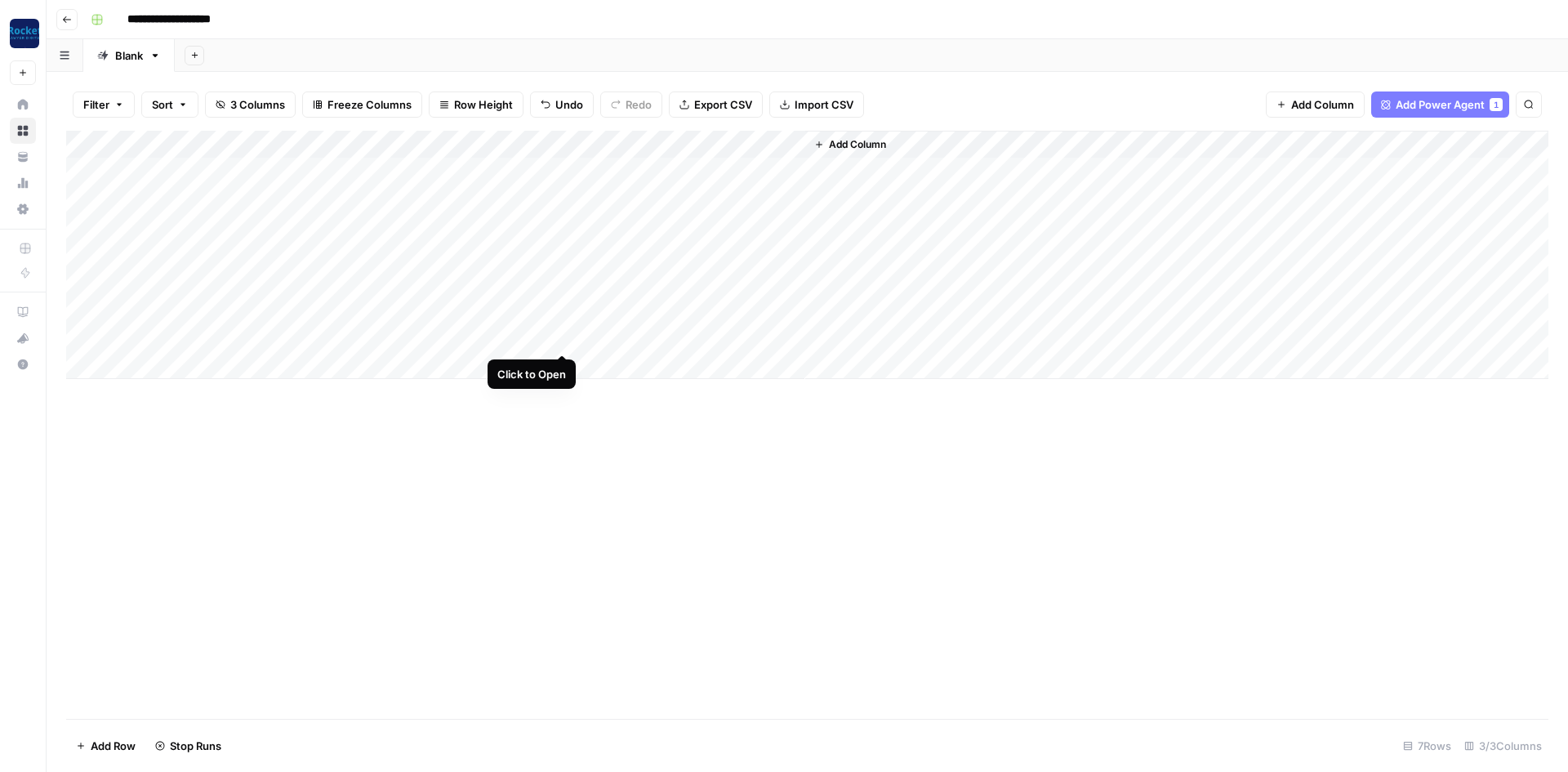
click at [564, 340] on div "Add Column" at bounding box center [807, 255] width 1483 height 248
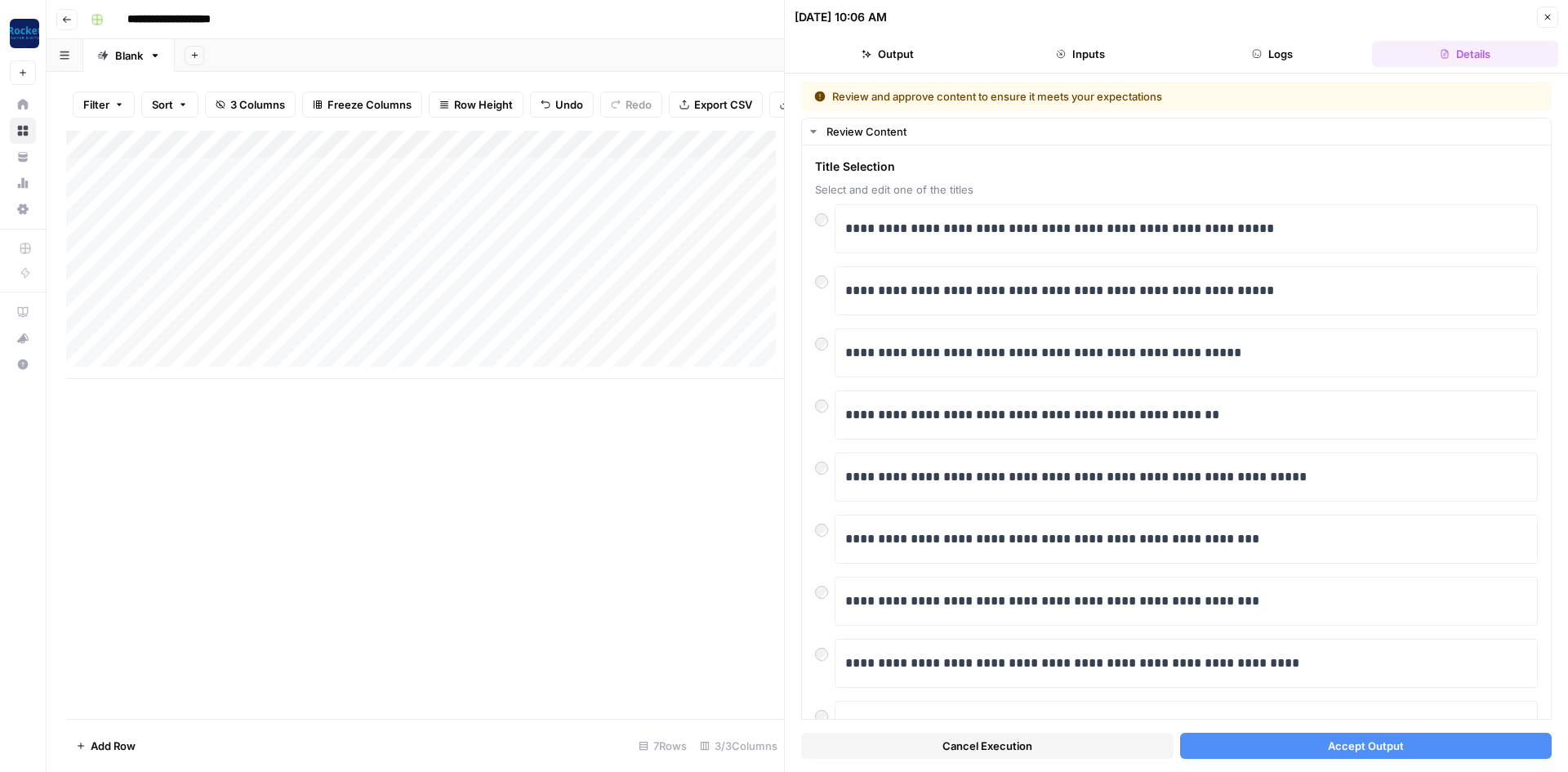
click at [1314, 743] on button "Accept Output" at bounding box center [1366, 745] width 372 height 27
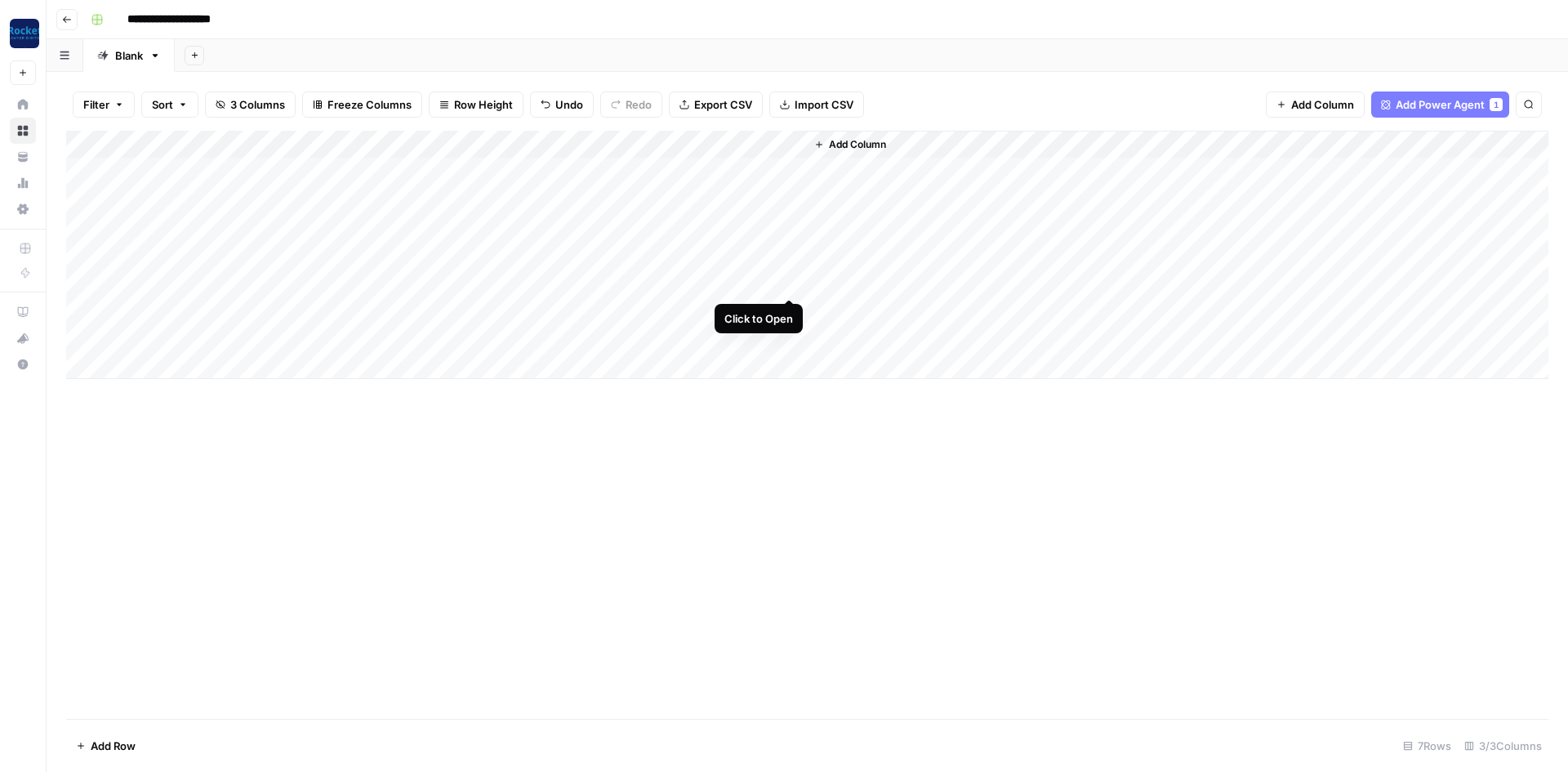
click at [788, 281] on div "Add Column" at bounding box center [807, 255] width 1483 height 248
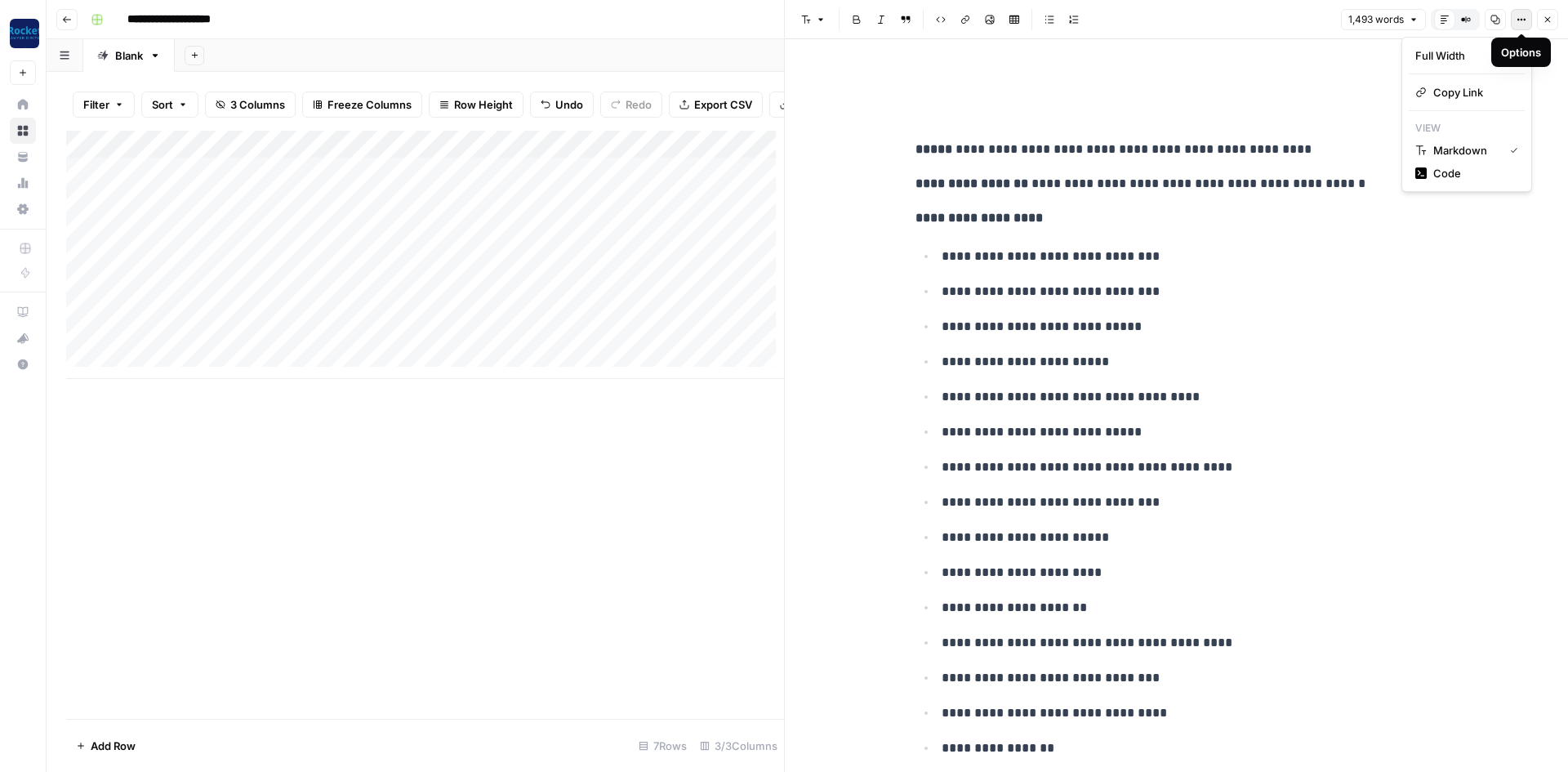
click at [1516, 21] on button "Options" at bounding box center [1521, 19] width 21 height 21
click at [1521, 21] on icon "button" at bounding box center [1521, 19] width 10 height 10
click at [1335, 82] on h1 at bounding box center [1177, 88] width 523 height 34
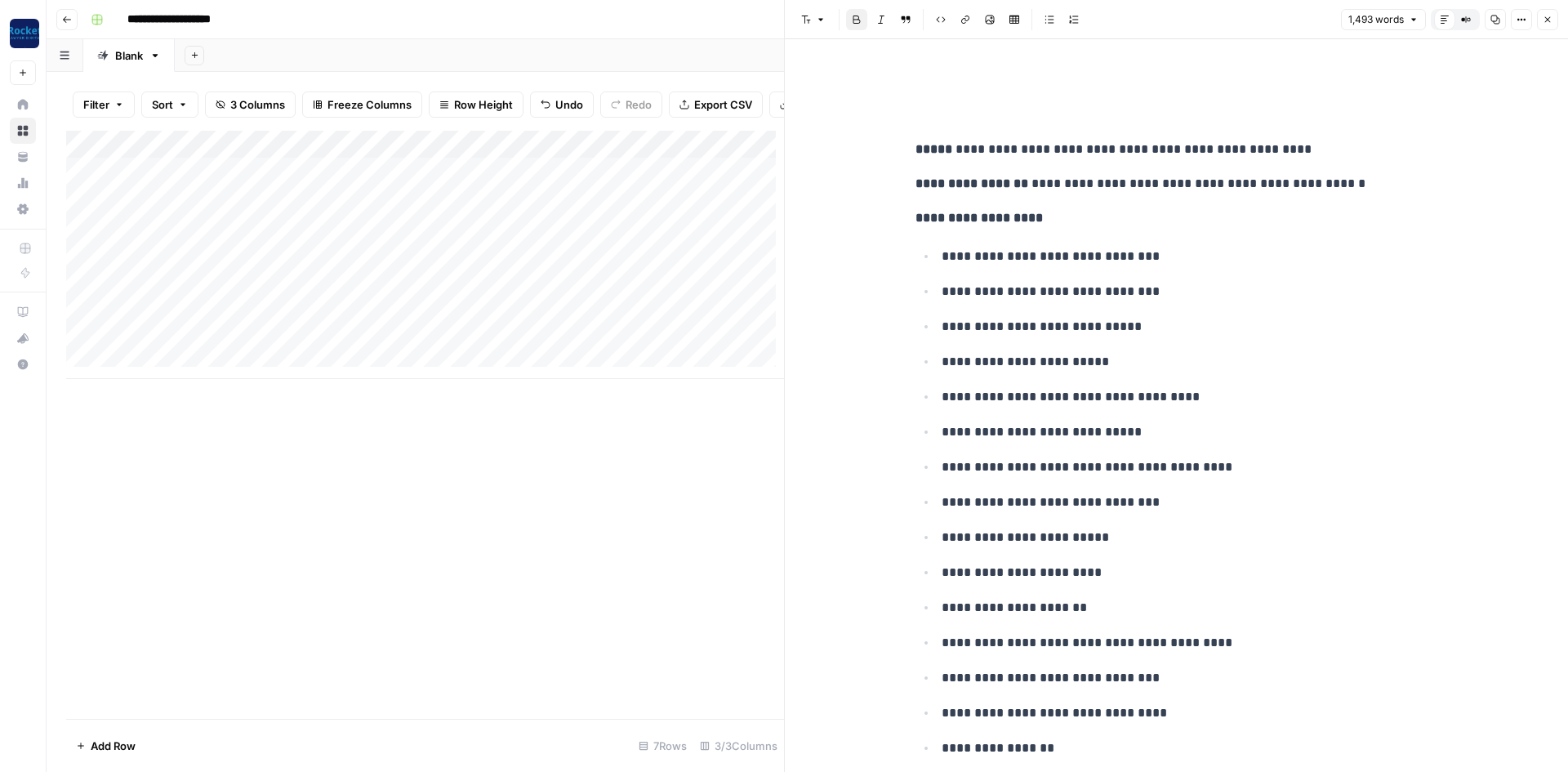
click at [965, 249] on p "**********" at bounding box center [1190, 256] width 497 height 21
copy div "**********"
click at [661, 318] on div "Add Column" at bounding box center [425, 255] width 718 height 248
click at [744, 320] on div "Add Column" at bounding box center [425, 255] width 718 height 248
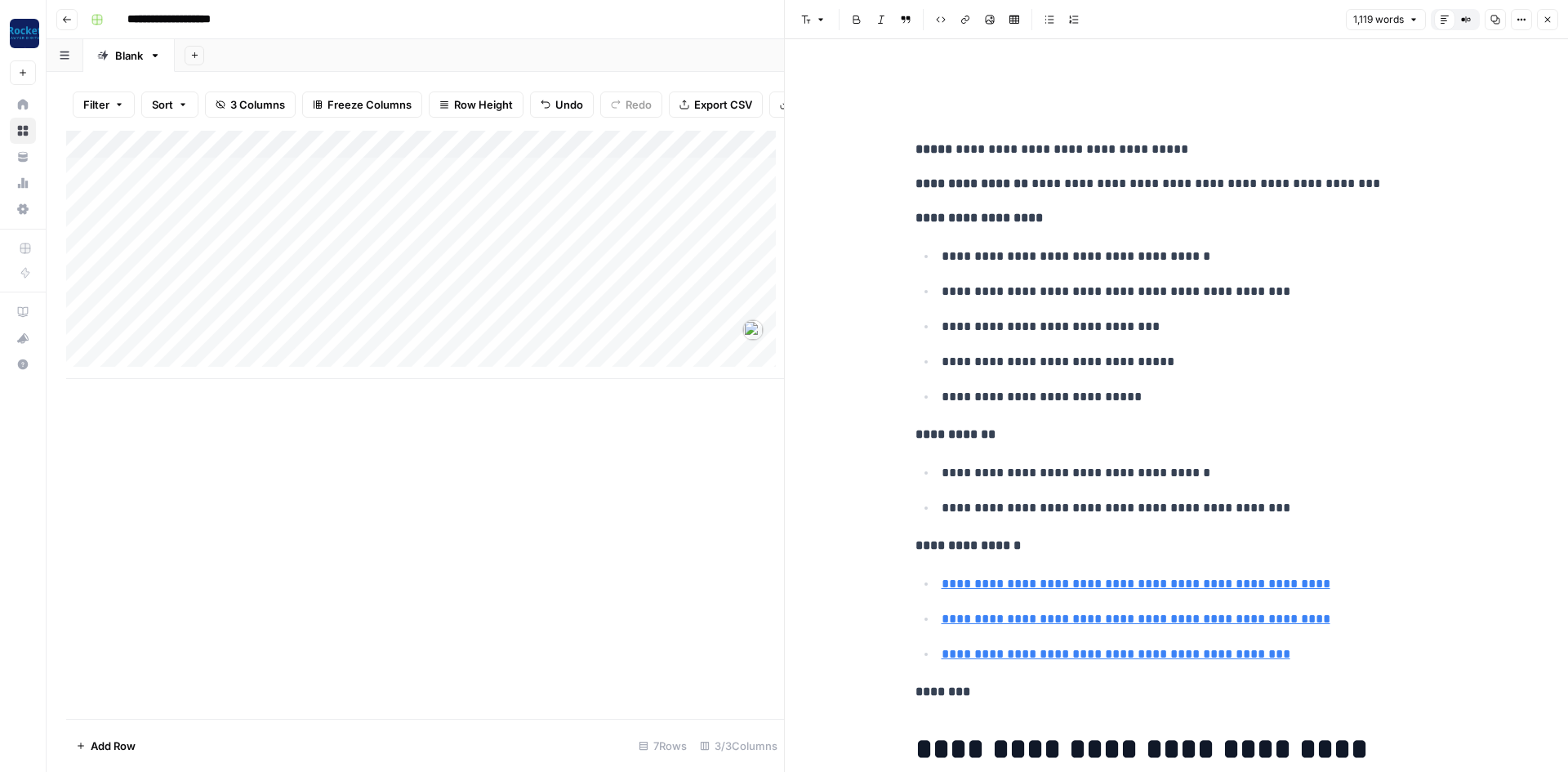
click at [1284, 339] on ul "**********" at bounding box center [1177, 325] width 523 height 162
copy div "**********"
click at [1540, 18] on button "Close" at bounding box center [1548, 19] width 21 height 21
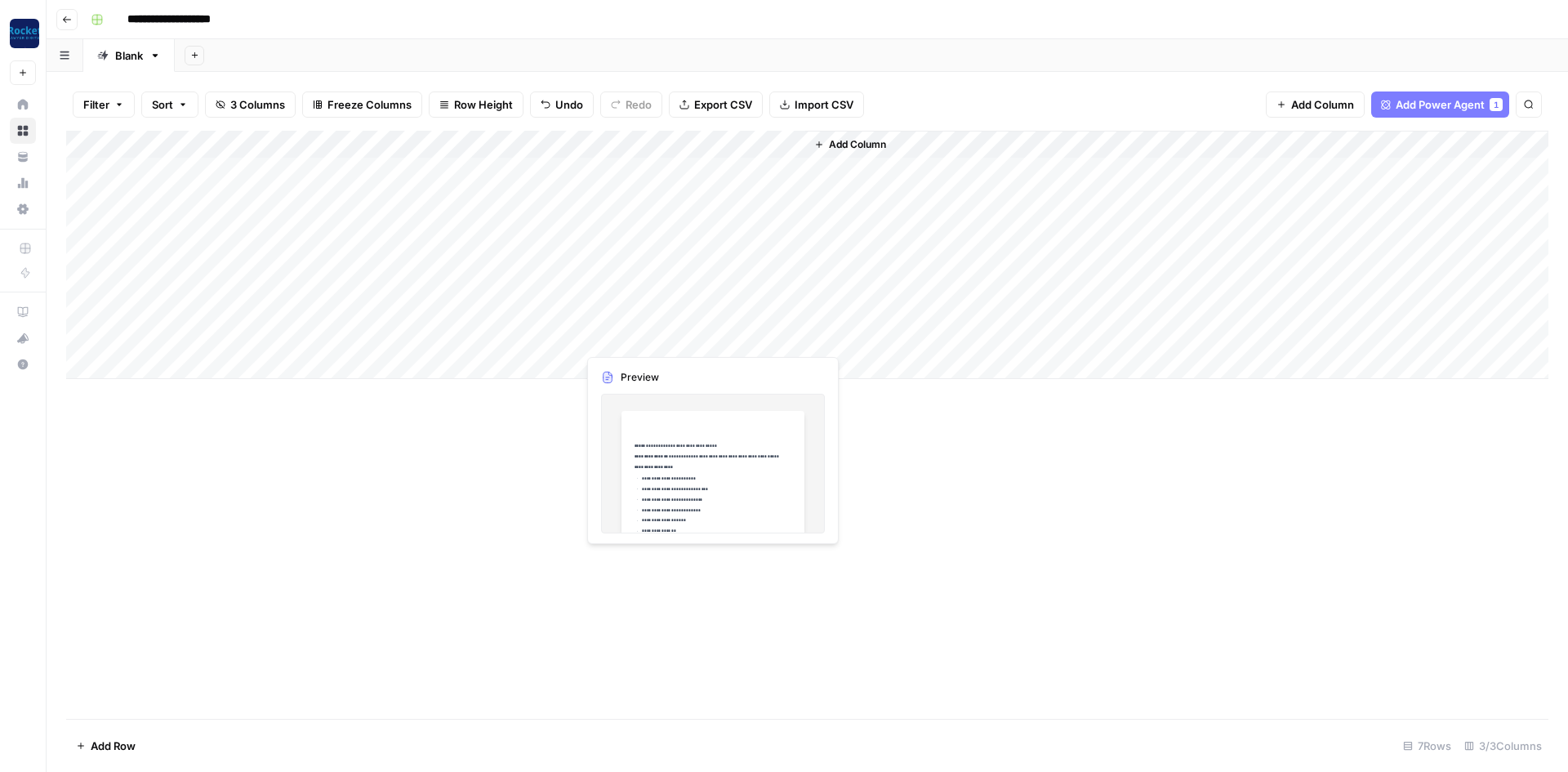
click at [614, 337] on div "Add Column" at bounding box center [807, 255] width 1483 height 248
click at [791, 338] on div "Add Column" at bounding box center [807, 255] width 1483 height 248
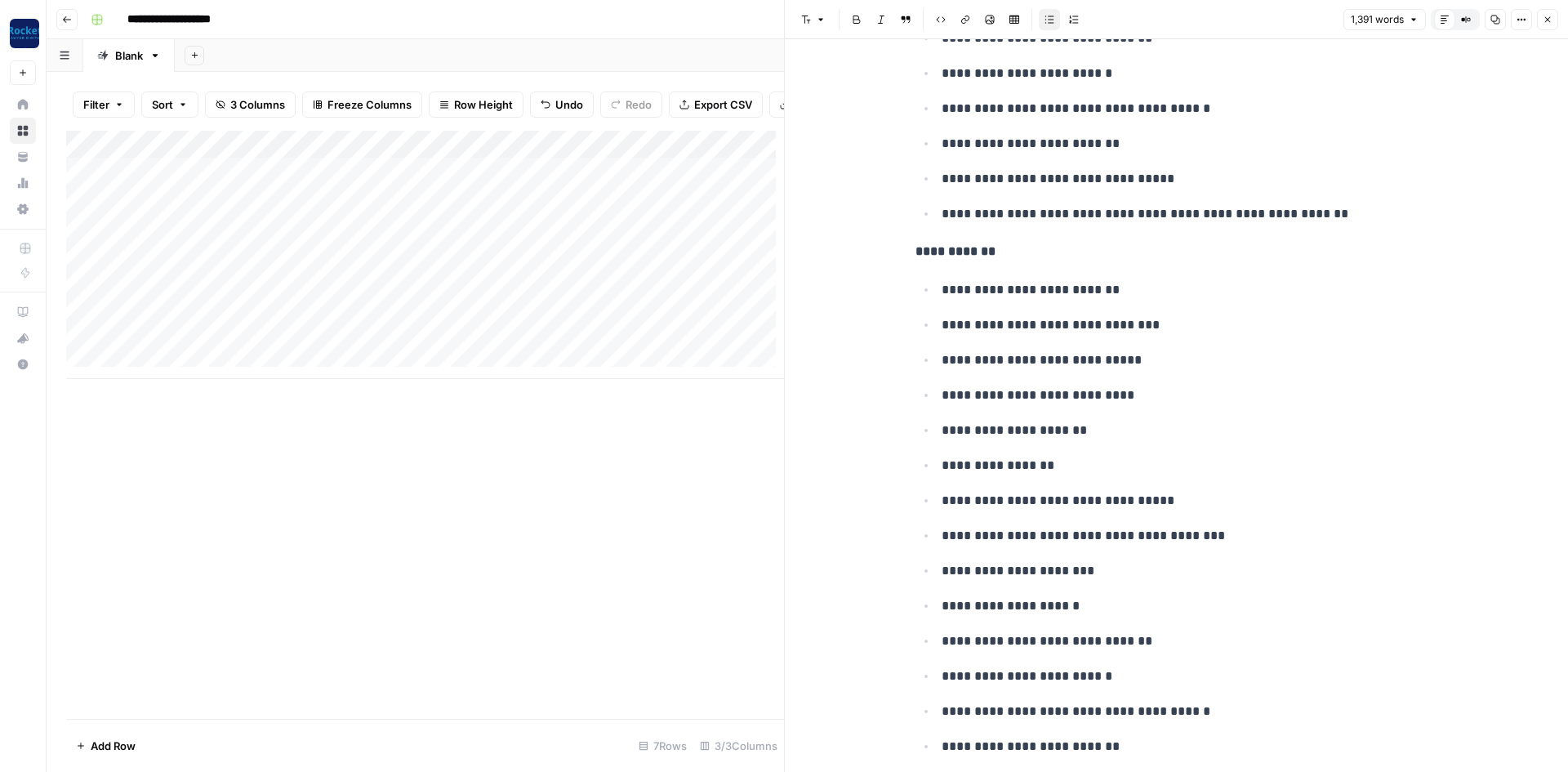
scroll to position [408, 0]
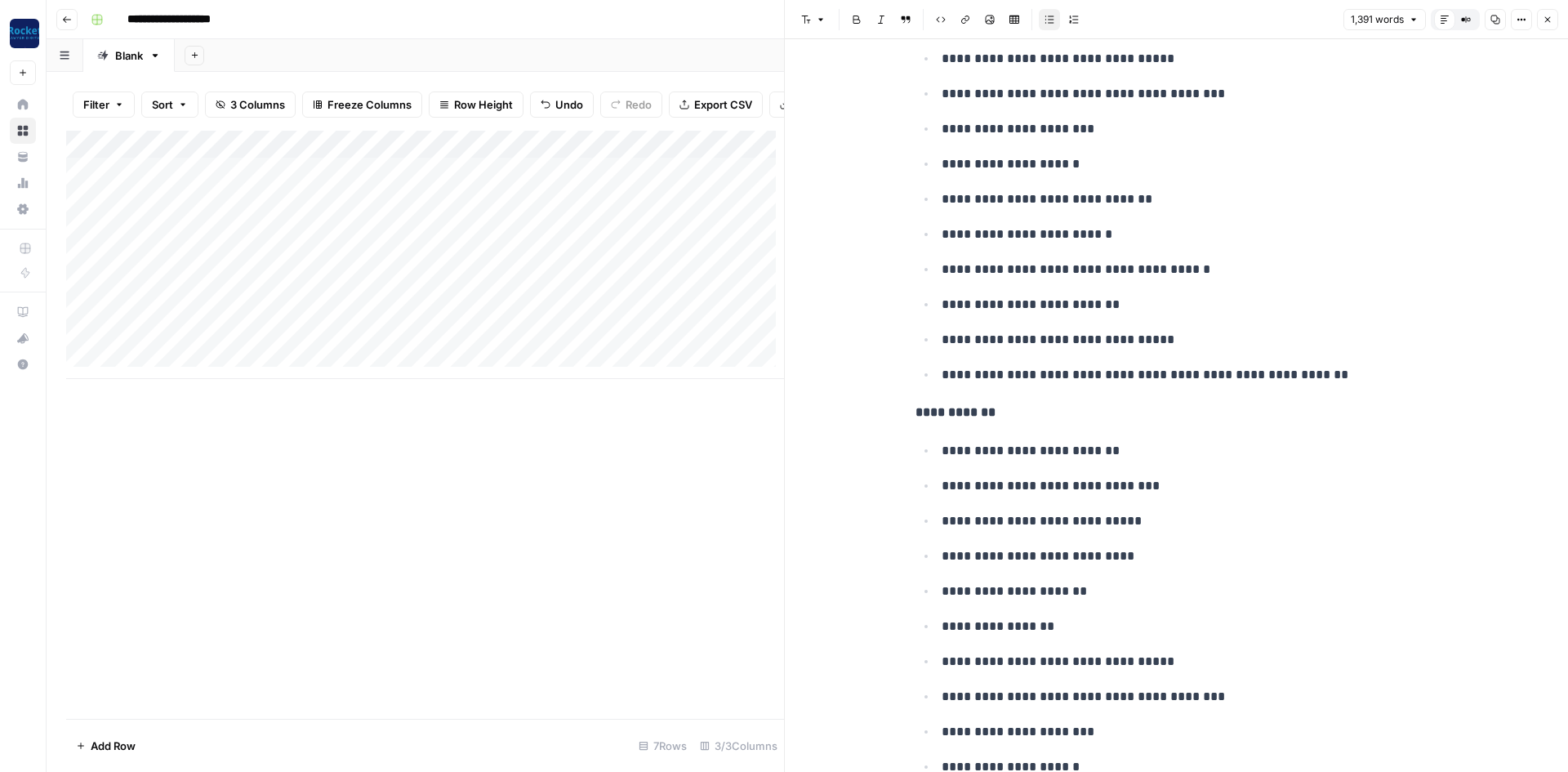
click at [1007, 228] on p "**********" at bounding box center [1190, 234] width 497 height 21
copy div "**********"
